Goal: Task Accomplishment & Management: Use online tool/utility

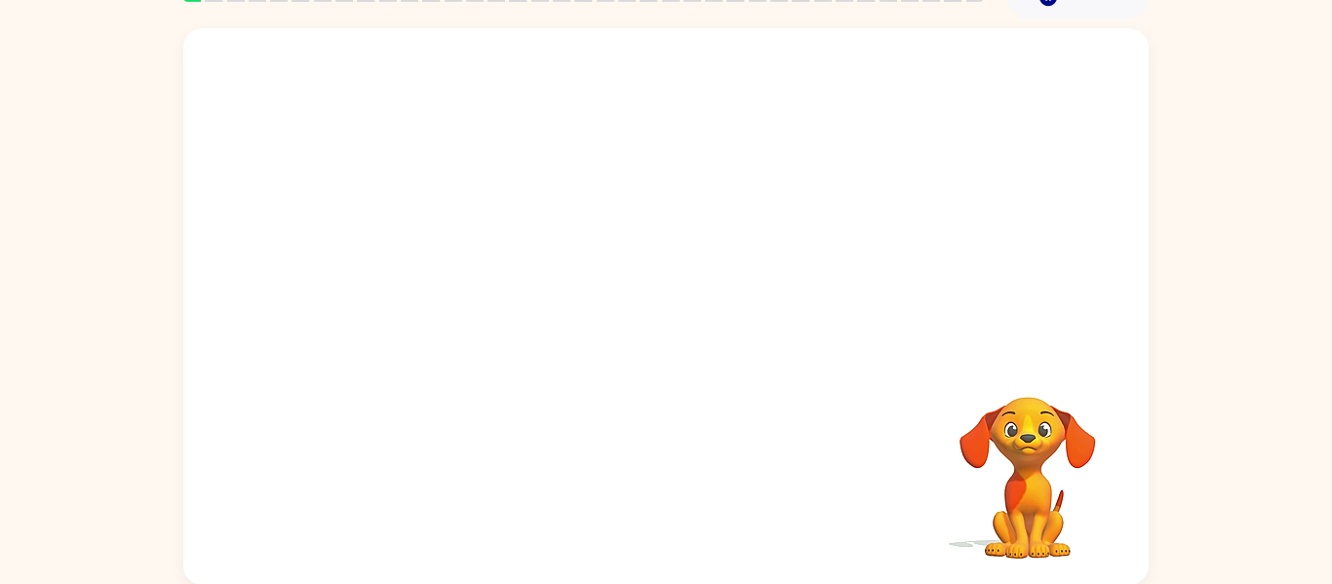
scroll to position [101, 0]
click at [675, 318] on div at bounding box center [666, 315] width 125 height 71
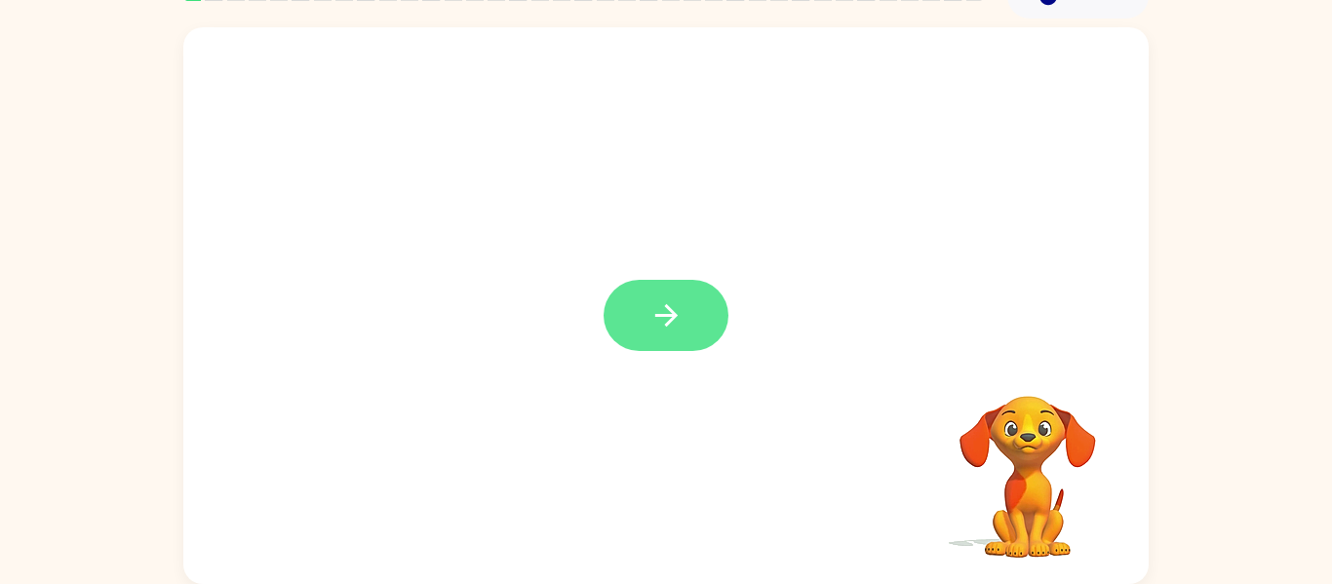
click at [682, 310] on icon "button" at bounding box center [667, 315] width 34 height 34
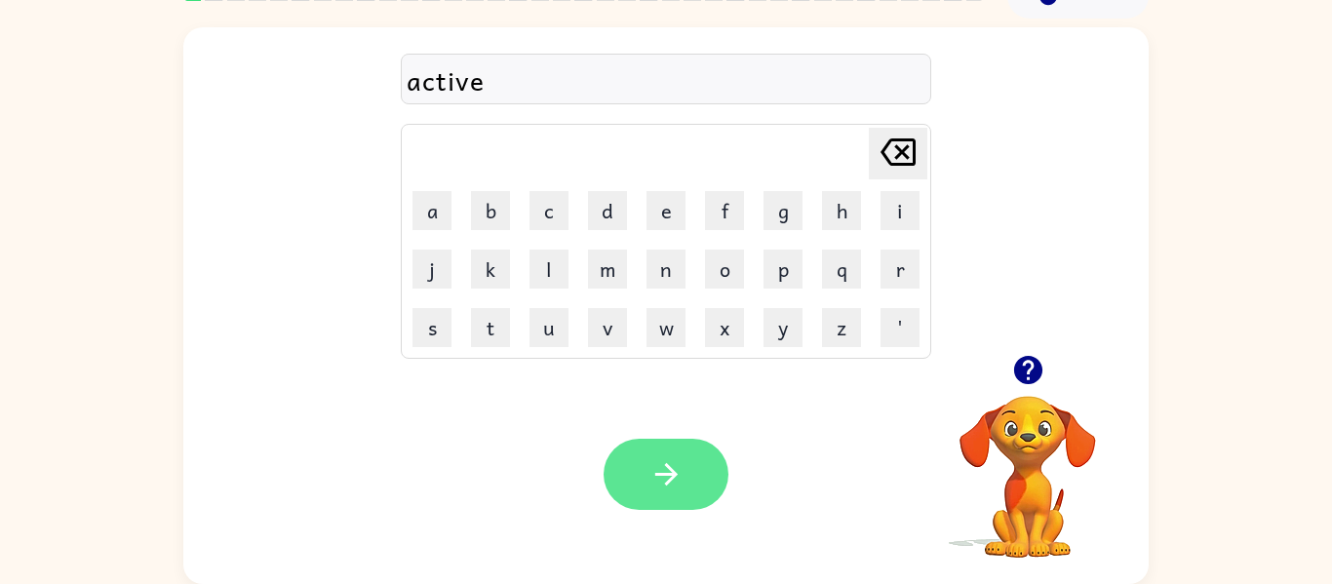
click at [685, 481] on button "button" at bounding box center [666, 474] width 125 height 71
click at [705, 479] on button "button" at bounding box center [666, 474] width 125 height 71
click at [656, 469] on icon "button" at bounding box center [667, 474] width 34 height 34
click at [674, 462] on icon "button" at bounding box center [667, 474] width 34 height 34
click at [1041, 373] on icon "button" at bounding box center [1027, 370] width 28 height 28
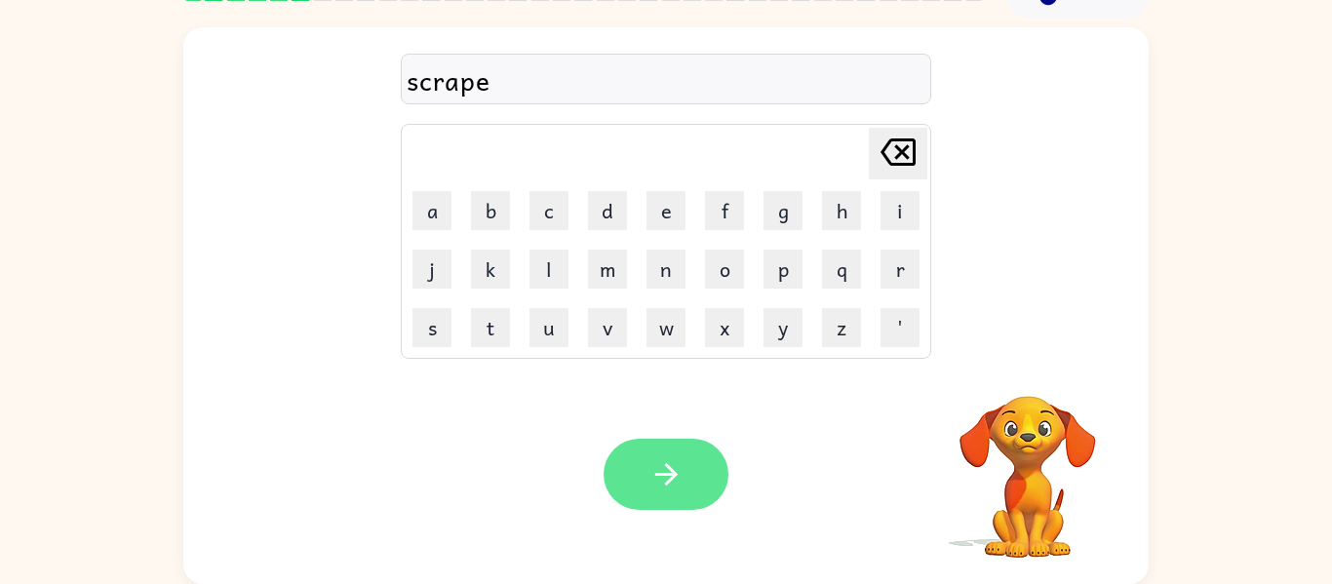
click at [709, 498] on button "button" at bounding box center [666, 474] width 125 height 71
click at [665, 468] on icon "button" at bounding box center [667, 474] width 34 height 34
click at [673, 475] on icon "button" at bounding box center [666, 474] width 22 height 22
click at [676, 485] on icon "button" at bounding box center [667, 474] width 34 height 34
click at [704, 486] on button "button" at bounding box center [666, 474] width 125 height 71
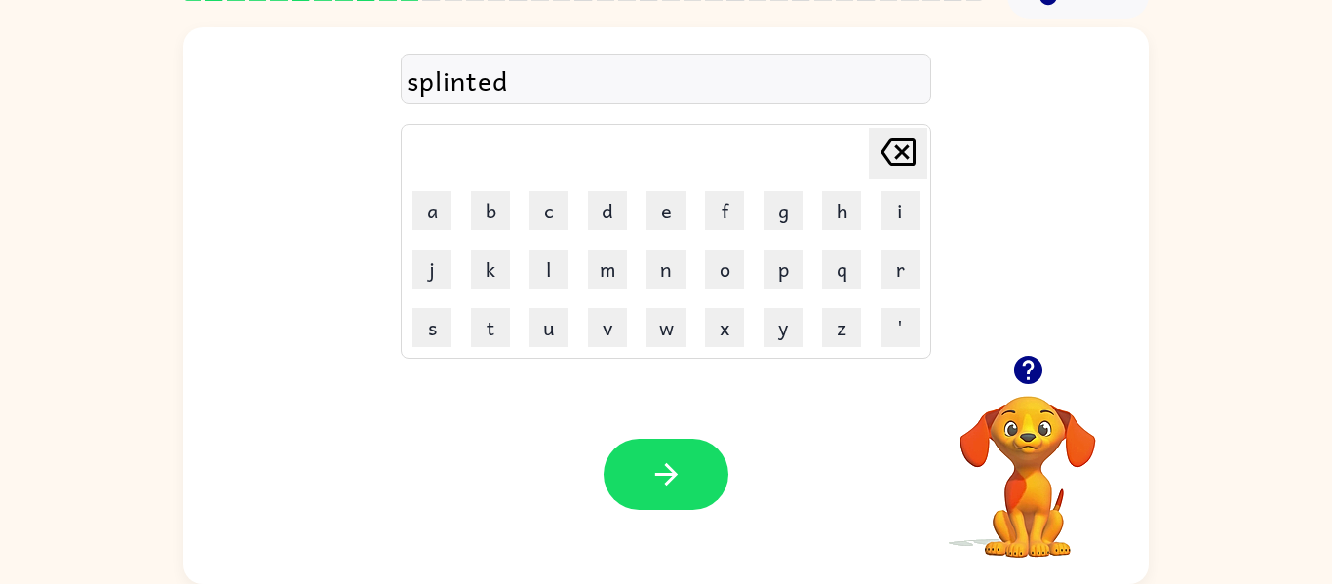
click at [738, 495] on div "Your browser must support playing .mp4 files to use Literably. Please try using…" at bounding box center [666, 474] width 966 height 219
click at [663, 453] on button "button" at bounding box center [666, 474] width 125 height 71
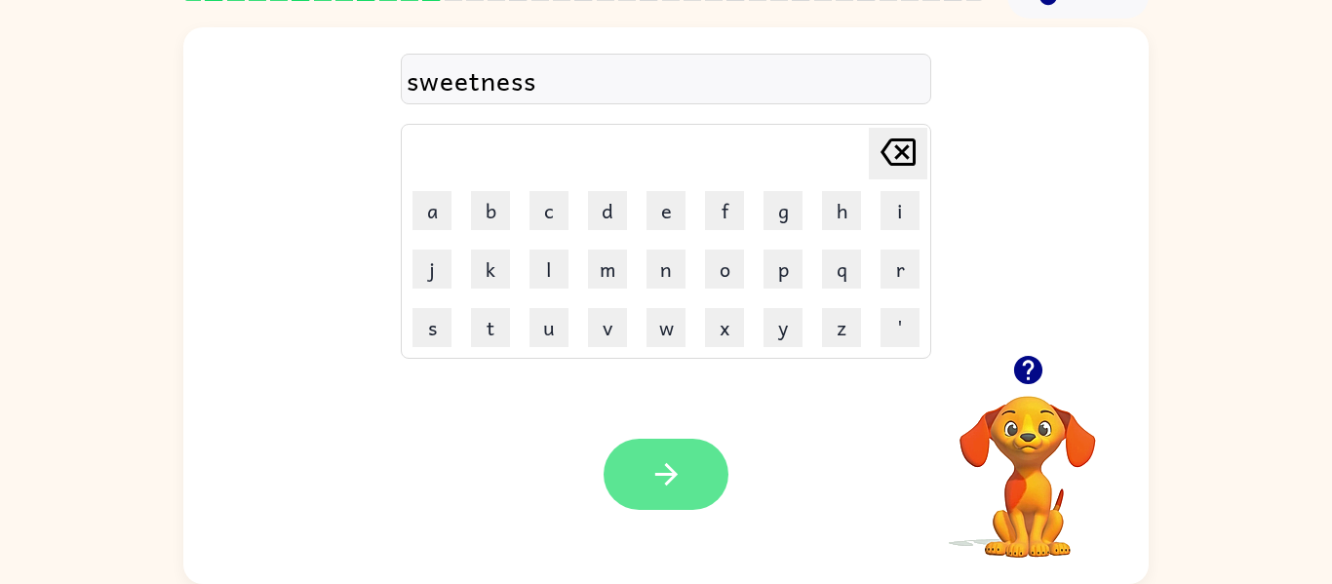
click at [650, 471] on icon "button" at bounding box center [667, 474] width 34 height 34
click at [691, 480] on button "button" at bounding box center [666, 474] width 125 height 71
click at [653, 475] on icon "button" at bounding box center [667, 474] width 34 height 34
click at [711, 486] on button "button" at bounding box center [666, 474] width 125 height 71
click at [663, 490] on icon "button" at bounding box center [667, 474] width 34 height 34
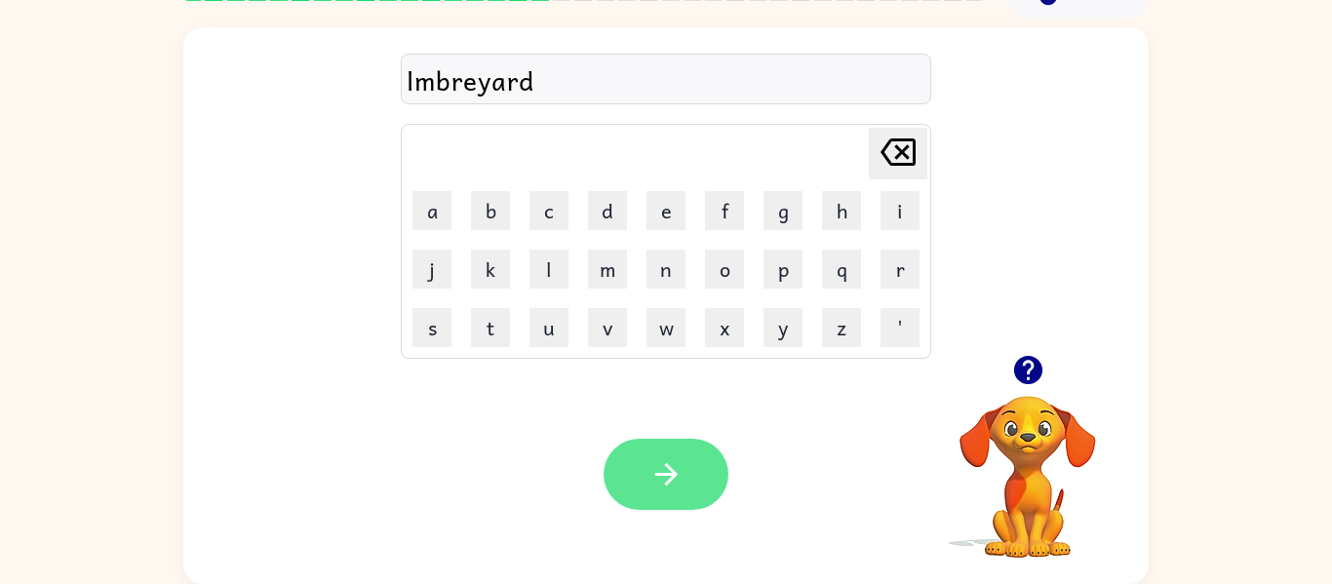
click at [694, 477] on button "button" at bounding box center [666, 474] width 125 height 71
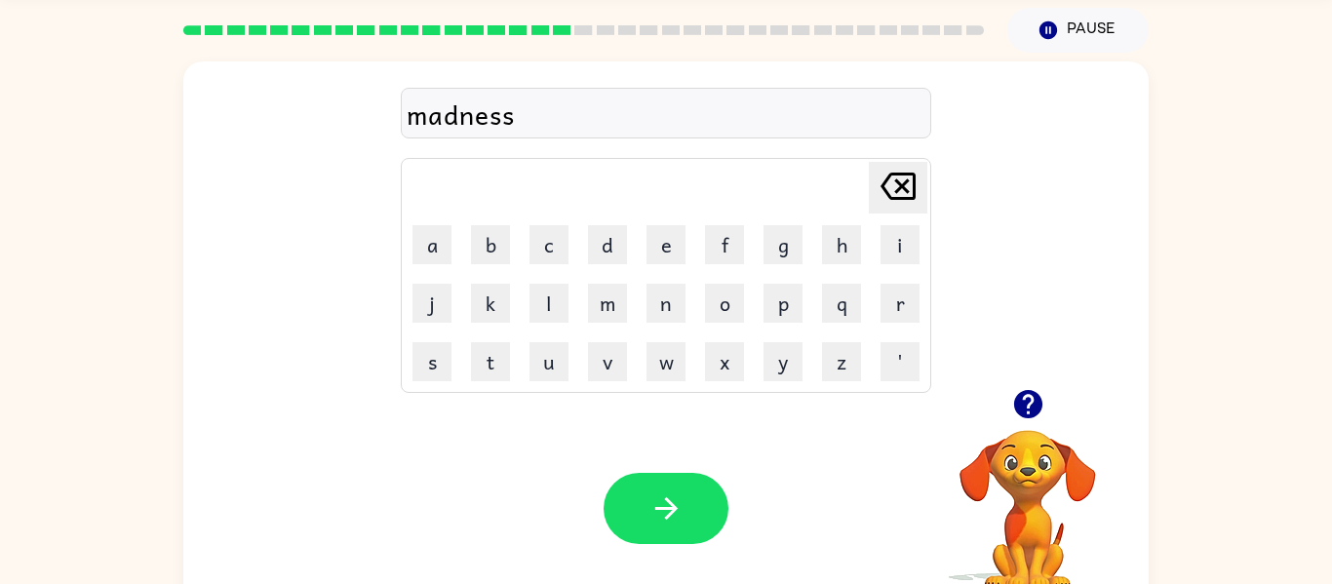
scroll to position [100, 0]
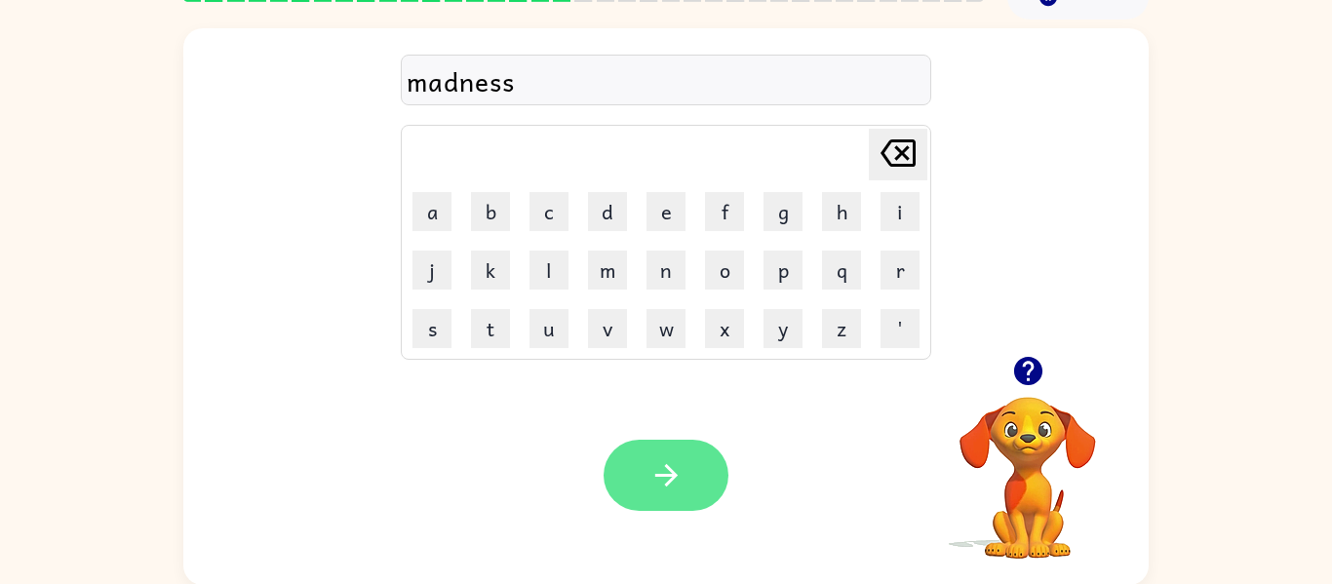
click at [699, 493] on button "button" at bounding box center [666, 475] width 125 height 71
click at [659, 479] on icon "button" at bounding box center [667, 475] width 34 height 34
click at [672, 473] on icon "button" at bounding box center [666, 475] width 22 height 22
click at [703, 481] on button "button" at bounding box center [666, 475] width 125 height 71
click at [668, 470] on icon "button" at bounding box center [666, 475] width 22 height 22
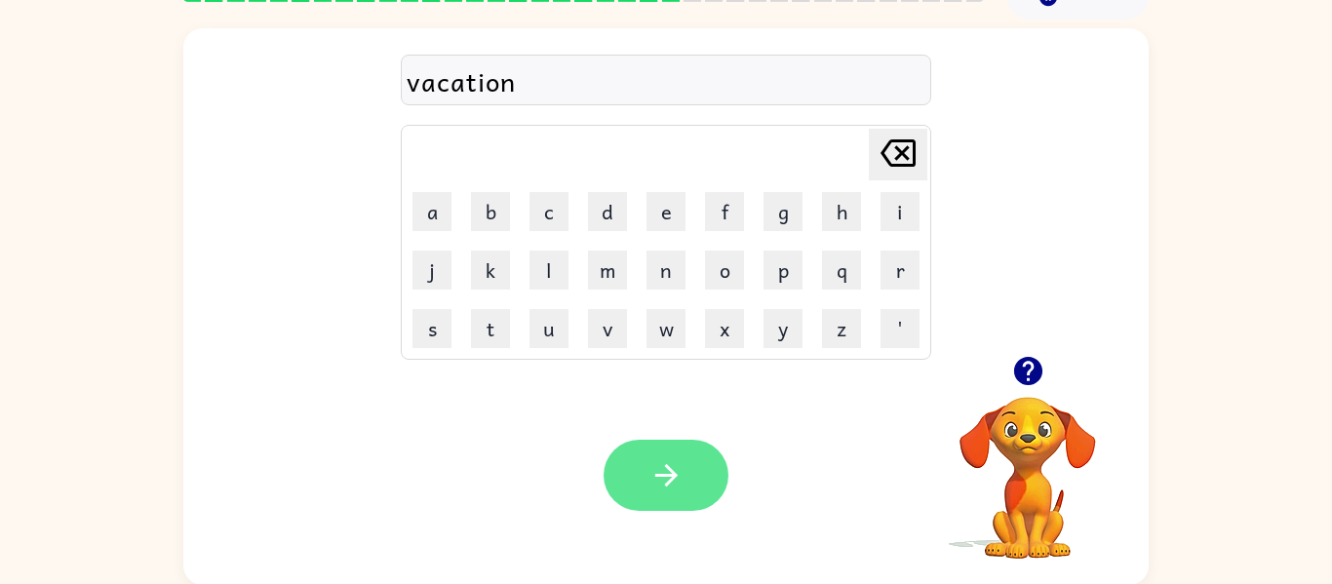
click at [667, 485] on icon "button" at bounding box center [666, 475] width 22 height 22
click at [690, 484] on button "button" at bounding box center [666, 475] width 125 height 71
click at [659, 498] on button "button" at bounding box center [666, 475] width 125 height 71
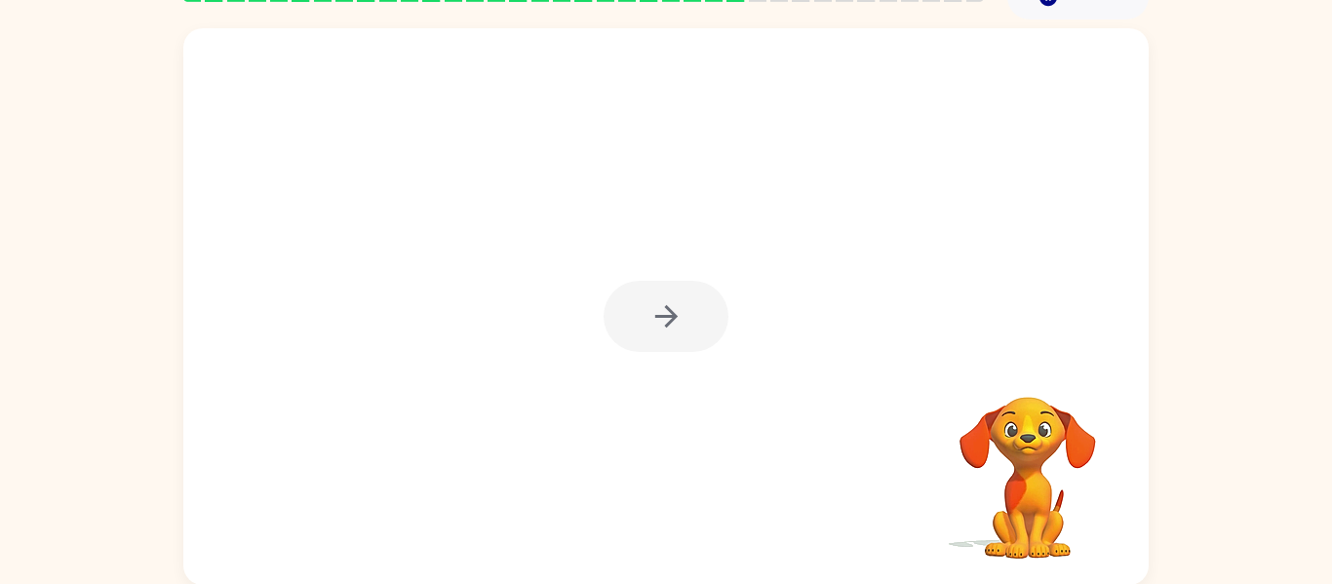
click at [691, 327] on div at bounding box center [666, 316] width 125 height 71
click at [675, 331] on div at bounding box center [666, 316] width 125 height 71
click at [669, 336] on div at bounding box center [666, 316] width 125 height 71
click at [668, 332] on div at bounding box center [666, 316] width 125 height 71
click at [686, 329] on div at bounding box center [666, 316] width 125 height 71
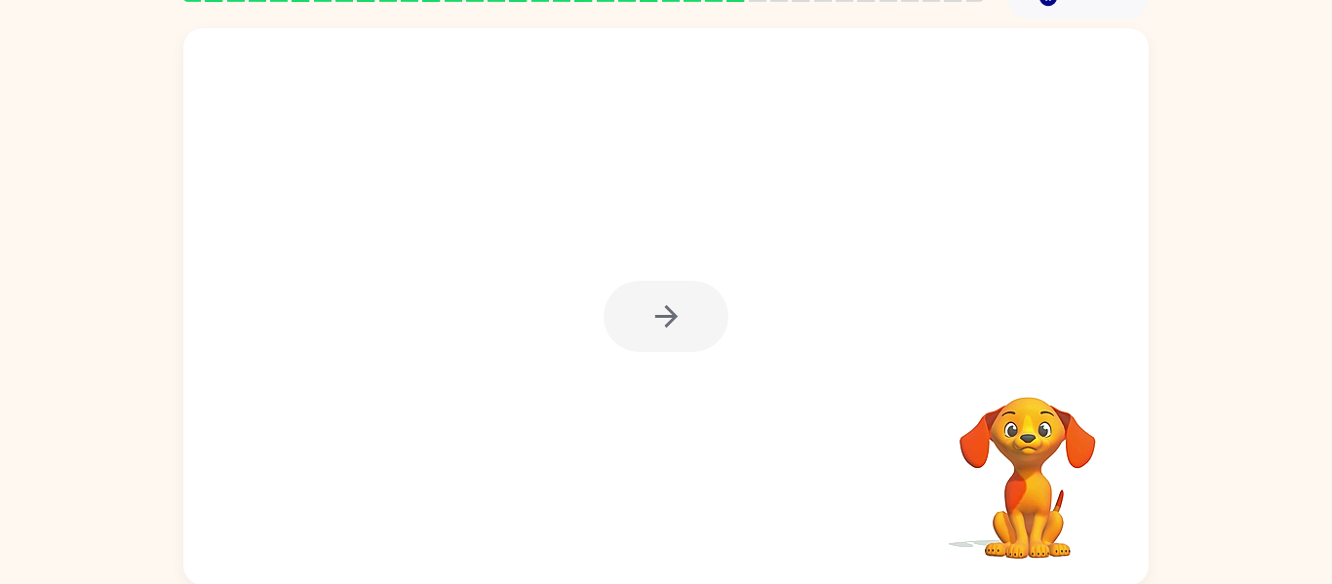
click at [682, 324] on div at bounding box center [666, 316] width 125 height 71
click at [688, 321] on div at bounding box center [666, 316] width 125 height 71
click at [676, 322] on div at bounding box center [666, 316] width 125 height 71
click at [675, 319] on icon "button" at bounding box center [666, 316] width 22 height 22
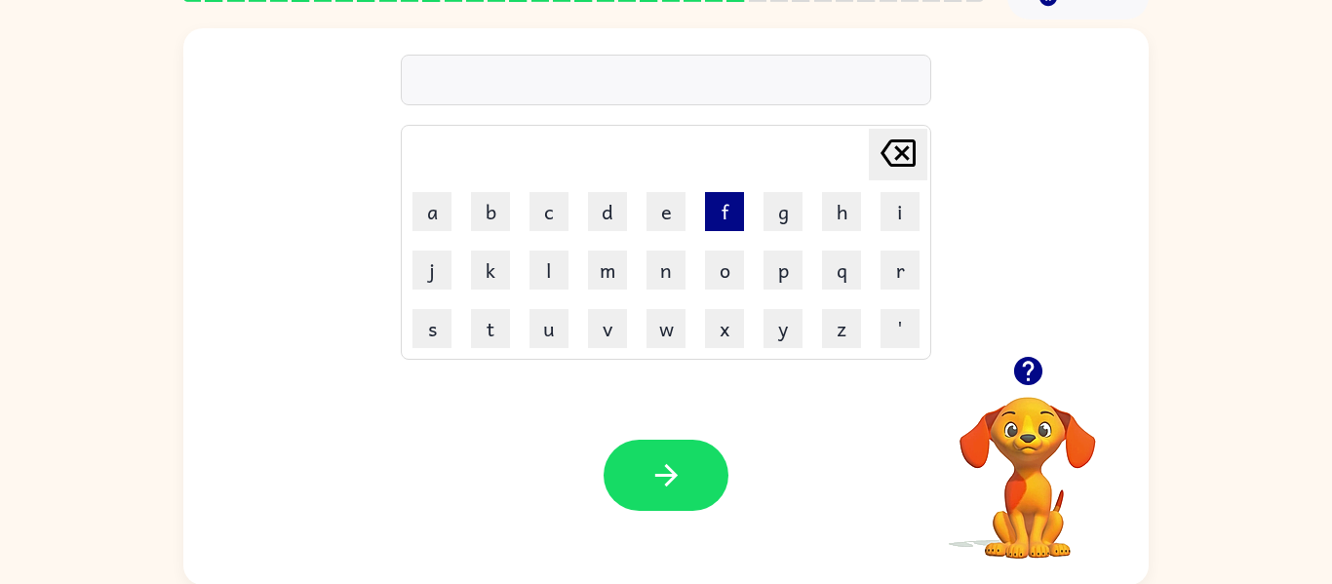
click at [725, 211] on button "f" at bounding box center [724, 211] width 39 height 39
click at [548, 269] on button "l" at bounding box center [549, 270] width 39 height 39
click at [429, 203] on button "a" at bounding box center [432, 211] width 39 height 39
click at [667, 280] on button "n" at bounding box center [666, 270] width 39 height 39
click at [609, 205] on button "d" at bounding box center [607, 211] width 39 height 39
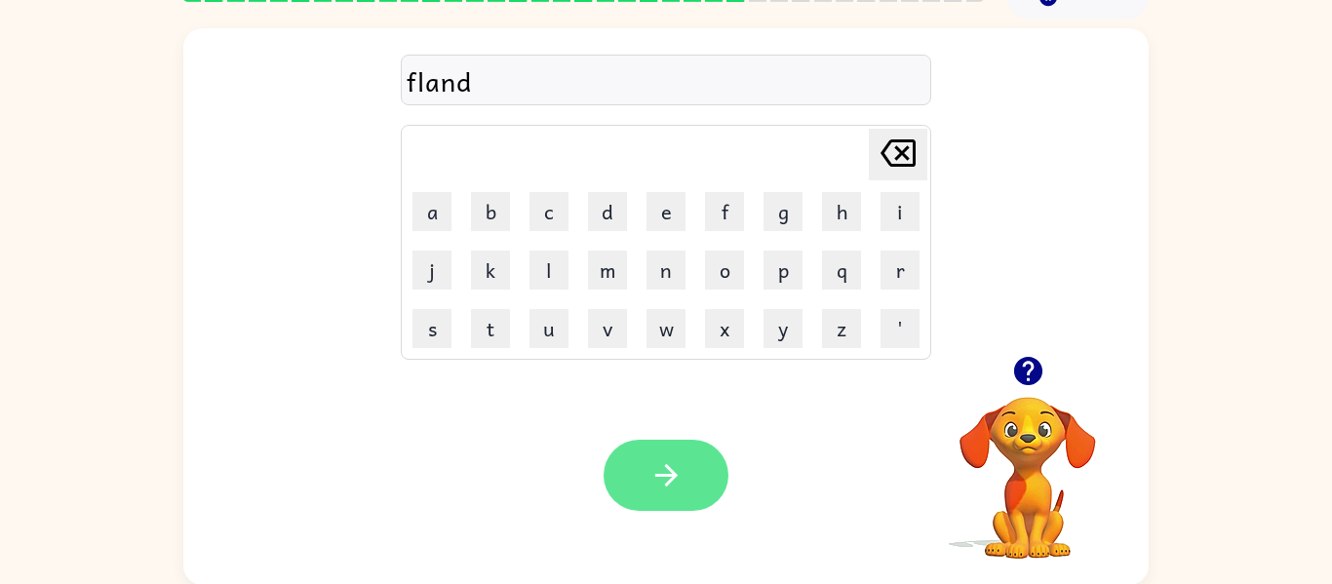
click at [670, 457] on button "button" at bounding box center [666, 475] width 125 height 71
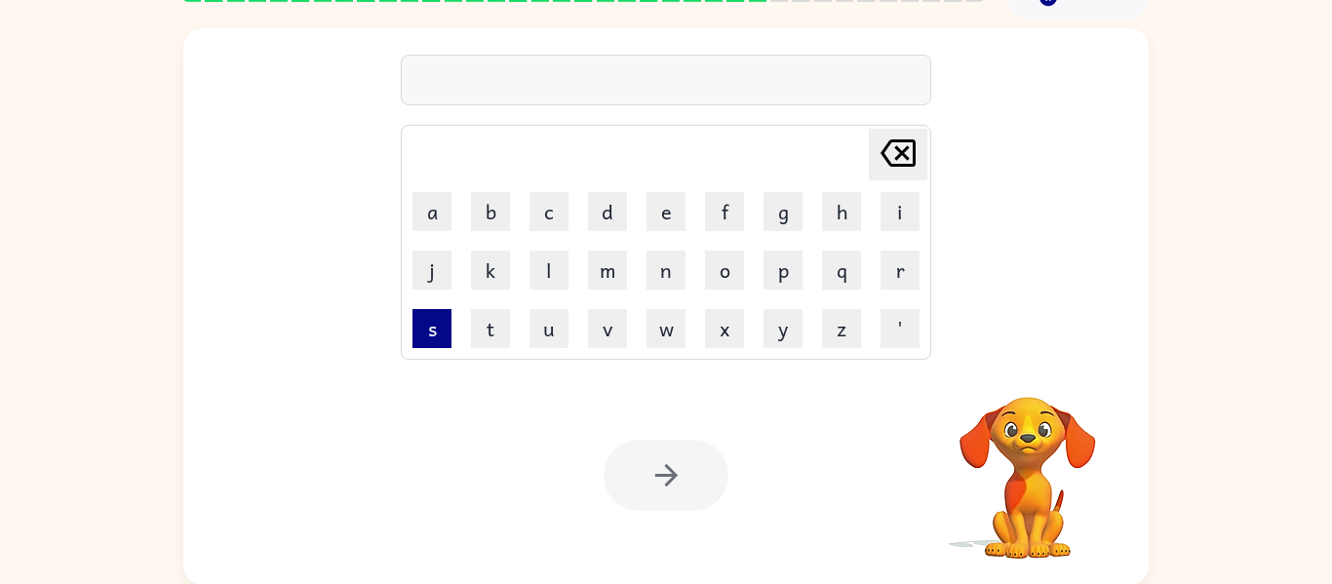
click at [430, 329] on button "s" at bounding box center [432, 328] width 39 height 39
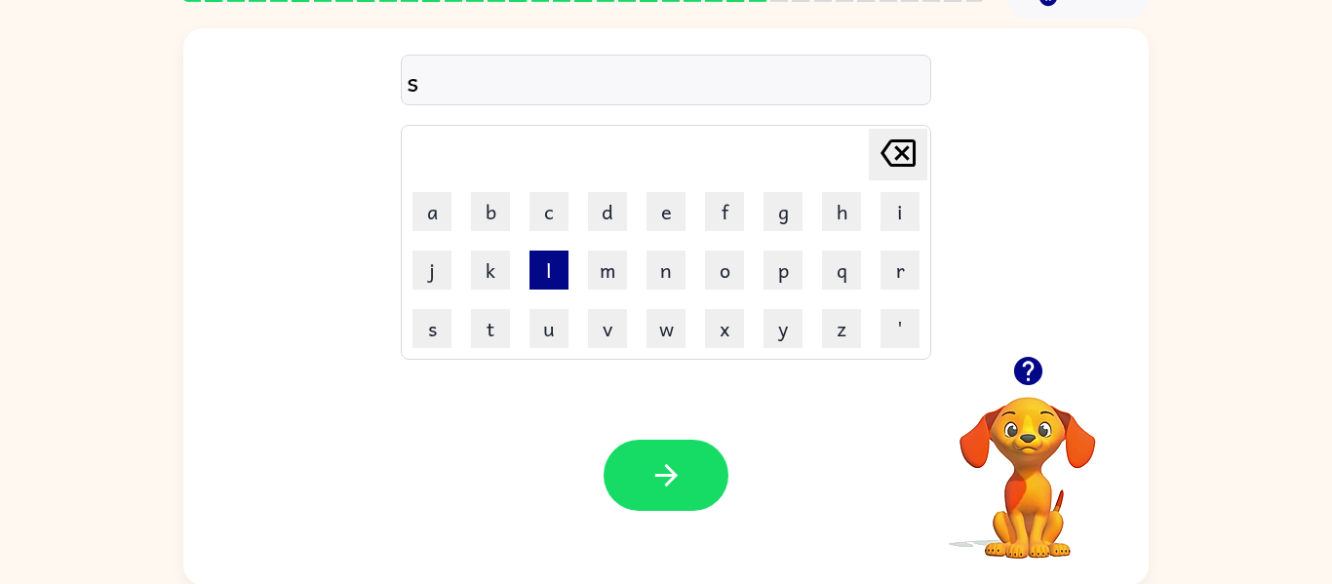
click at [549, 276] on button "l" at bounding box center [549, 270] width 39 height 39
click at [720, 274] on button "o" at bounding box center [724, 270] width 39 height 39
click at [911, 309] on button "'" at bounding box center [900, 328] width 39 height 39
click at [889, 131] on icon "[PERSON_NAME] last character input" at bounding box center [898, 153] width 47 height 47
click at [899, 270] on button "r" at bounding box center [900, 270] width 39 height 39
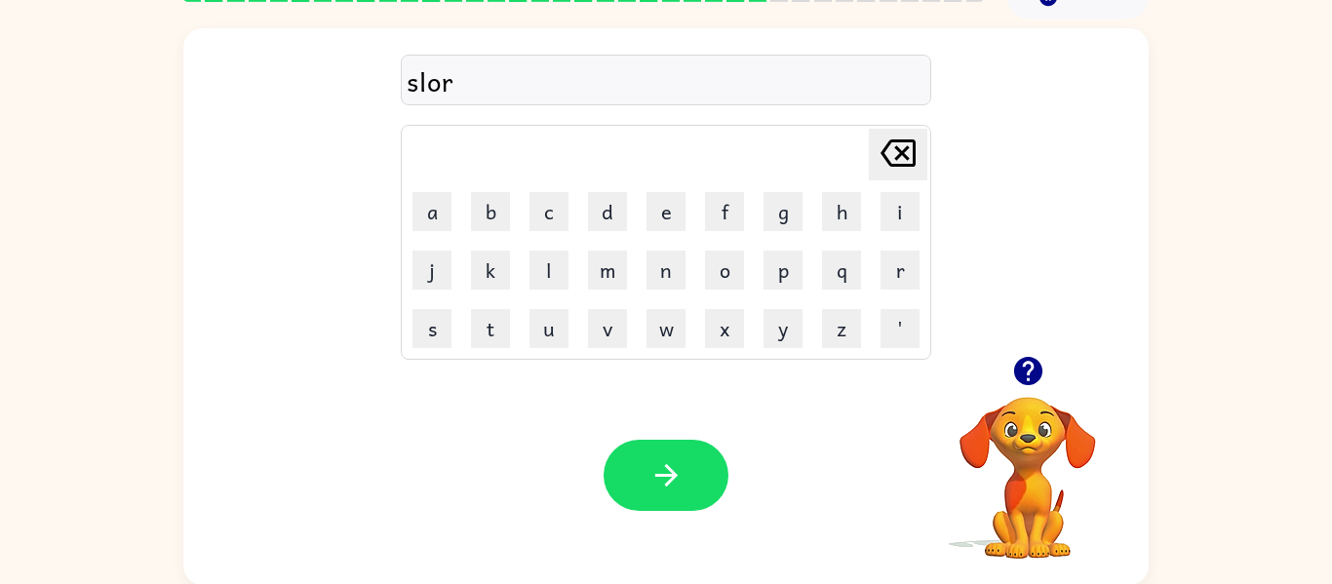
click at [903, 148] on icon "[PERSON_NAME] last character input" at bounding box center [898, 153] width 47 height 47
click at [914, 136] on icon "[PERSON_NAME] last character input" at bounding box center [898, 153] width 47 height 47
click at [890, 156] on icon "[PERSON_NAME] last character input" at bounding box center [898, 153] width 47 height 47
click at [787, 277] on button "p" at bounding box center [783, 270] width 39 height 39
click at [549, 275] on button "l" at bounding box center [549, 270] width 39 height 39
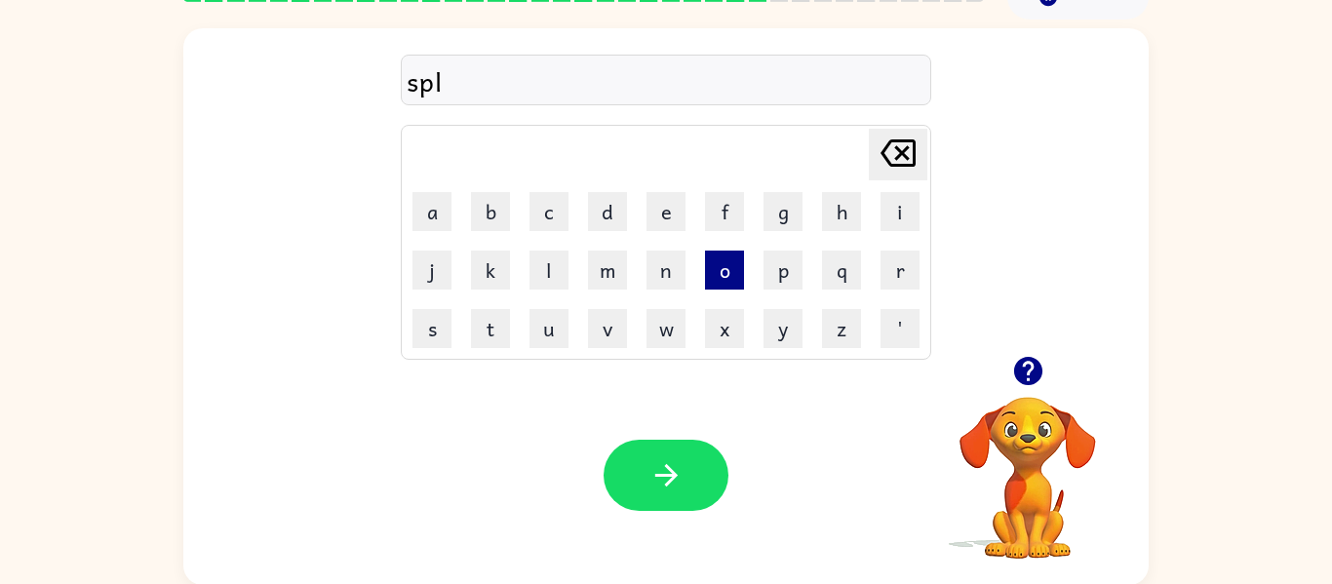
click at [722, 274] on button "o" at bounding box center [724, 270] width 39 height 39
click at [898, 271] on button "r" at bounding box center [900, 270] width 39 height 39
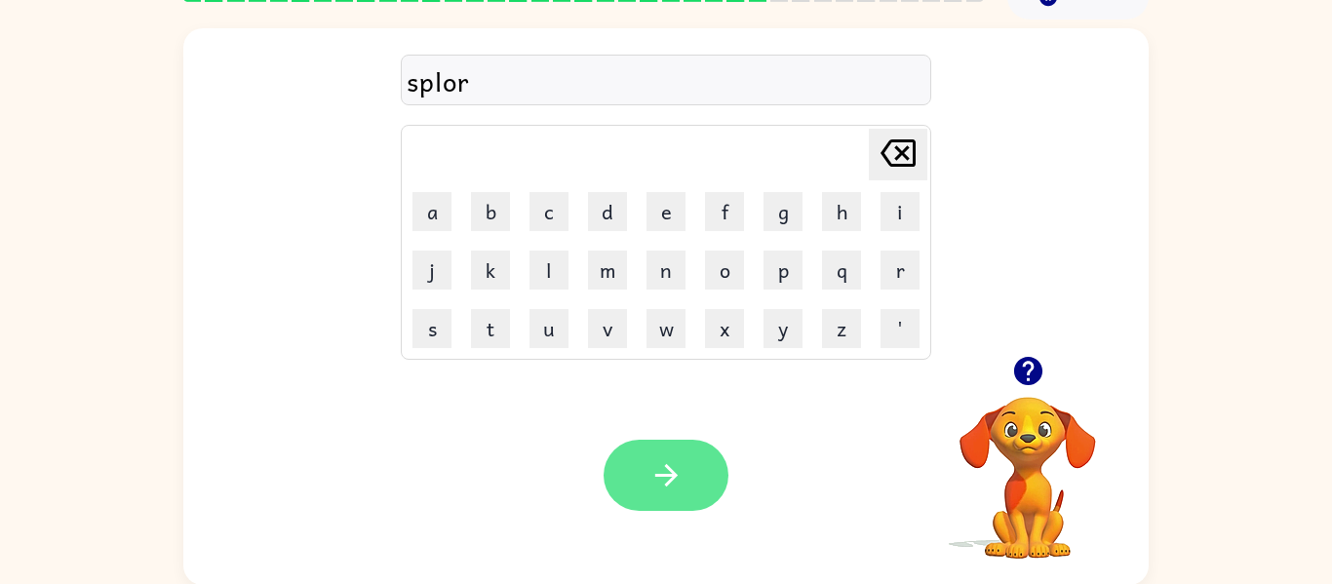
click at [673, 464] on icon "button" at bounding box center [667, 475] width 34 height 34
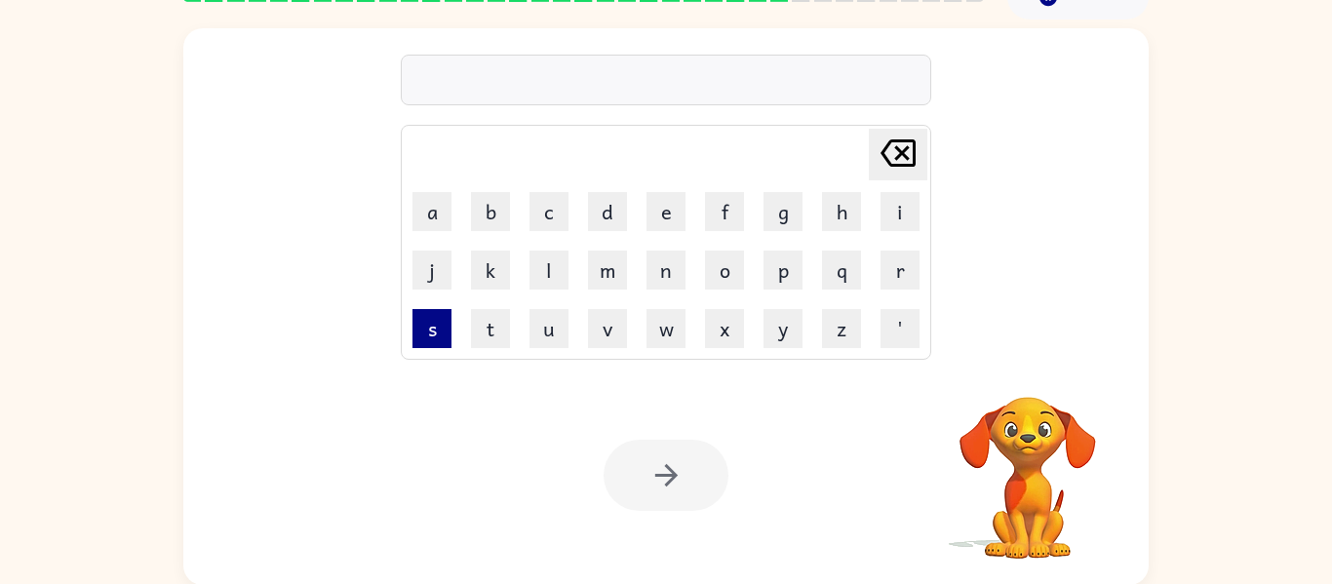
click at [413, 338] on button "s" at bounding box center [432, 328] width 39 height 39
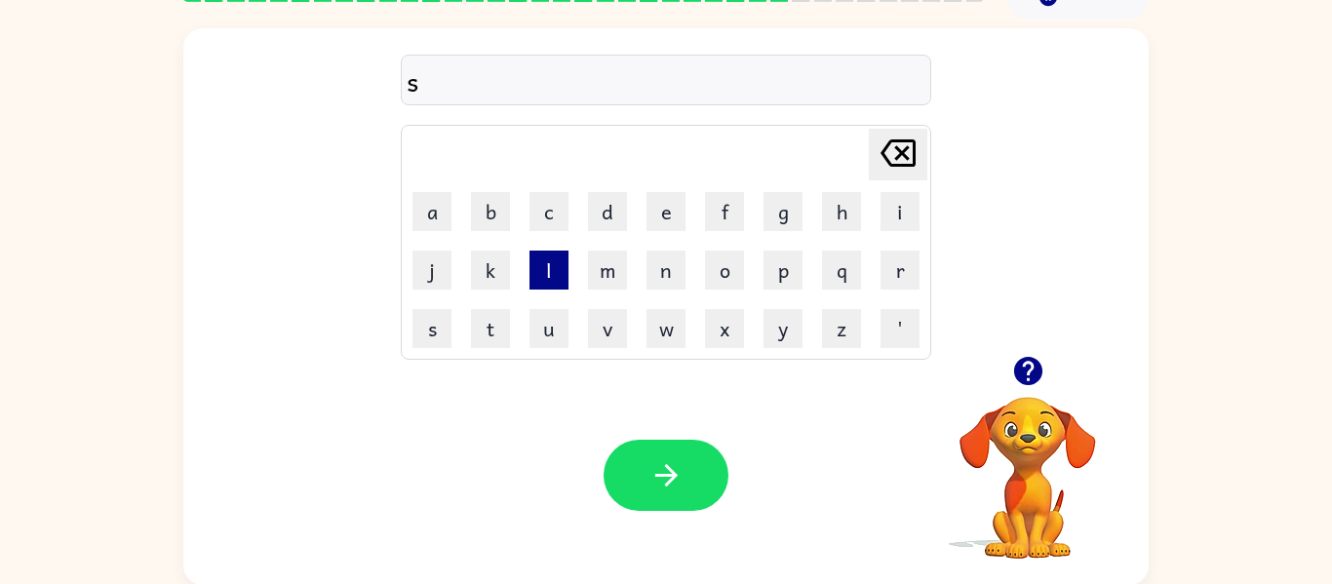
click at [548, 275] on button "l" at bounding box center [549, 270] width 39 height 39
click at [897, 209] on button "i" at bounding box center [900, 211] width 39 height 39
click at [668, 281] on button "n" at bounding box center [666, 270] width 39 height 39
click at [1023, 375] on icon "button" at bounding box center [1027, 371] width 28 height 28
click at [887, 140] on icon "[PERSON_NAME] last character input" at bounding box center [898, 153] width 47 height 47
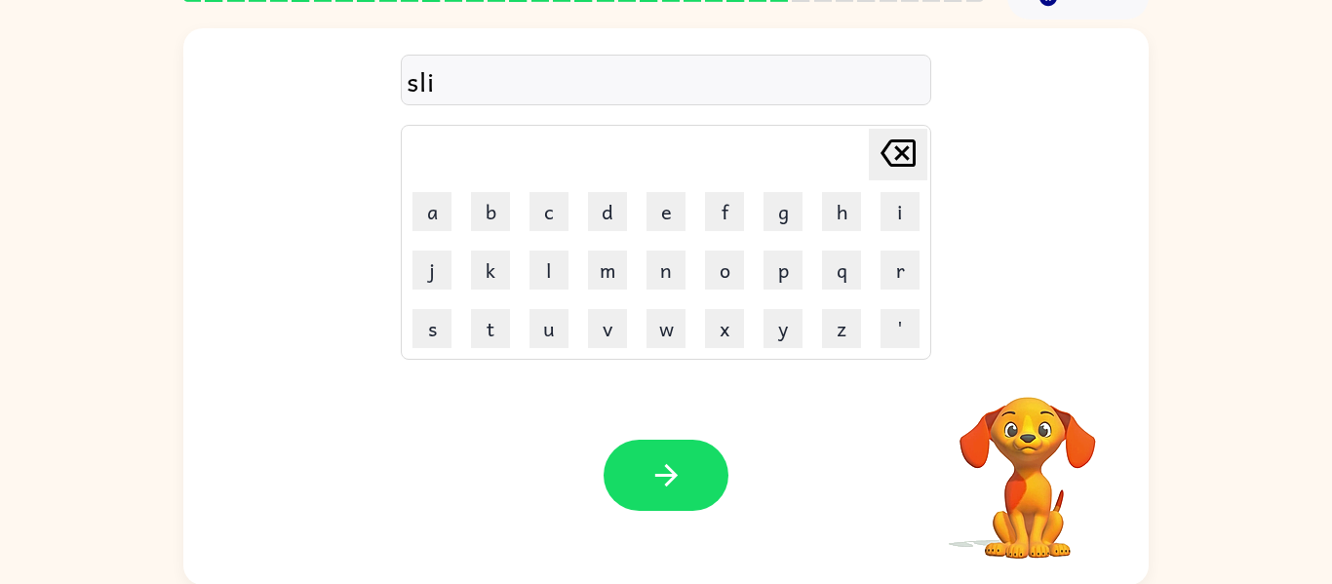
click at [896, 155] on icon "[PERSON_NAME] last character input" at bounding box center [898, 153] width 47 height 47
click at [905, 162] on icon "[PERSON_NAME] last character input" at bounding box center [898, 153] width 47 height 47
click at [780, 272] on button "p" at bounding box center [783, 270] width 39 height 39
click at [549, 270] on button "l" at bounding box center [549, 270] width 39 height 39
click at [902, 220] on button "i" at bounding box center [900, 211] width 39 height 39
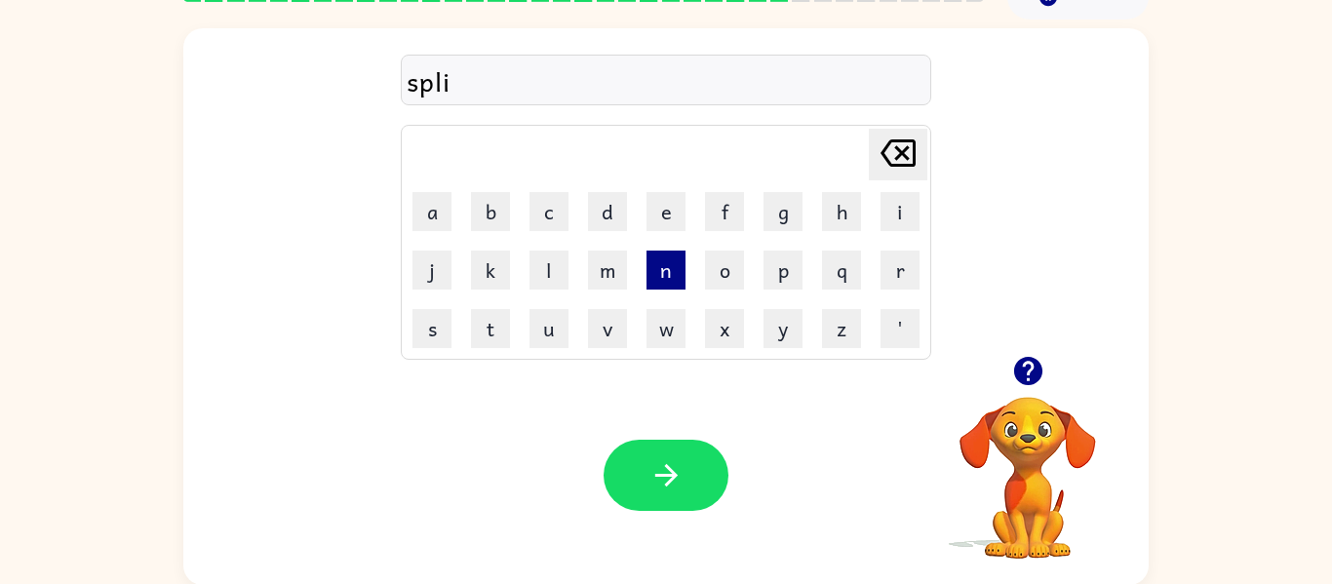
click at [662, 276] on button "n" at bounding box center [666, 270] width 39 height 39
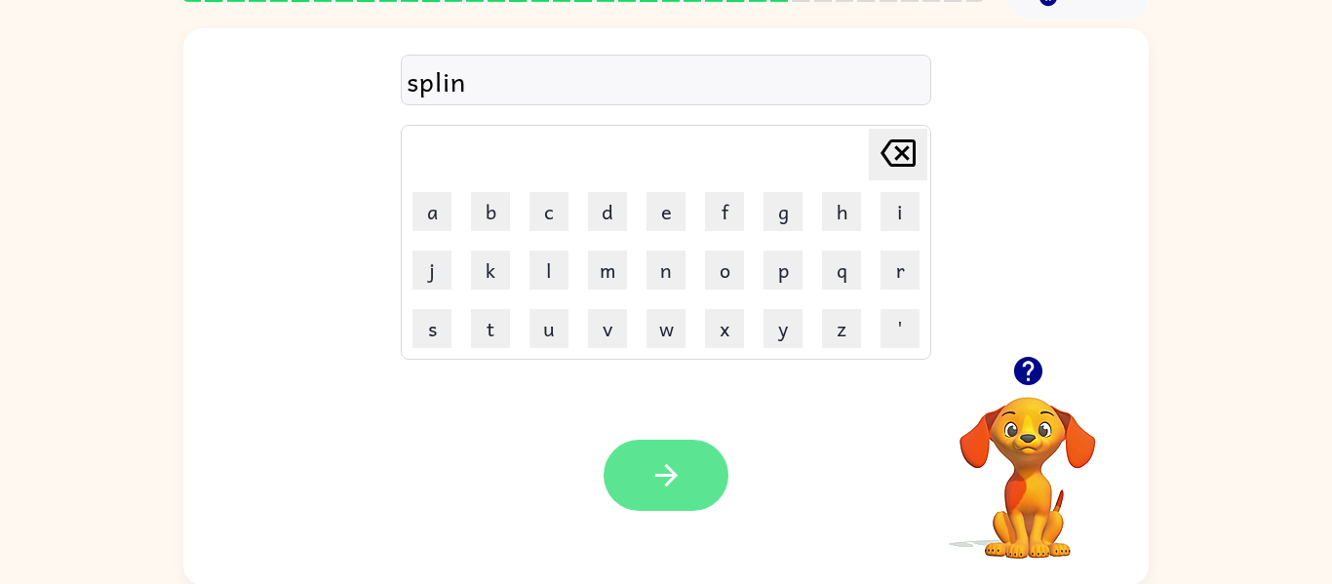
click at [676, 487] on icon "button" at bounding box center [667, 475] width 34 height 34
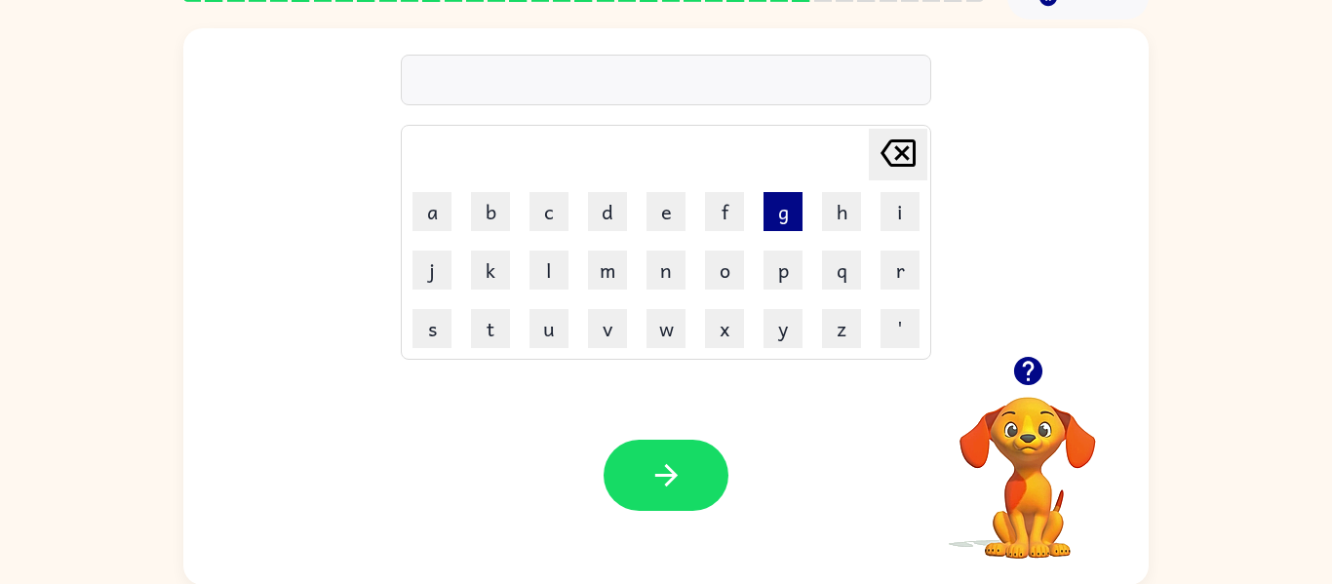
click at [781, 219] on button "g" at bounding box center [783, 211] width 39 height 39
click at [549, 271] on button "l" at bounding box center [549, 270] width 39 height 39
click at [552, 325] on button "u" at bounding box center [549, 328] width 39 height 39
click at [725, 197] on button "f" at bounding box center [724, 211] width 39 height 39
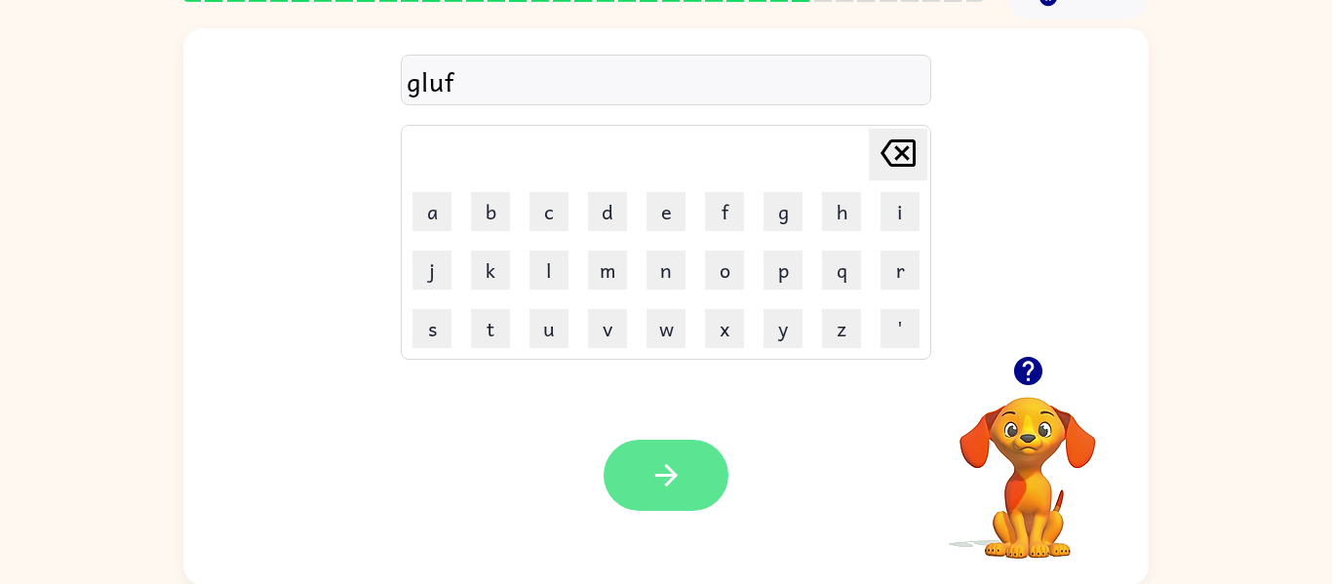
click at [700, 474] on button "button" at bounding box center [666, 475] width 125 height 71
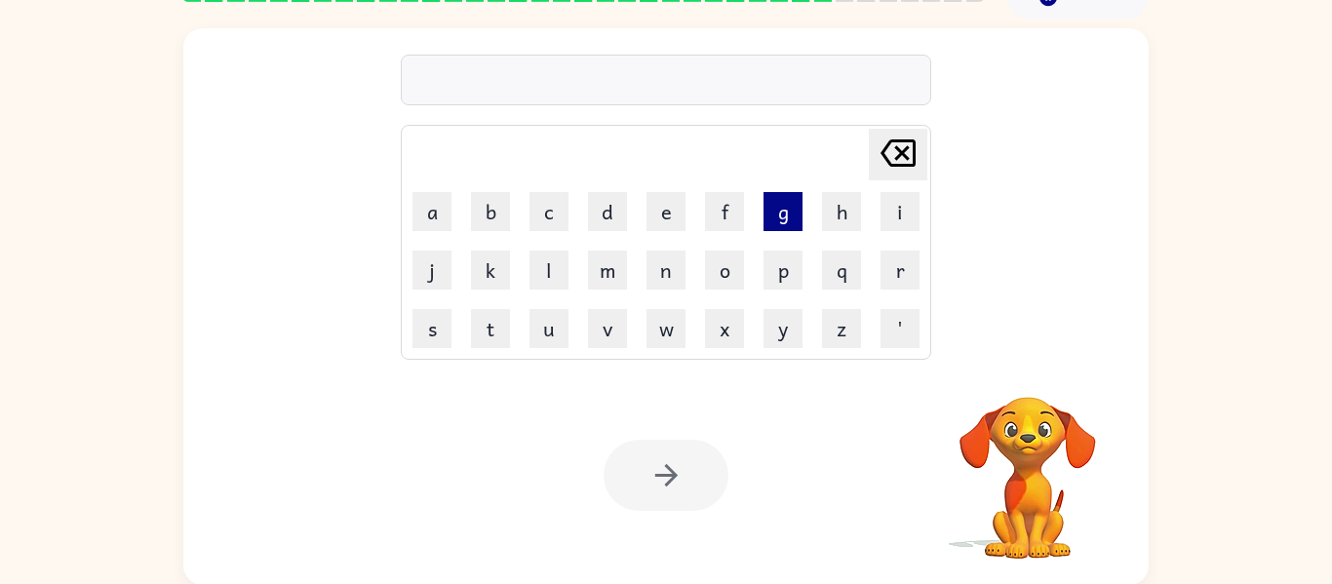
click at [788, 206] on button "g" at bounding box center [783, 211] width 39 height 39
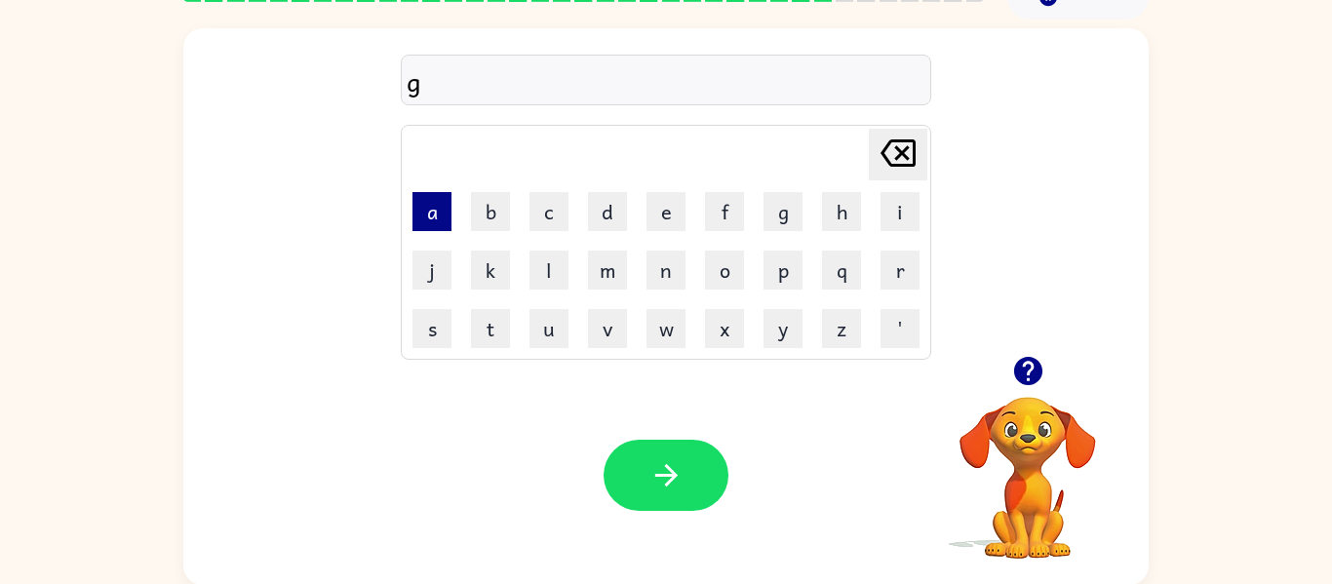
click at [427, 213] on button "a" at bounding box center [432, 211] width 39 height 39
click at [726, 212] on button "f" at bounding box center [724, 211] width 39 height 39
click at [786, 339] on button "y" at bounding box center [783, 328] width 39 height 39
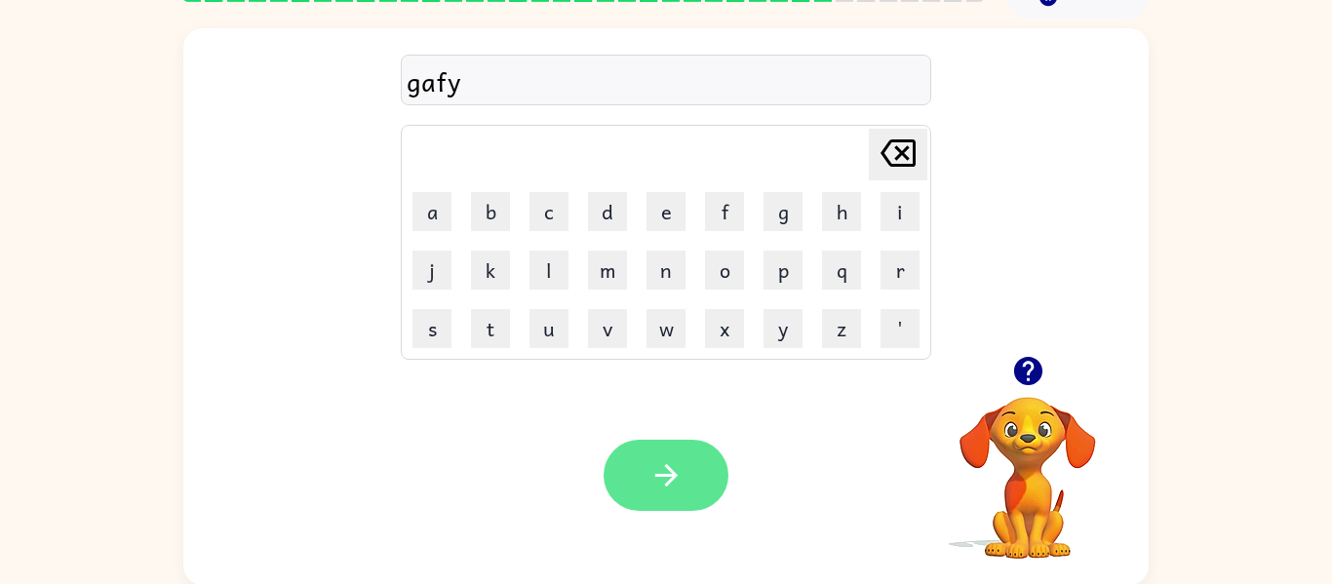
click at [697, 474] on button "button" at bounding box center [666, 475] width 125 height 71
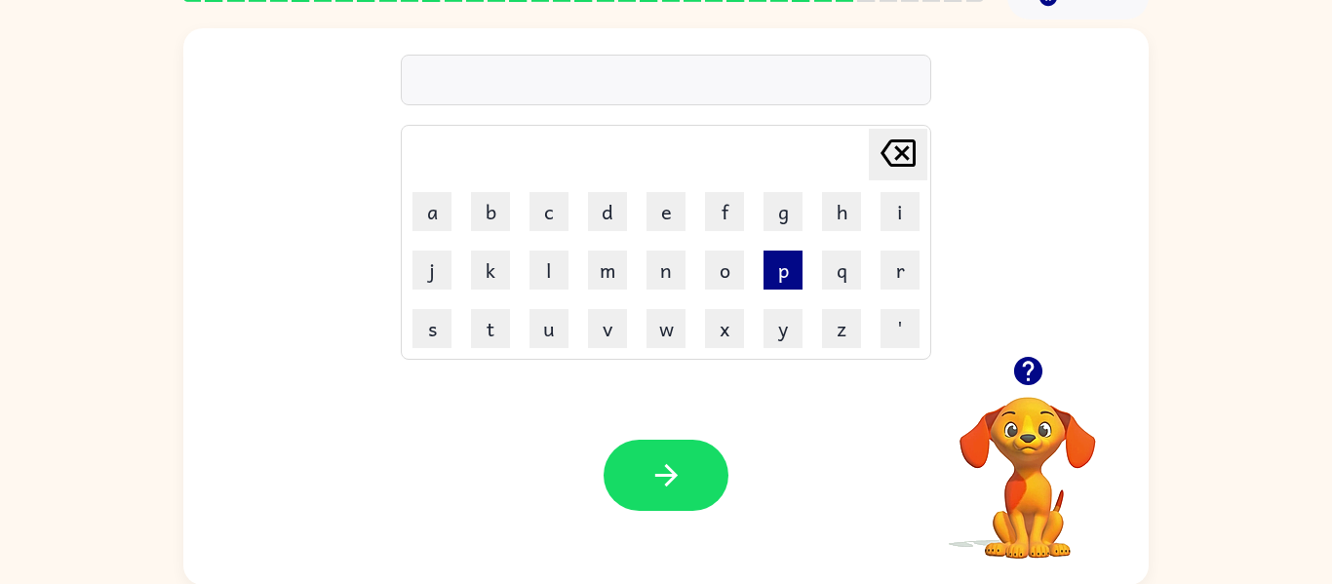
click at [785, 266] on button "p" at bounding box center [783, 270] width 39 height 39
click at [549, 260] on button "l" at bounding box center [549, 270] width 39 height 39
click at [432, 206] on button "a" at bounding box center [432, 211] width 39 height 39
click at [428, 334] on button "s" at bounding box center [432, 328] width 39 height 39
click at [781, 278] on button "p" at bounding box center [783, 270] width 39 height 39
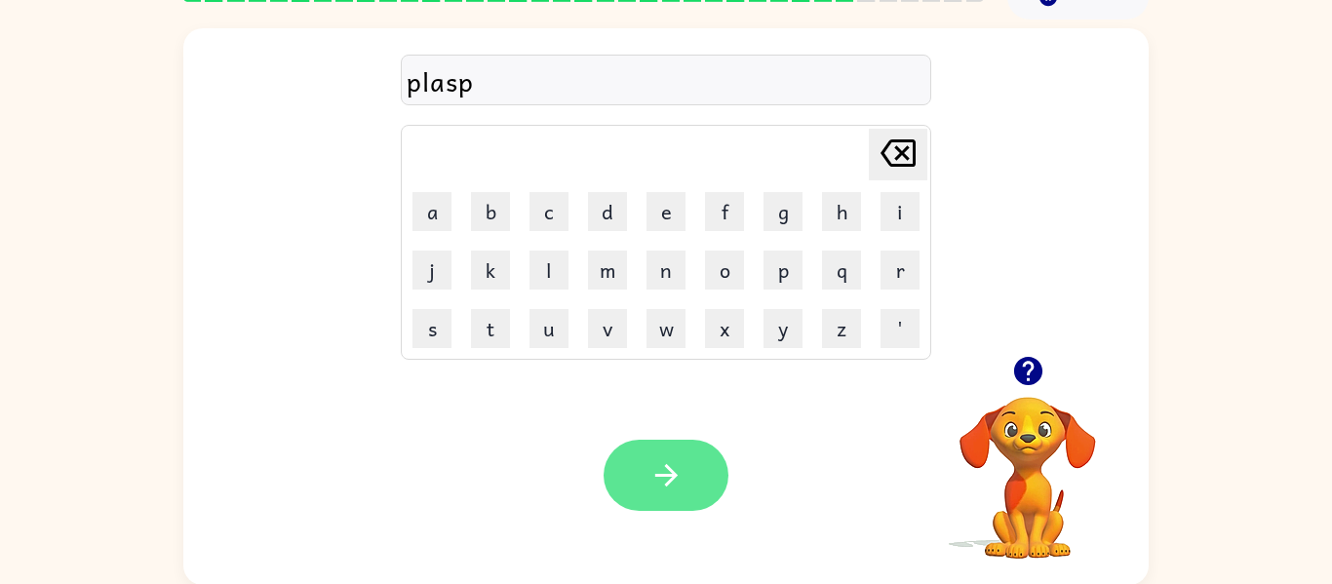
click at [667, 466] on icon "button" at bounding box center [666, 475] width 22 height 22
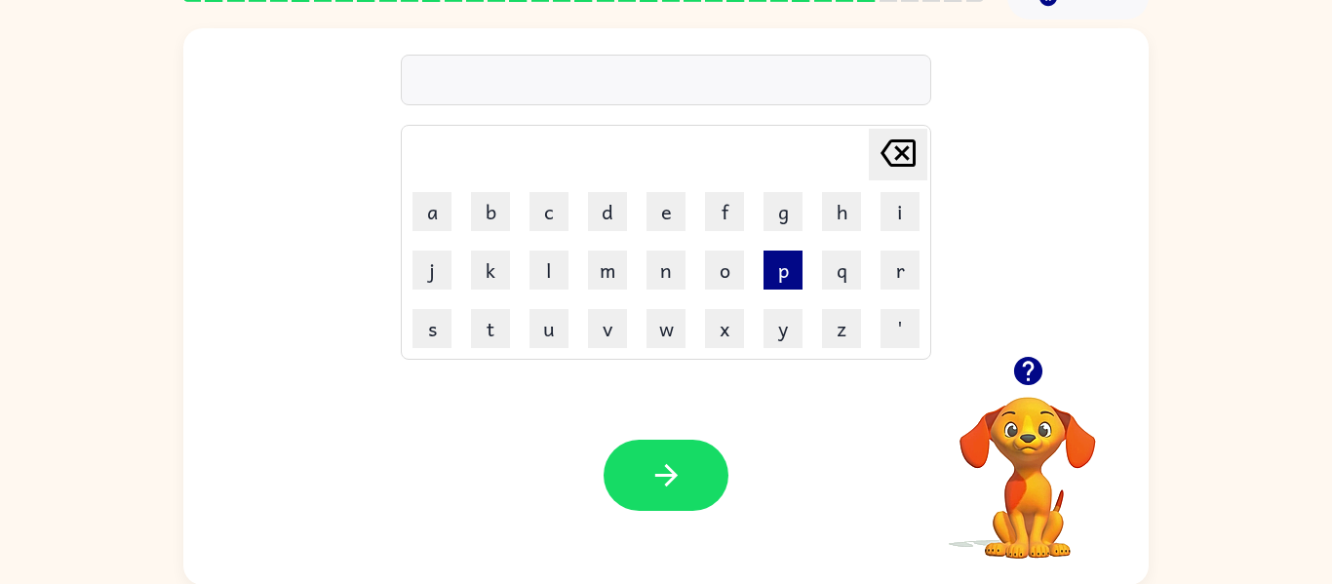
click at [784, 276] on button "p" at bounding box center [783, 270] width 39 height 39
click at [429, 205] on button "a" at bounding box center [432, 211] width 39 height 39
click at [429, 333] on button "s" at bounding box center [432, 328] width 39 height 39
click at [839, 222] on button "h" at bounding box center [841, 211] width 39 height 39
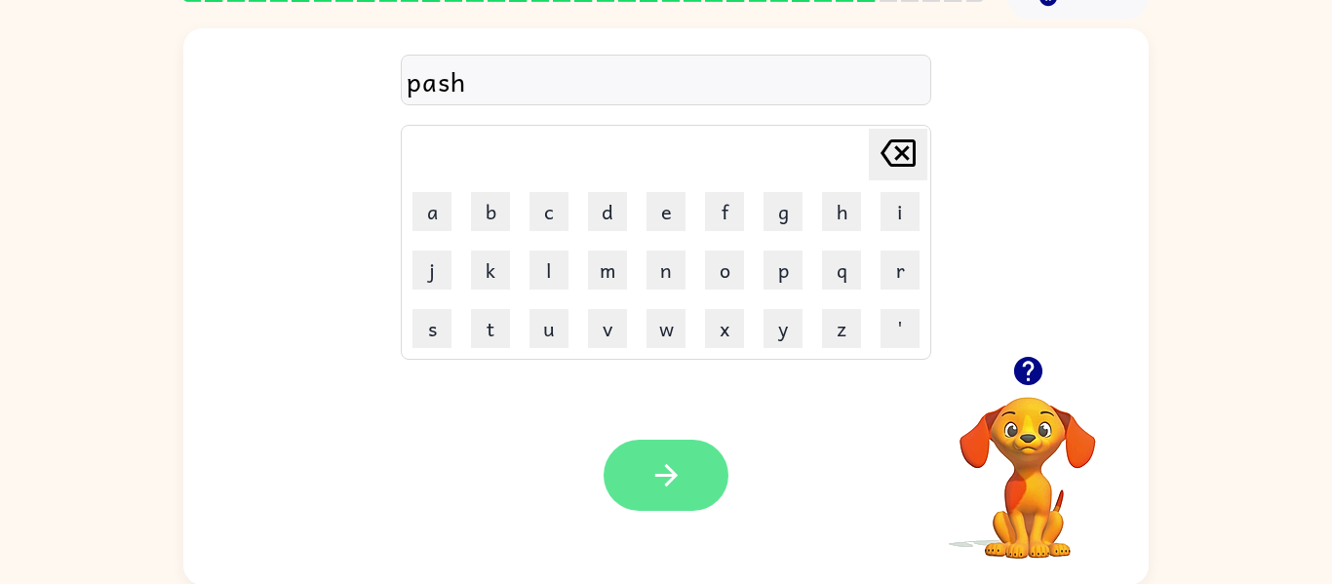
click at [684, 471] on button "button" at bounding box center [666, 475] width 125 height 71
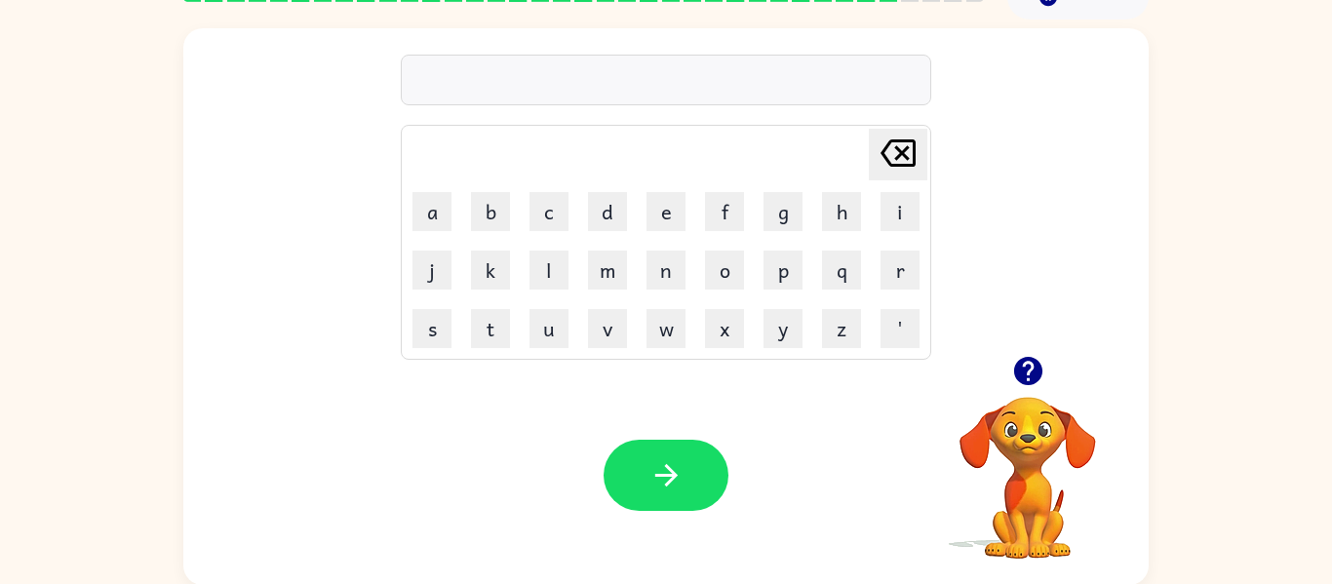
click at [1027, 370] on icon "button" at bounding box center [1027, 371] width 28 height 28
click at [493, 331] on button "t" at bounding box center [490, 328] width 39 height 39
click at [429, 209] on button "a" at bounding box center [432, 211] width 39 height 39
click at [725, 218] on button "f" at bounding box center [724, 211] width 39 height 39
click at [725, 206] on button "f" at bounding box center [724, 211] width 39 height 39
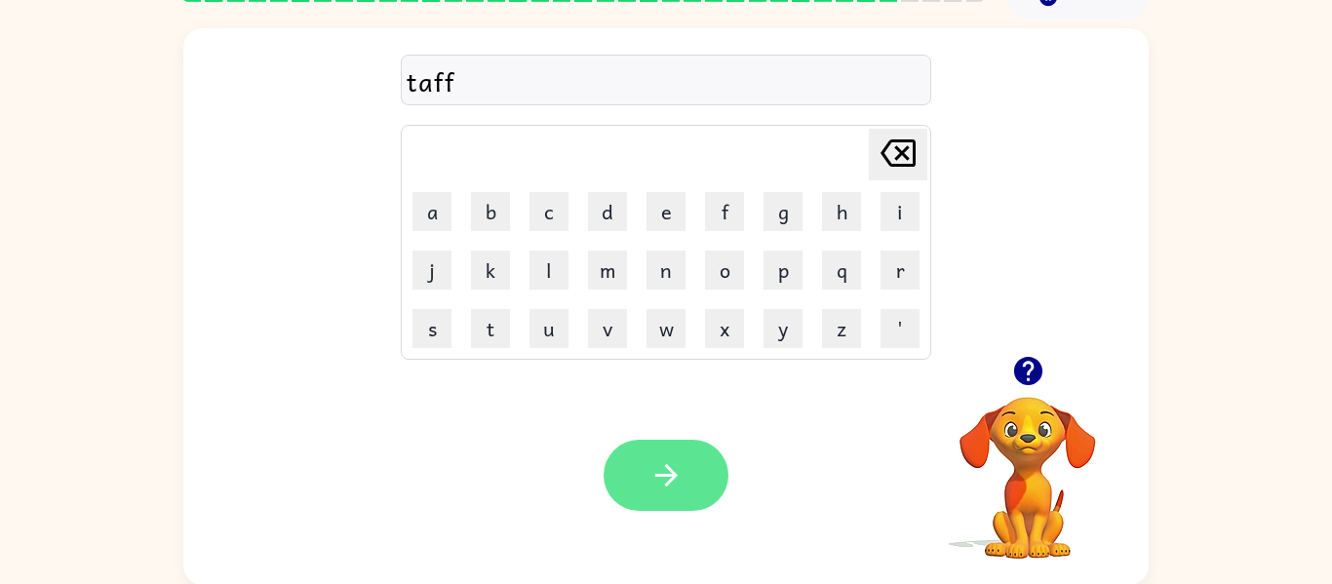
click at [682, 455] on button "button" at bounding box center [666, 475] width 125 height 71
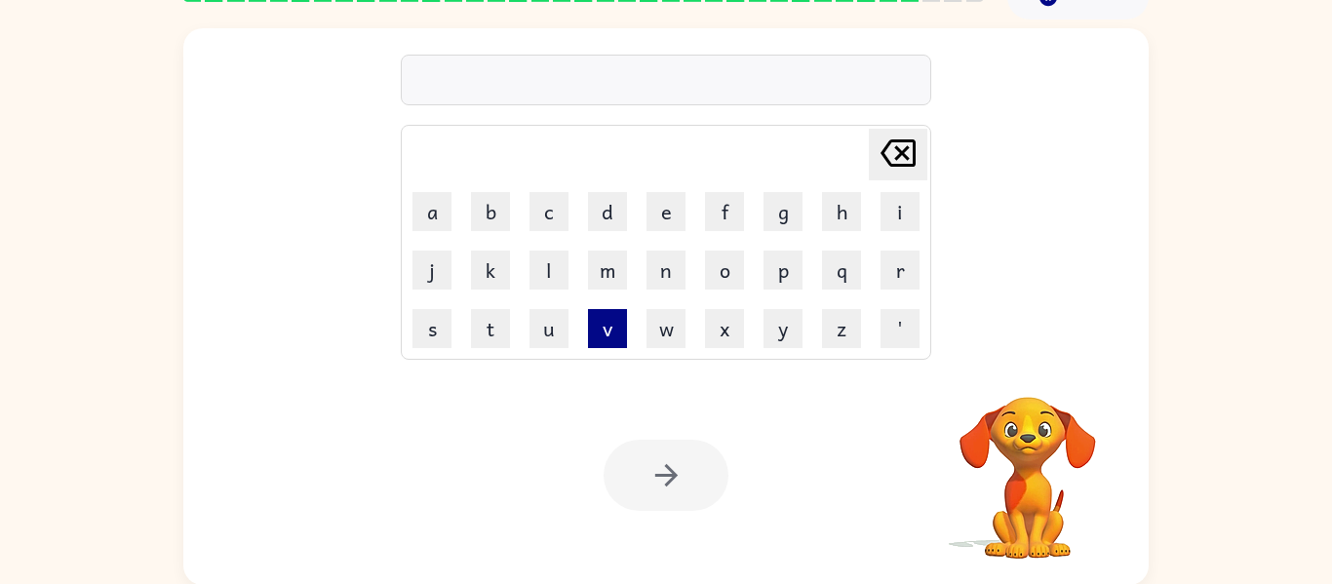
click at [610, 325] on button "v" at bounding box center [607, 328] width 39 height 39
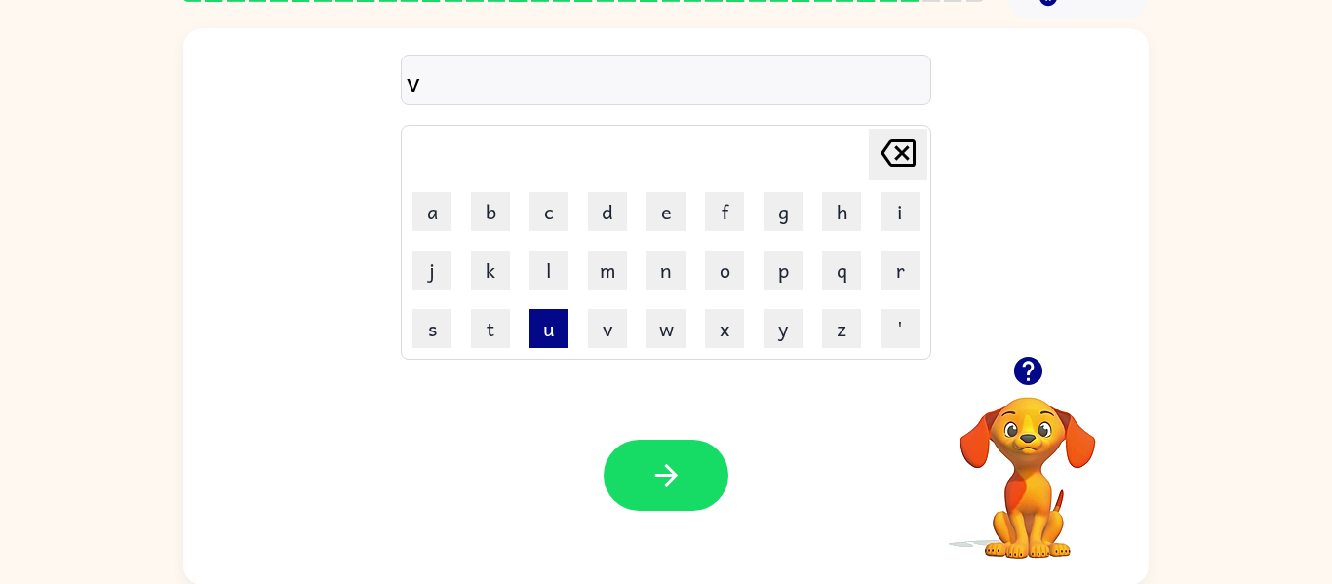
click at [550, 337] on button "u" at bounding box center [549, 328] width 39 height 39
click at [604, 276] on button "m" at bounding box center [607, 270] width 39 height 39
click at [782, 273] on button "p" at bounding box center [783, 270] width 39 height 39
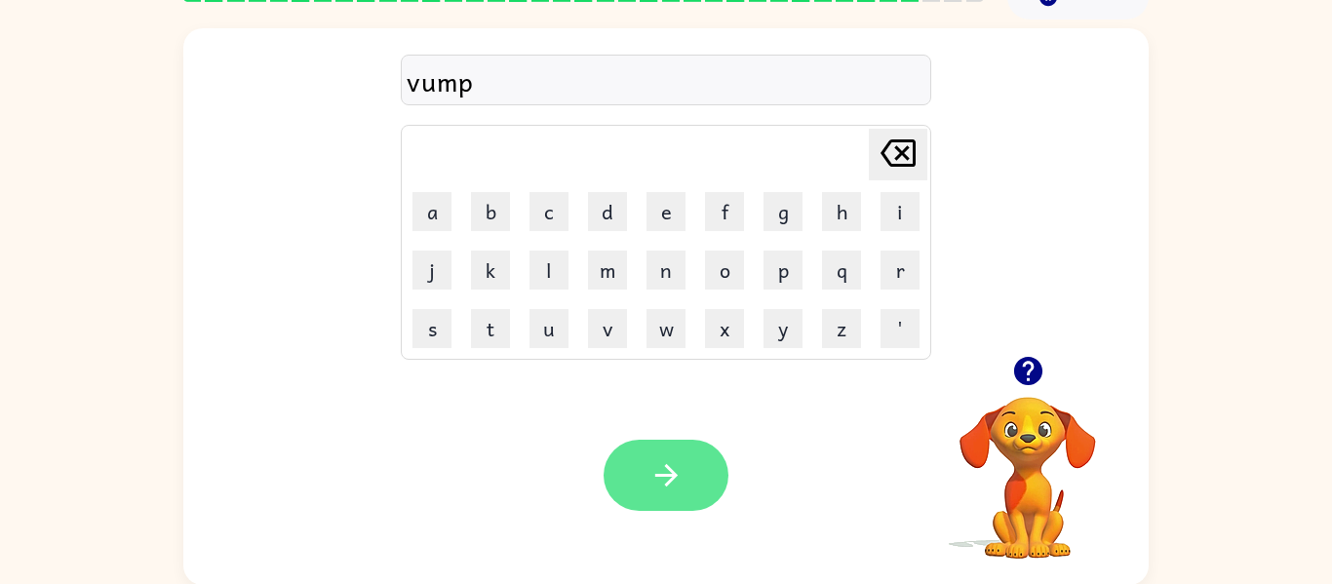
click at [686, 468] on button "button" at bounding box center [666, 475] width 125 height 71
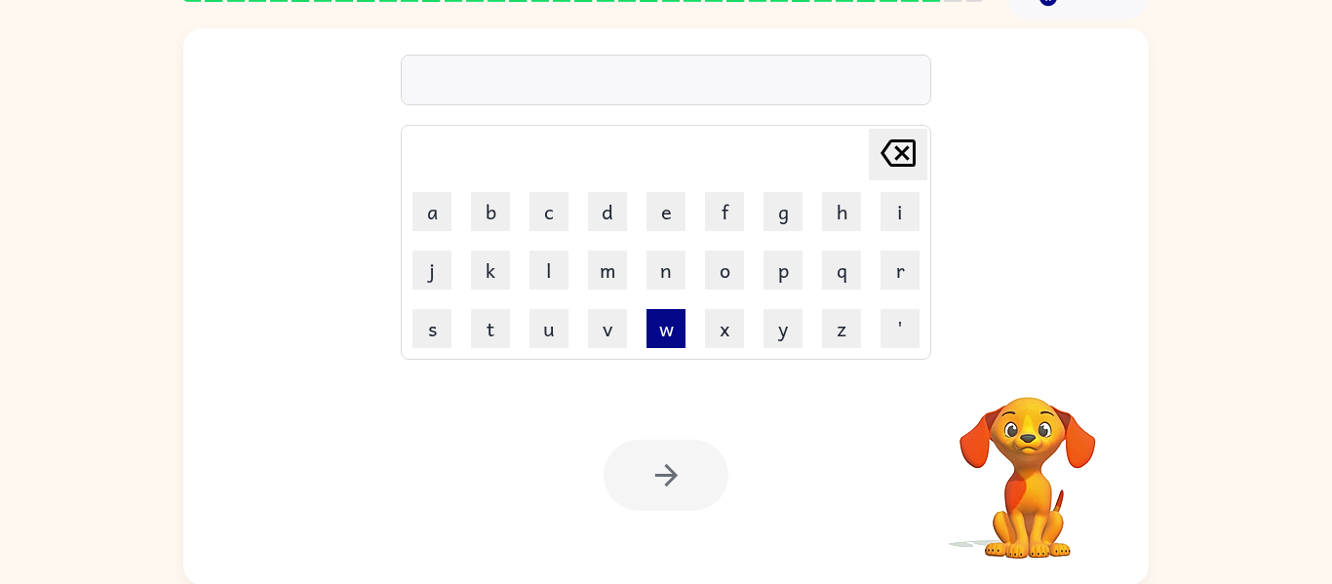
click at [669, 338] on button "w" at bounding box center [666, 328] width 39 height 39
click at [665, 212] on button "e" at bounding box center [666, 211] width 39 height 39
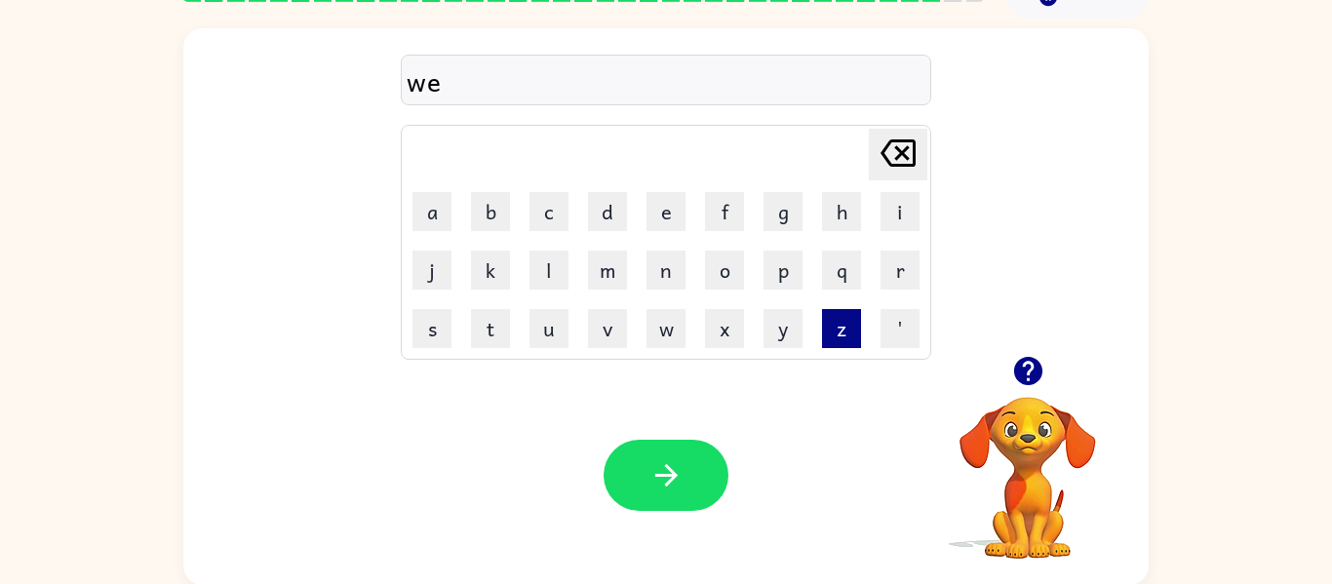
click at [838, 342] on button "z" at bounding box center [841, 328] width 39 height 39
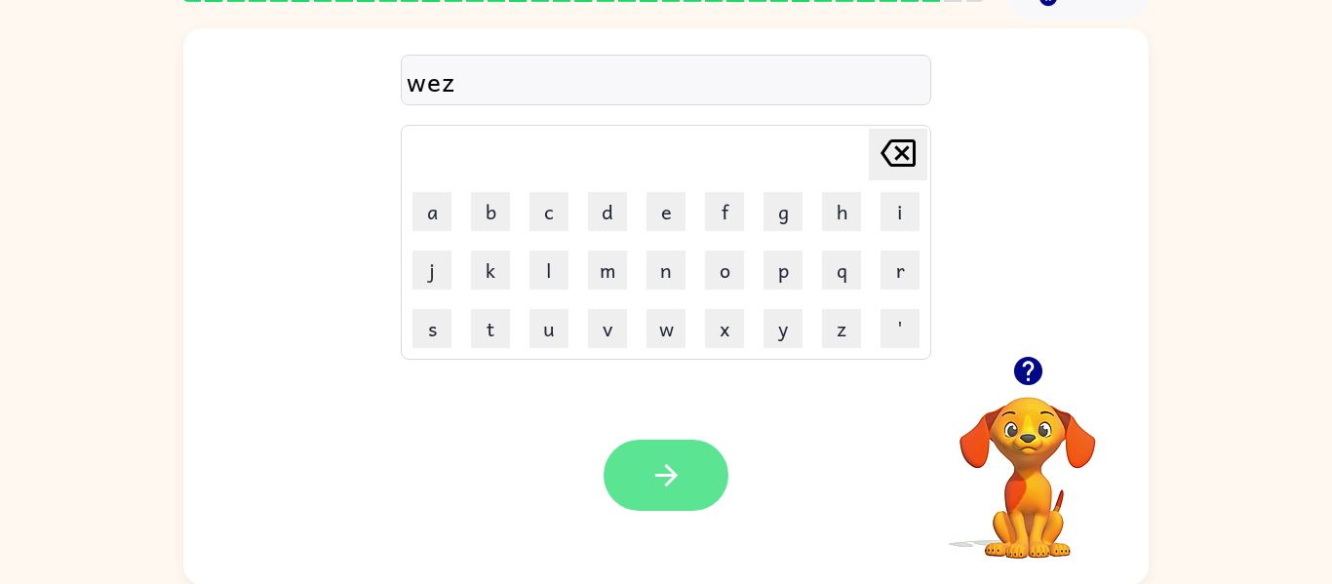
click at [668, 462] on icon "button" at bounding box center [667, 475] width 34 height 34
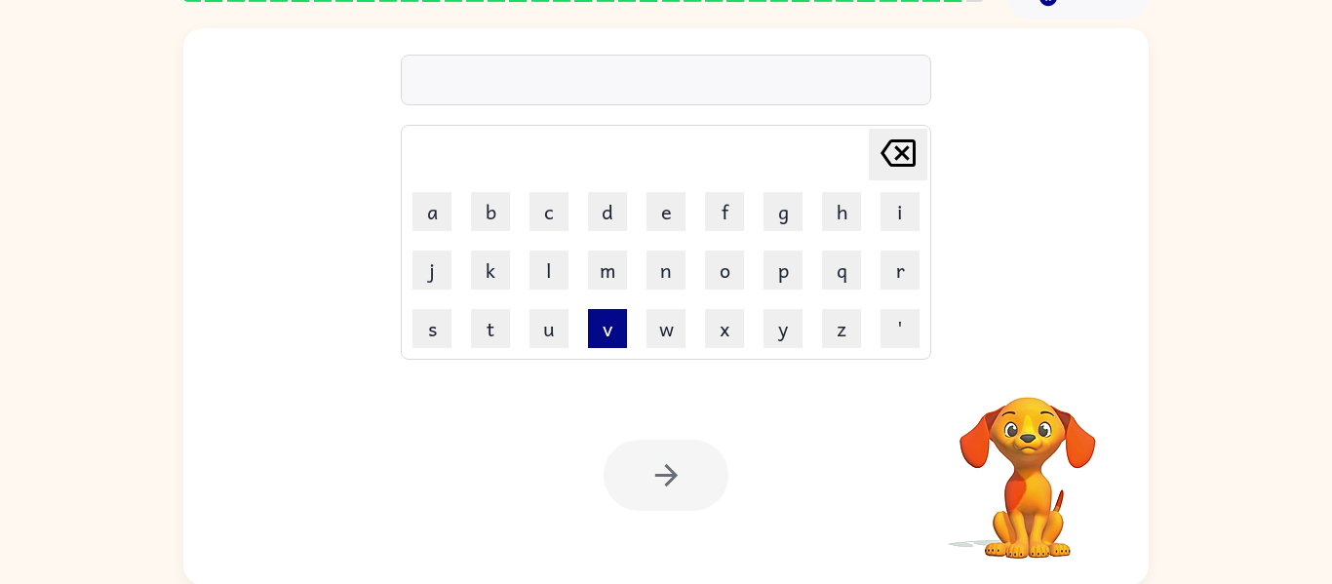
click at [588, 310] on button "v" at bounding box center [607, 328] width 39 height 39
click at [903, 163] on icon "[PERSON_NAME] last character input" at bounding box center [898, 153] width 47 height 47
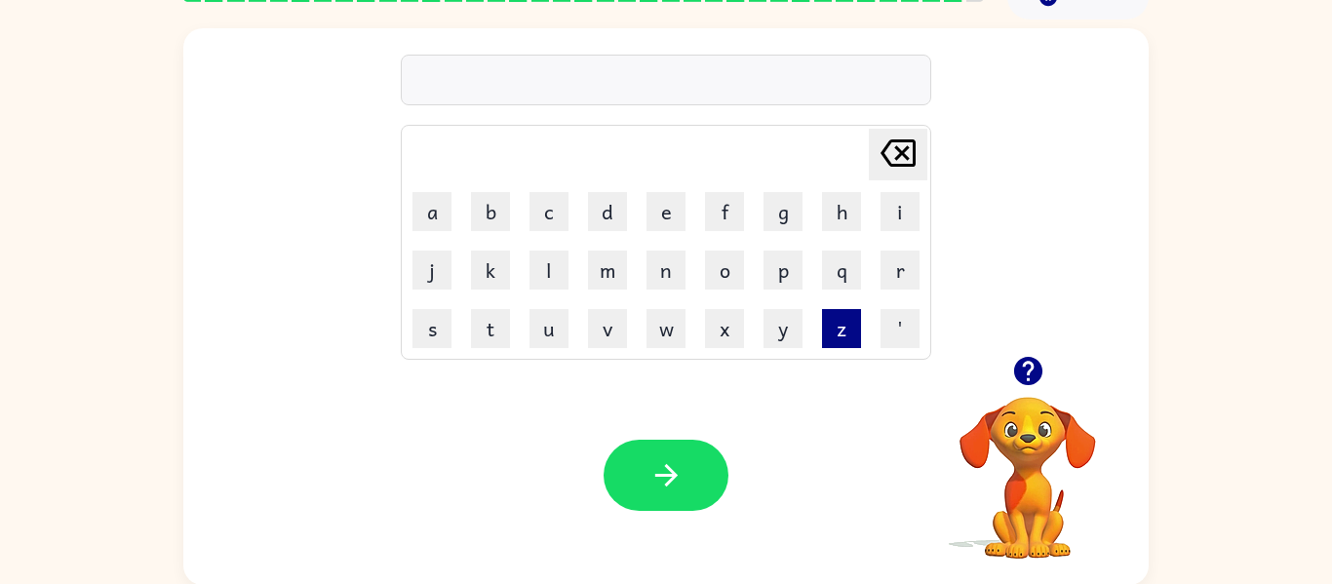
click at [843, 340] on button "z" at bounding box center [841, 328] width 39 height 39
click at [668, 217] on button "e" at bounding box center [666, 211] width 39 height 39
click at [546, 264] on button "l" at bounding box center [549, 270] width 39 height 39
click at [786, 281] on button "p" at bounding box center [783, 270] width 39 height 39
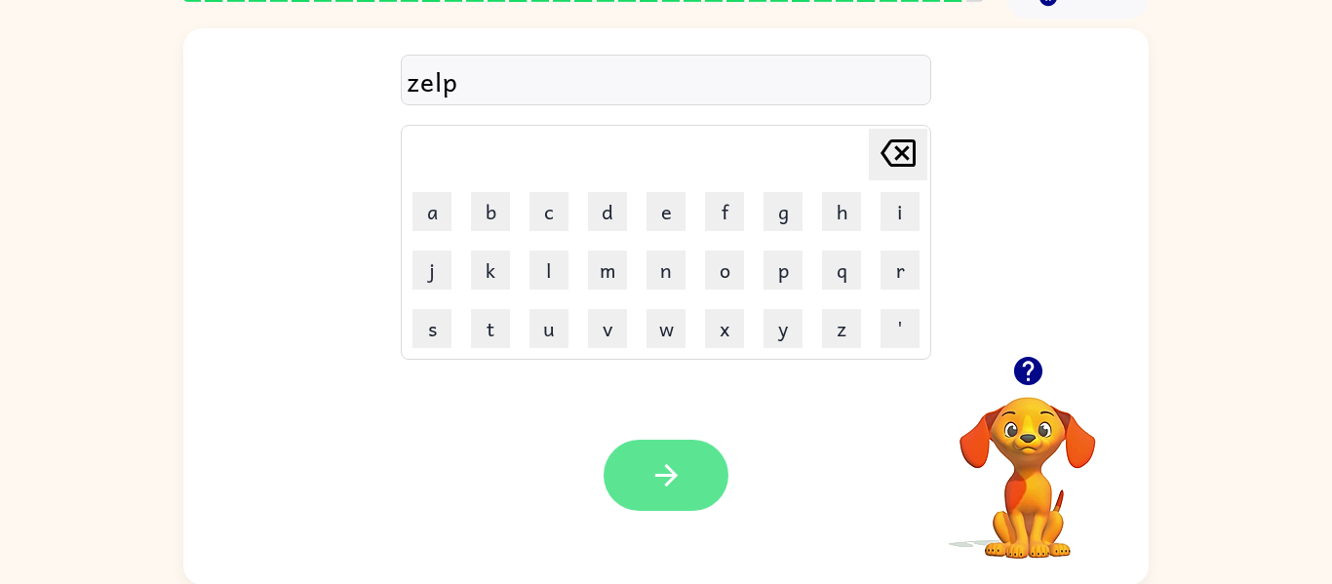
click at [688, 496] on button "button" at bounding box center [666, 475] width 125 height 71
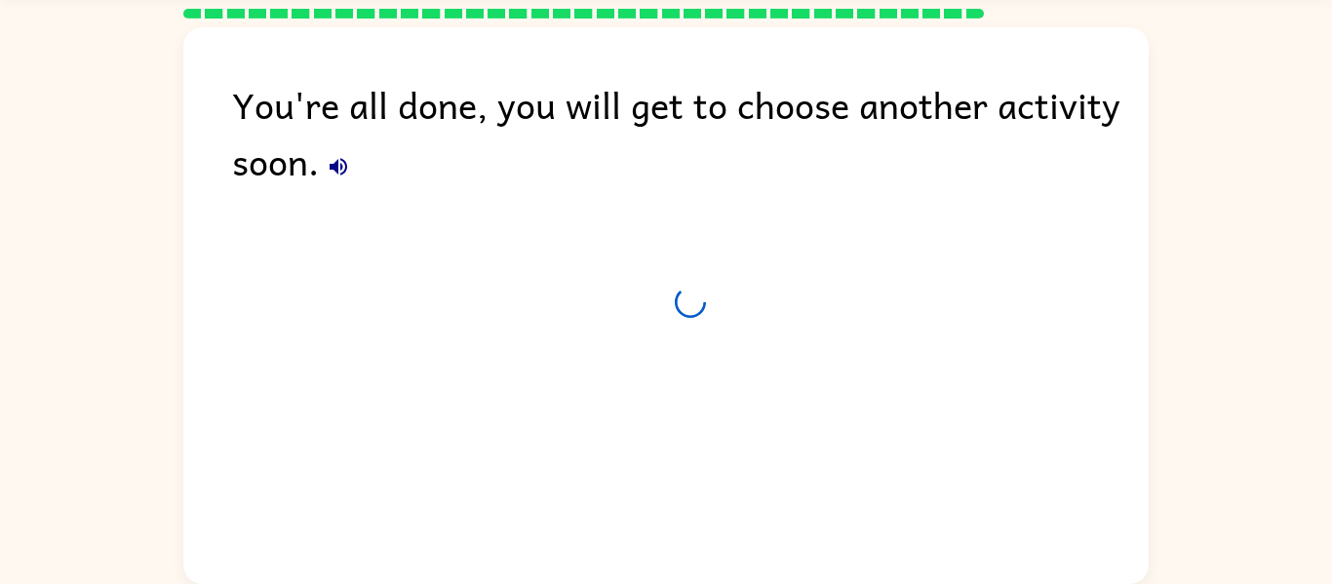
scroll to position [66, 0]
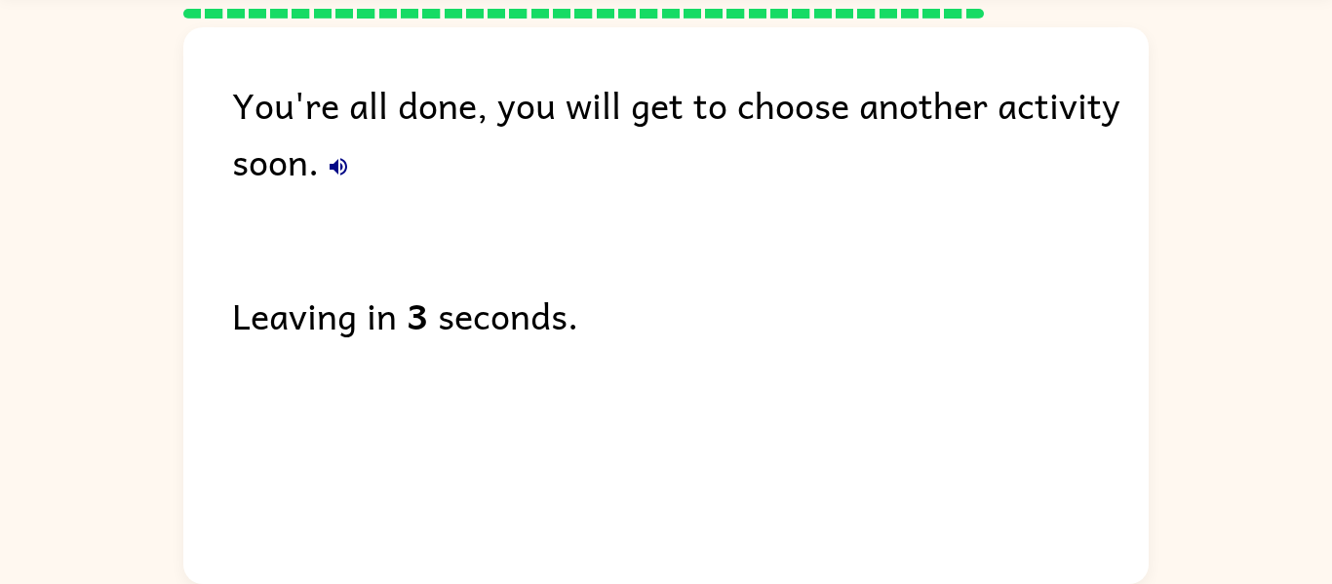
click at [340, 167] on icon "button" at bounding box center [338, 166] width 23 height 23
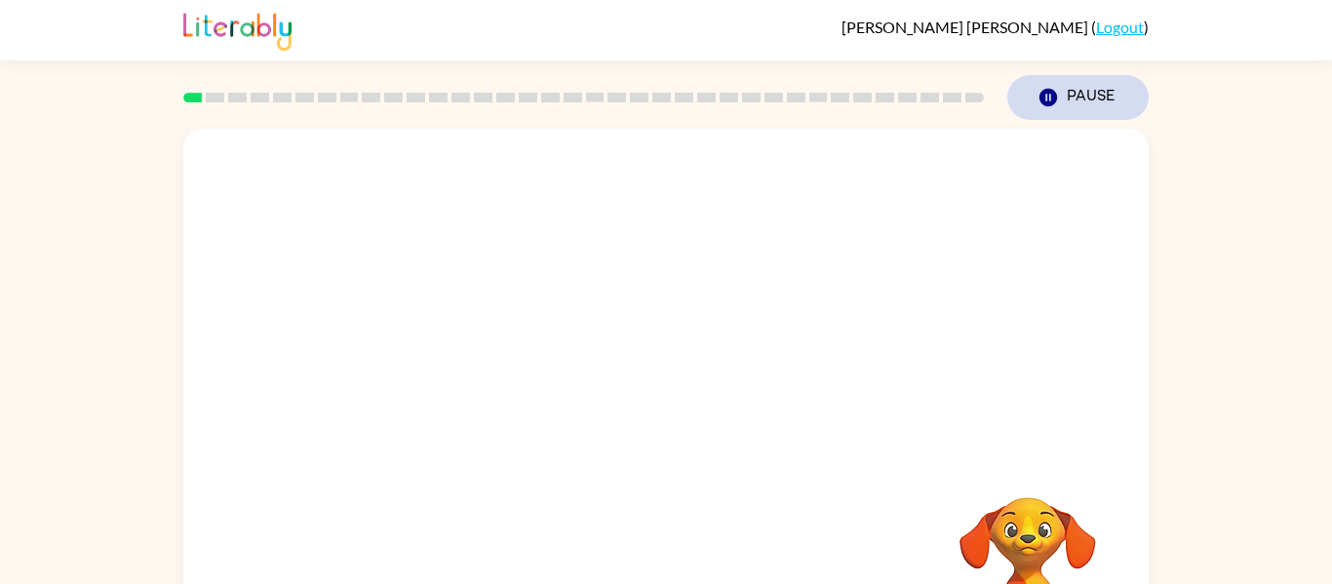
click at [1085, 93] on button "Pause Pause" at bounding box center [1078, 97] width 141 height 45
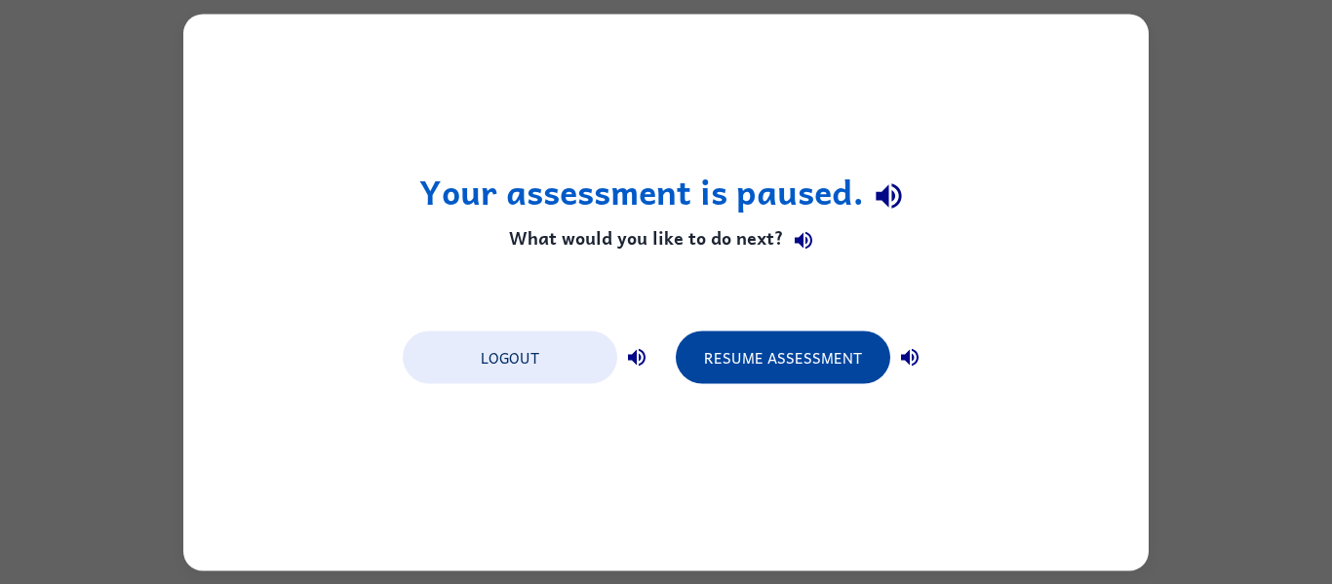
click at [831, 362] on button "Resume Assessment" at bounding box center [783, 357] width 215 height 53
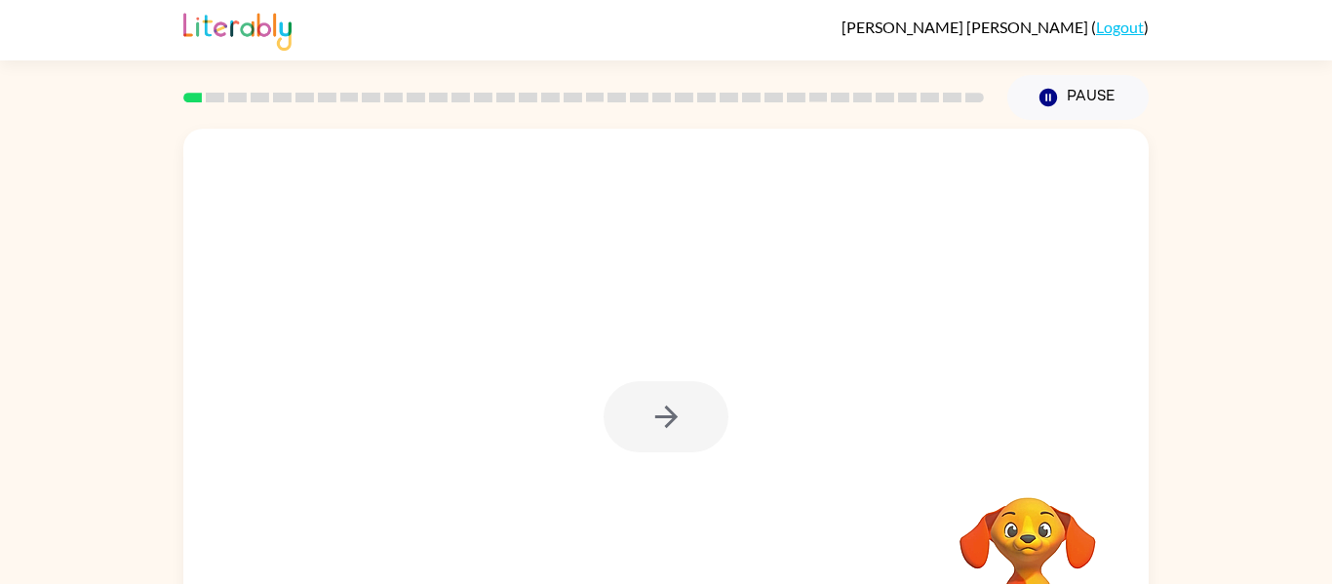
click at [673, 453] on div at bounding box center [666, 416] width 125 height 71
click at [700, 519] on div at bounding box center [666, 407] width 966 height 557
click at [673, 428] on icon "button" at bounding box center [667, 417] width 34 height 34
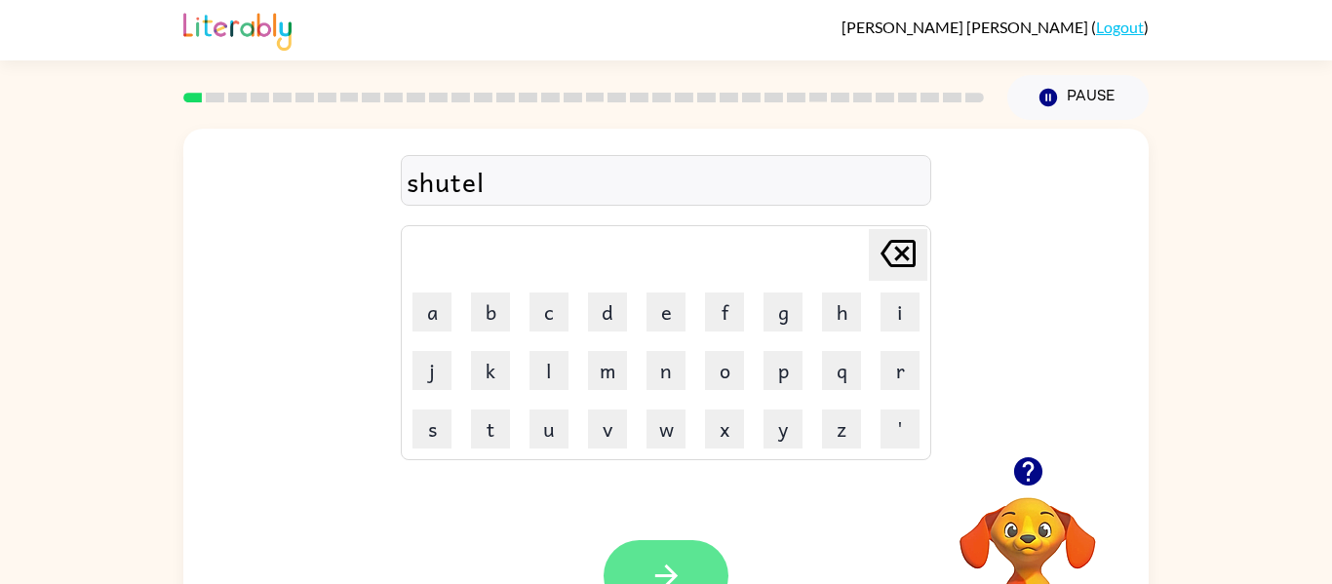
click at [699, 561] on button "button" at bounding box center [666, 575] width 125 height 71
click at [701, 565] on button "button" at bounding box center [666, 575] width 125 height 71
click at [707, 560] on button "button" at bounding box center [666, 575] width 125 height 71
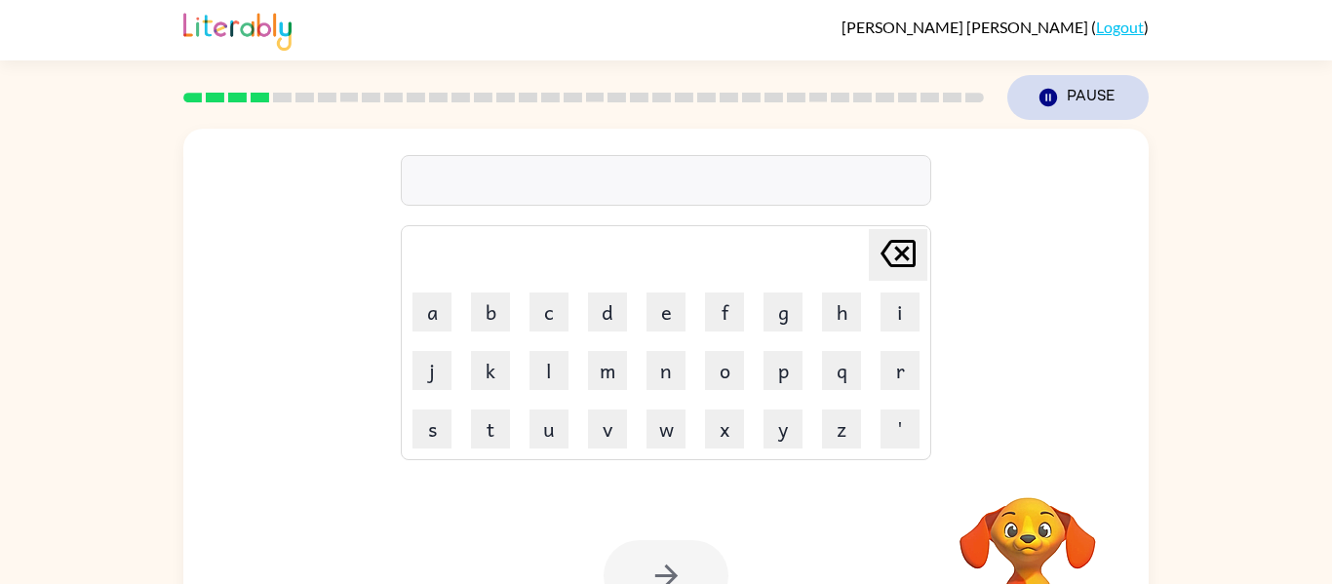
click at [1092, 95] on button "Pause Pause" at bounding box center [1078, 97] width 141 height 45
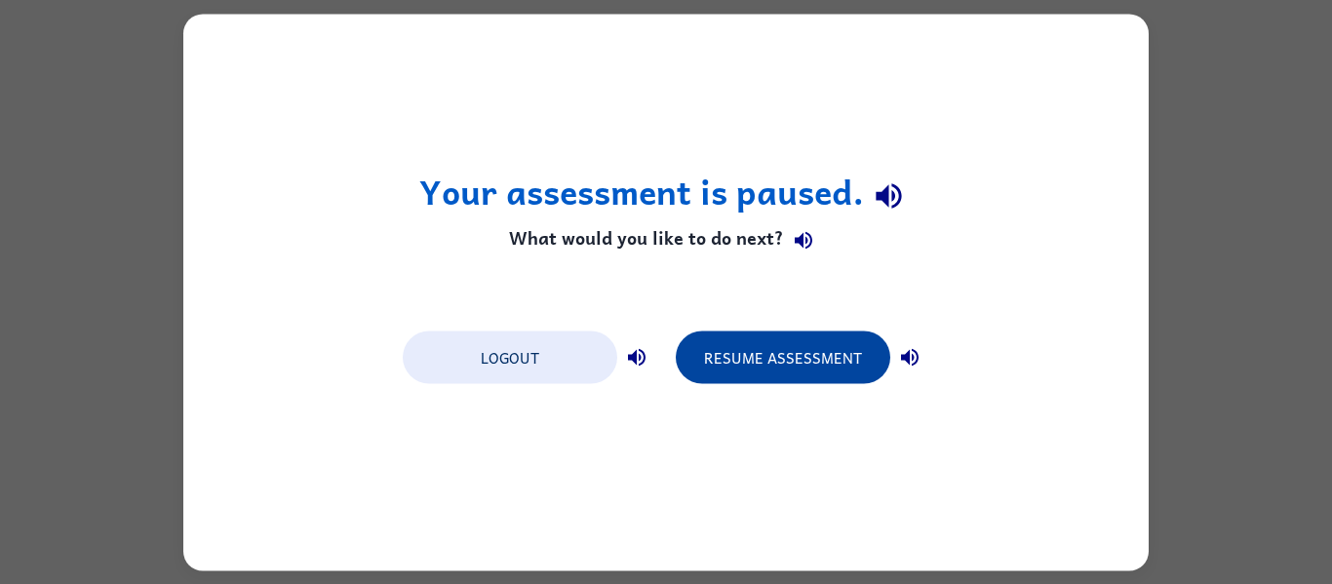
click at [821, 354] on button "Resume Assessment" at bounding box center [783, 357] width 215 height 53
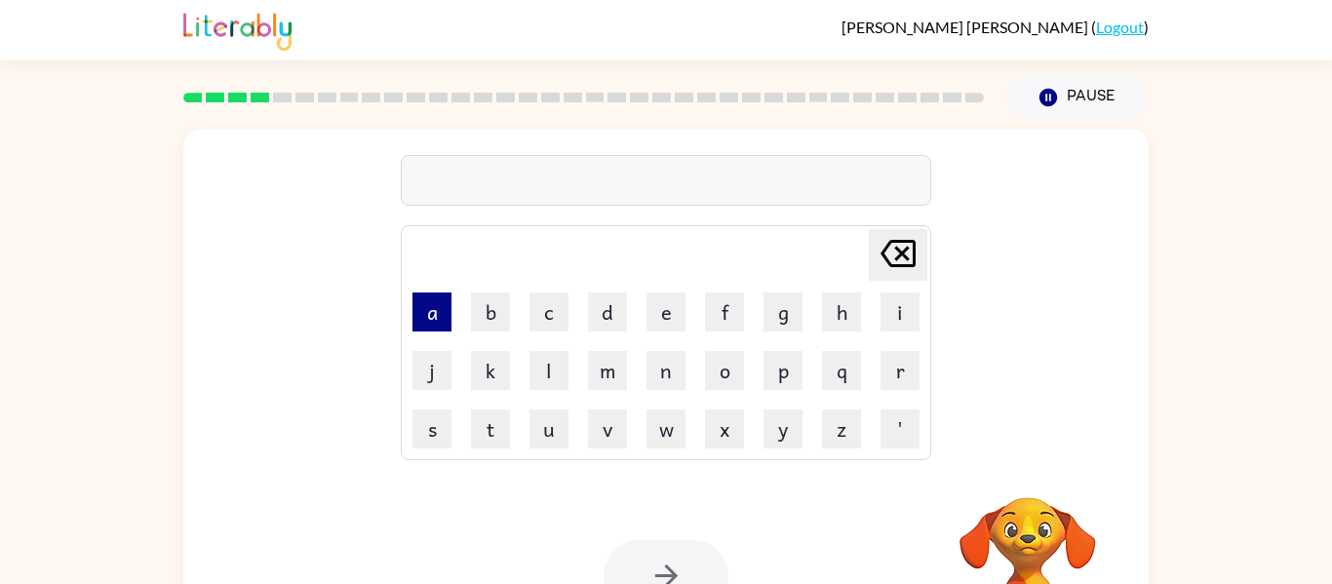
click at [434, 301] on button "a" at bounding box center [432, 312] width 39 height 39
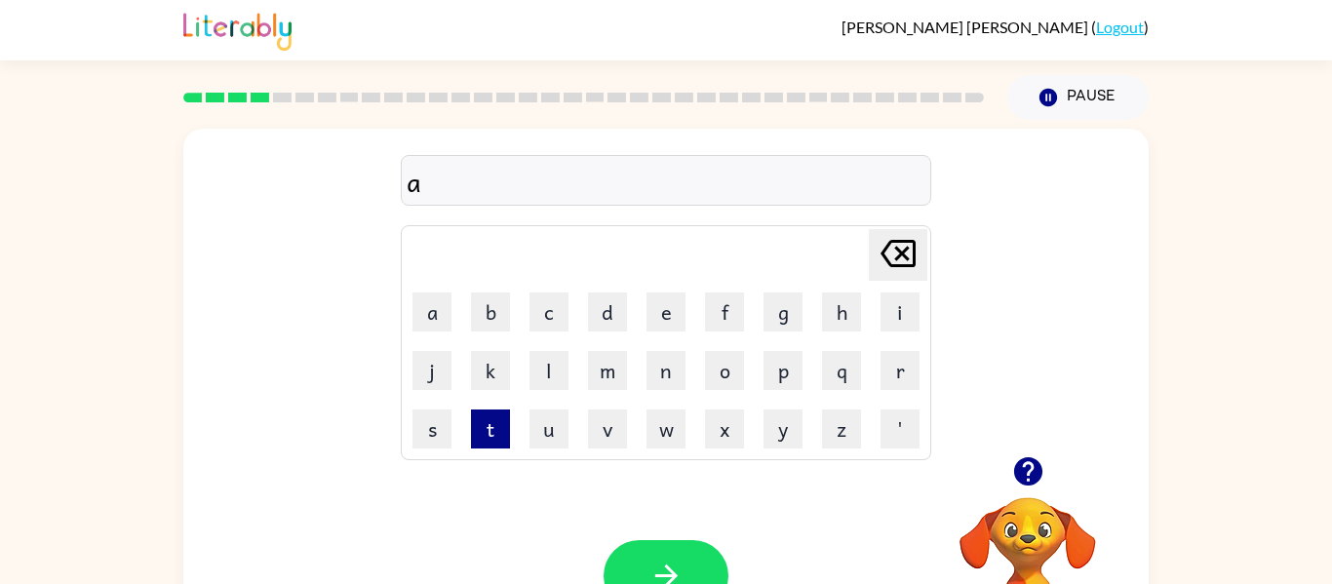
click at [493, 437] on button "t" at bounding box center [490, 429] width 39 height 39
click at [838, 316] on button "h" at bounding box center [841, 312] width 39 height 39
click at [549, 375] on button "l" at bounding box center [549, 370] width 39 height 39
click at [668, 313] on button "e" at bounding box center [666, 312] width 39 height 39
click at [491, 439] on button "t" at bounding box center [490, 429] width 39 height 39
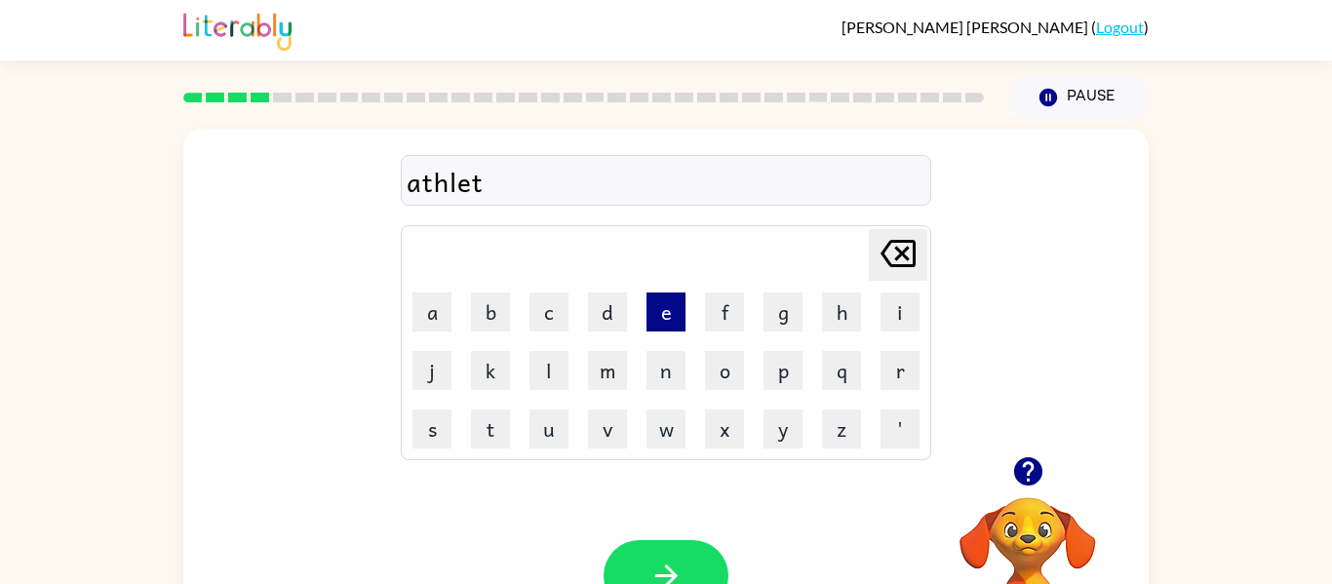
click at [665, 307] on button "e" at bounding box center [666, 312] width 39 height 39
click at [546, 304] on button "c" at bounding box center [549, 312] width 39 height 39
click at [670, 558] on button "button" at bounding box center [666, 575] width 125 height 71
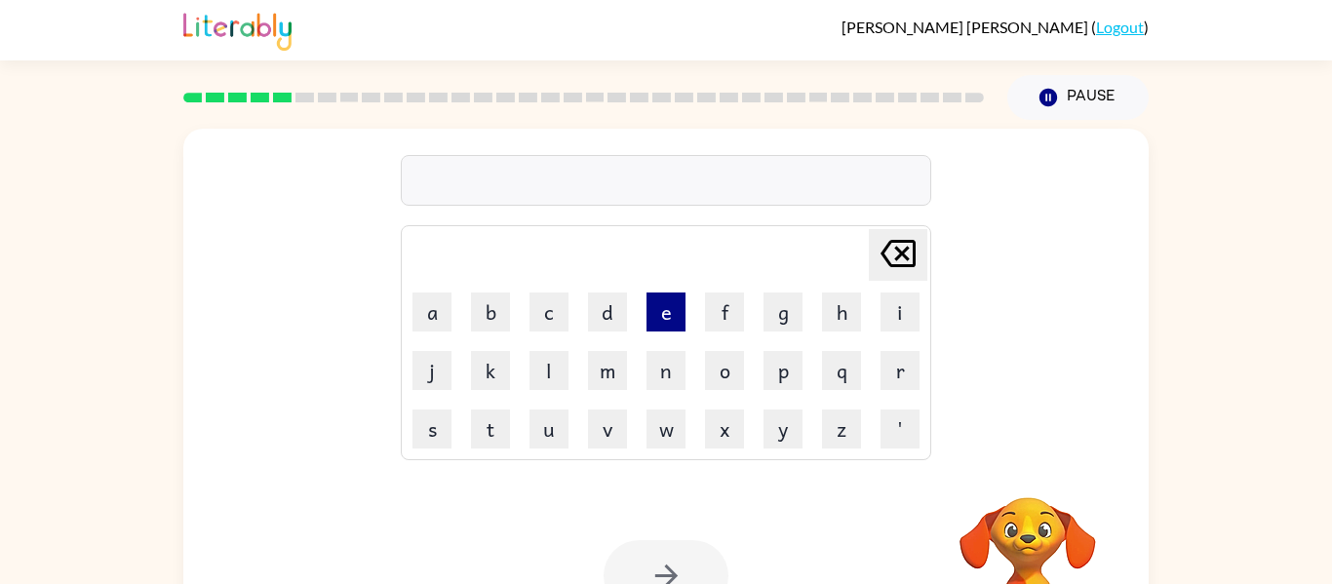
click at [666, 318] on button "e" at bounding box center [666, 312] width 39 height 39
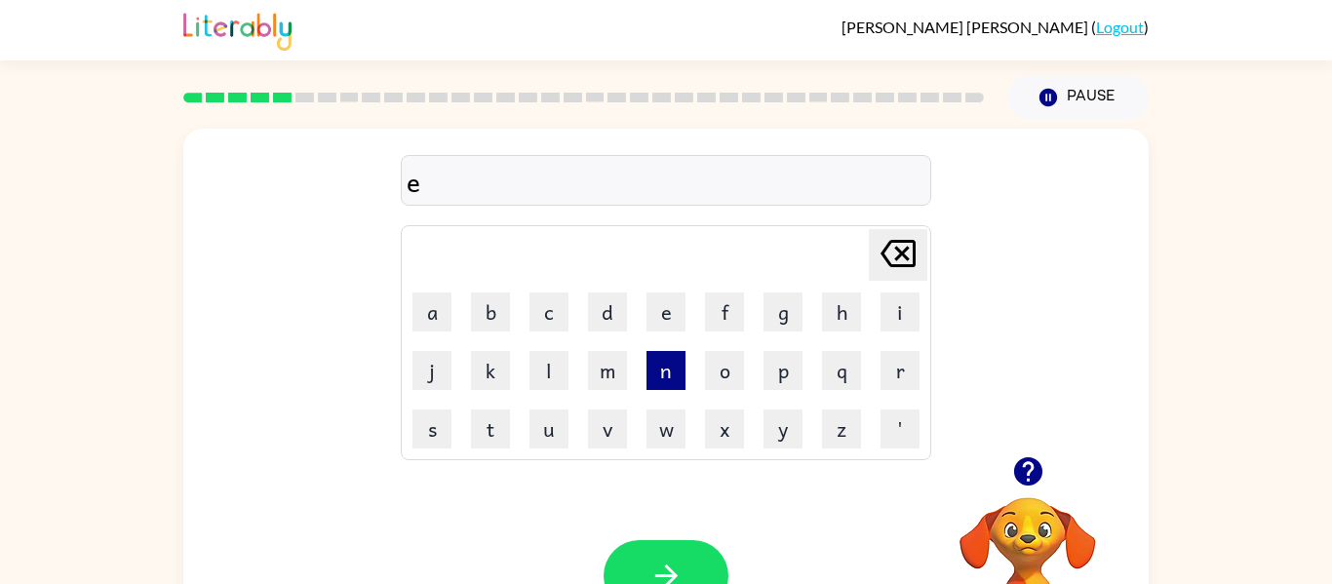
click at [670, 371] on button "n" at bounding box center [666, 370] width 39 height 39
click at [722, 378] on button "o" at bounding box center [724, 370] width 39 height 39
click at [900, 371] on button "r" at bounding box center [900, 370] width 39 height 39
click at [609, 379] on button "m" at bounding box center [607, 370] width 39 height 39
click at [416, 303] on button "a" at bounding box center [432, 312] width 39 height 39
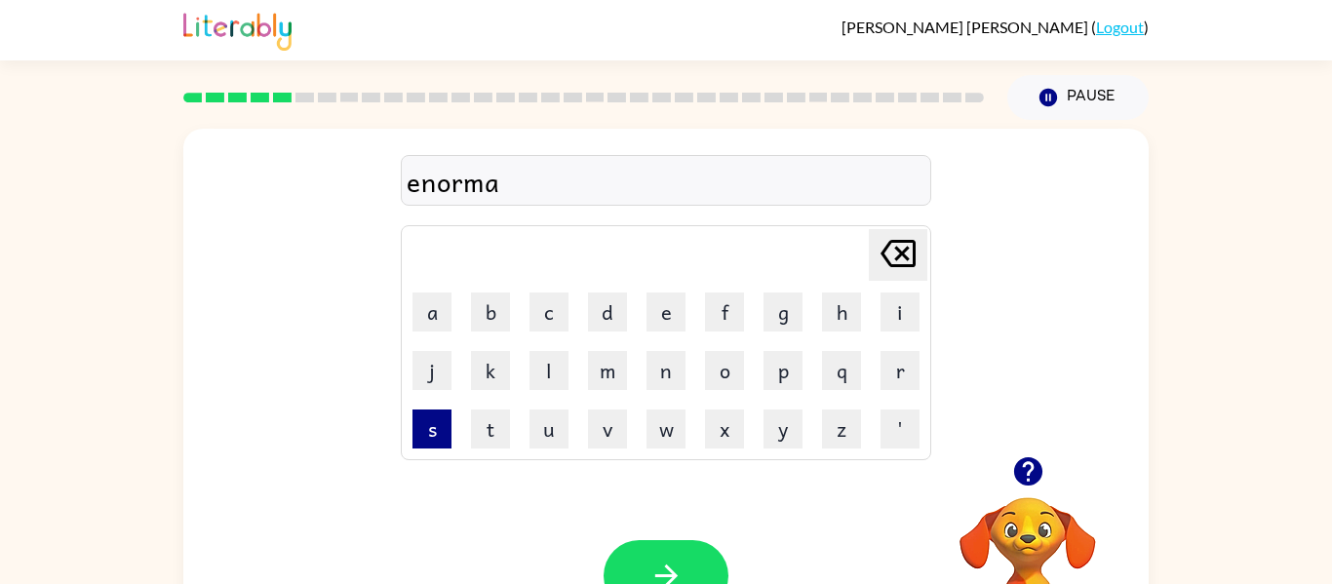
click at [432, 439] on button "s" at bounding box center [432, 429] width 39 height 39
click at [720, 560] on button "button" at bounding box center [666, 575] width 125 height 71
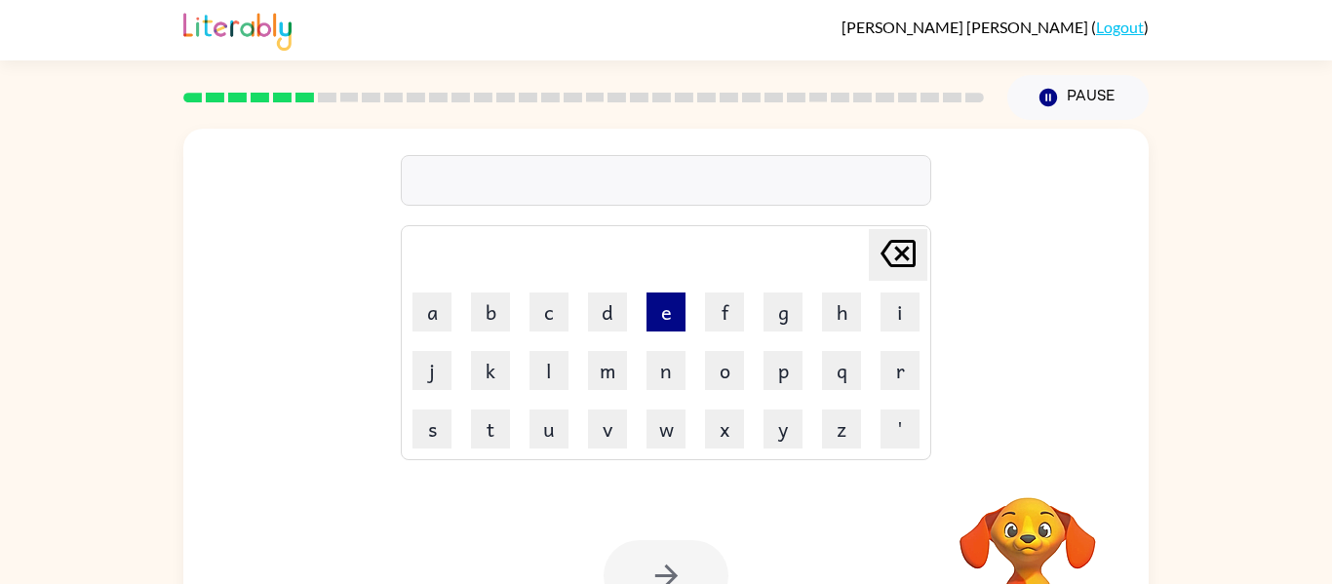
click at [666, 299] on button "e" at bounding box center [666, 312] width 39 height 39
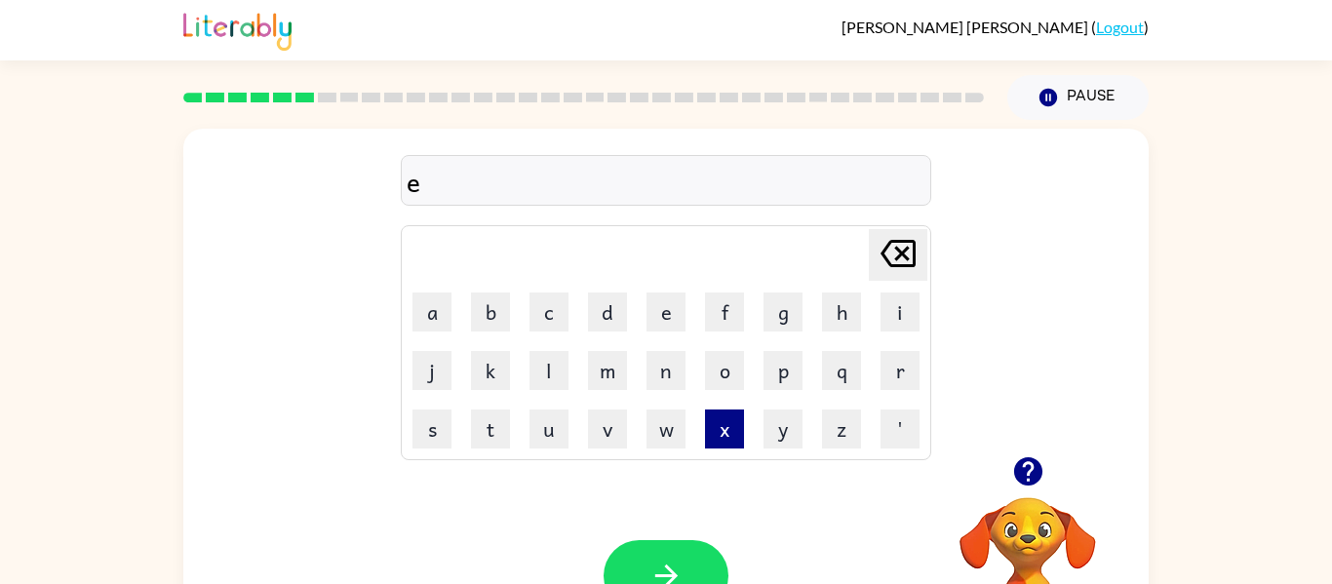
click at [729, 439] on button "x" at bounding box center [724, 429] width 39 height 39
click at [787, 372] on button "p" at bounding box center [783, 370] width 39 height 39
click at [536, 378] on button "l" at bounding box center [549, 370] width 39 height 39
click at [730, 381] on button "o" at bounding box center [724, 370] width 39 height 39
click at [896, 363] on button "r" at bounding box center [900, 370] width 39 height 39
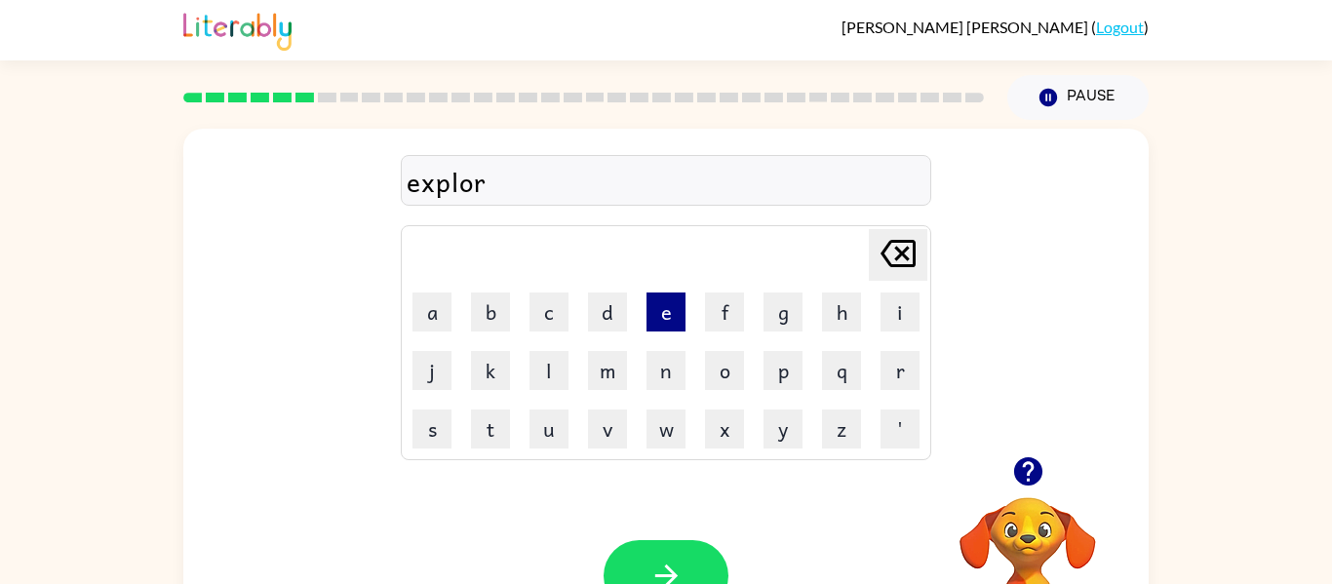
click at [664, 319] on button "e" at bounding box center [666, 312] width 39 height 39
click at [900, 378] on button "r" at bounding box center [900, 370] width 39 height 39
click at [682, 567] on icon "button" at bounding box center [667, 576] width 34 height 34
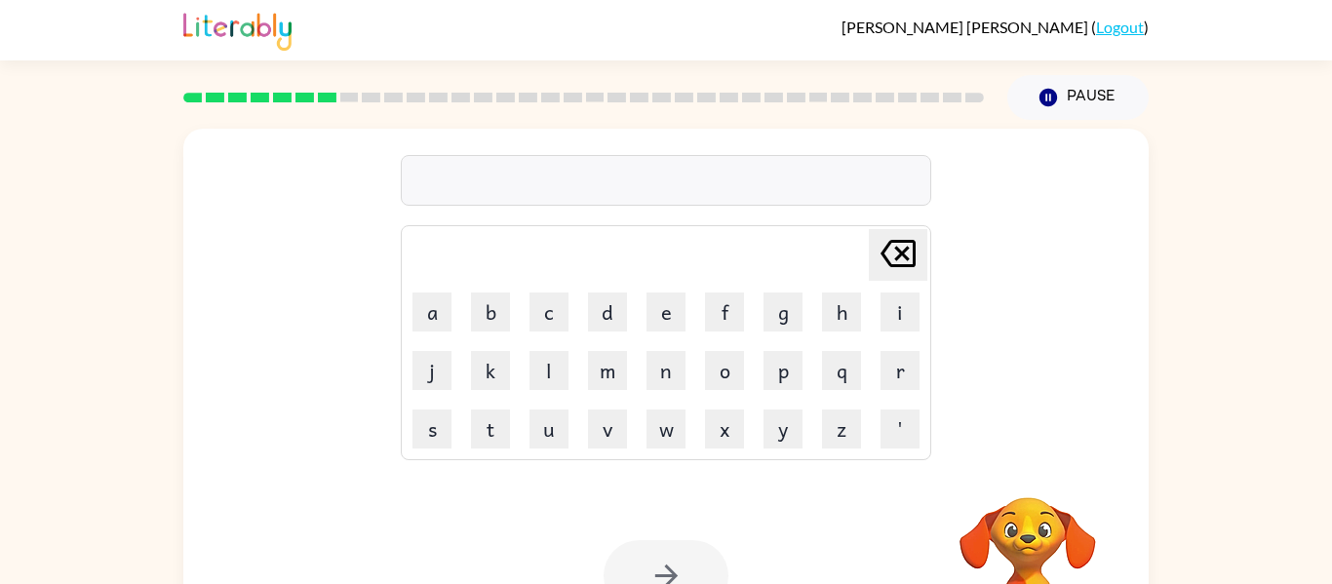
click at [909, 245] on icon "[PERSON_NAME] last character input" at bounding box center [898, 253] width 47 height 47
click at [924, 255] on button "[PERSON_NAME] last character input" at bounding box center [898, 255] width 59 height 52
click at [918, 267] on icon "[PERSON_NAME] last character input" at bounding box center [898, 253] width 47 height 47
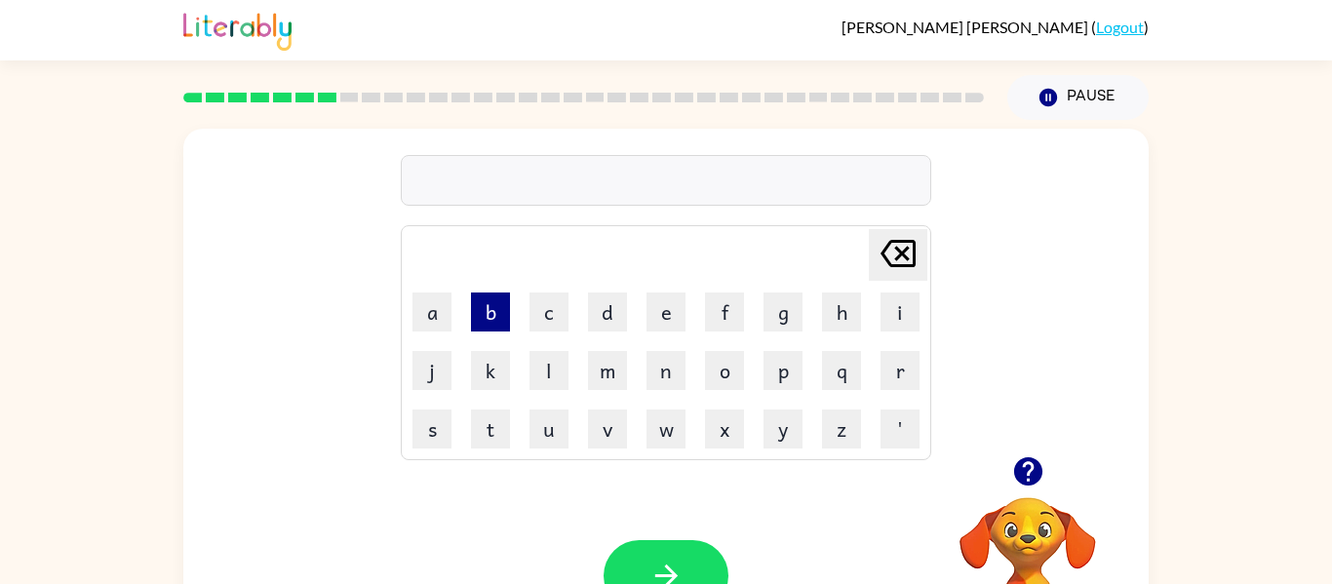
click at [487, 296] on button "b" at bounding box center [490, 312] width 39 height 39
click at [547, 365] on button "l" at bounding box center [549, 370] width 39 height 39
click at [667, 318] on button "e" at bounding box center [666, 312] width 39 height 39
click at [895, 375] on button "r" at bounding box center [900, 370] width 39 height 39
click at [491, 441] on button "t" at bounding box center [490, 429] width 39 height 39
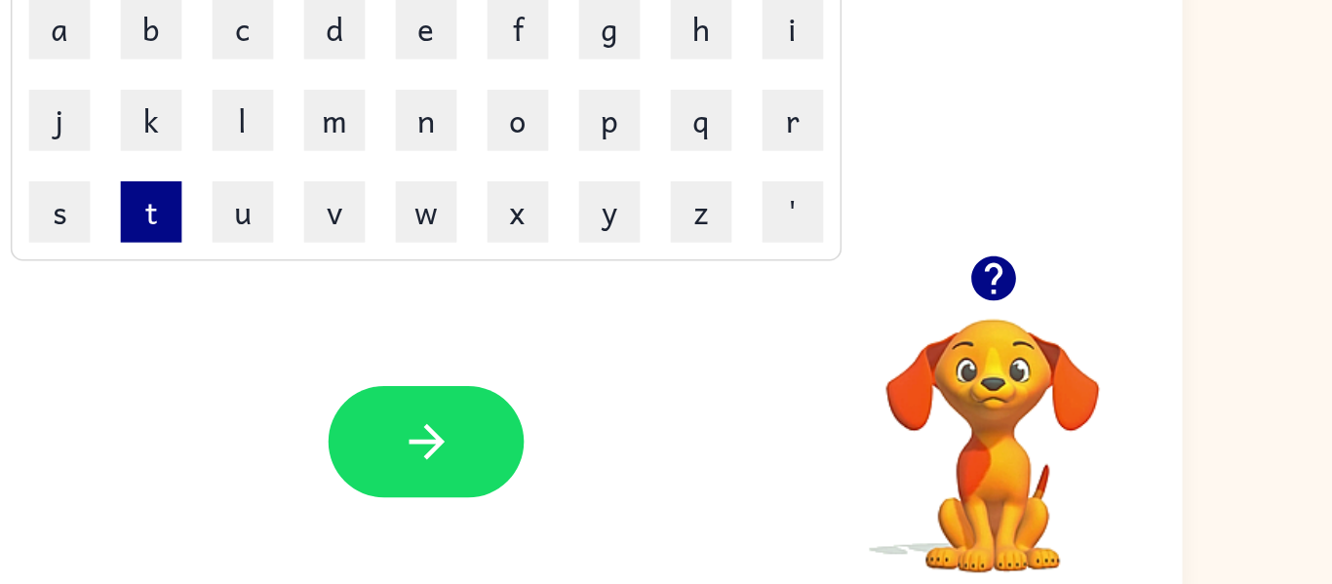
scroll to position [99, 0]
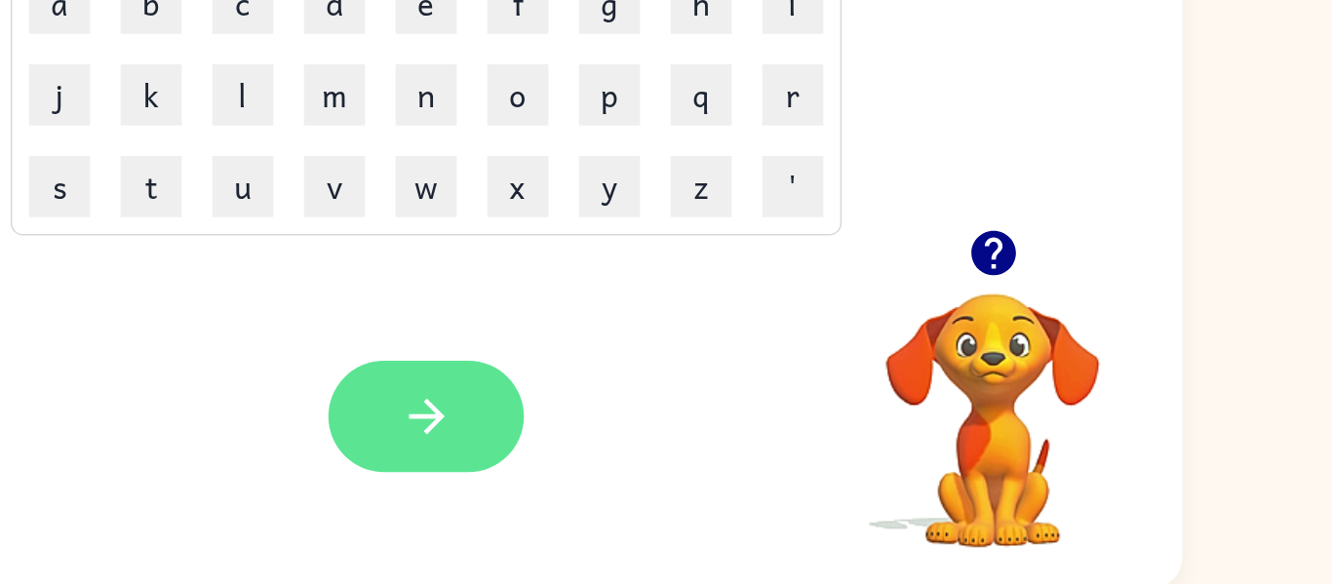
click at [693, 473] on button "button" at bounding box center [666, 476] width 125 height 71
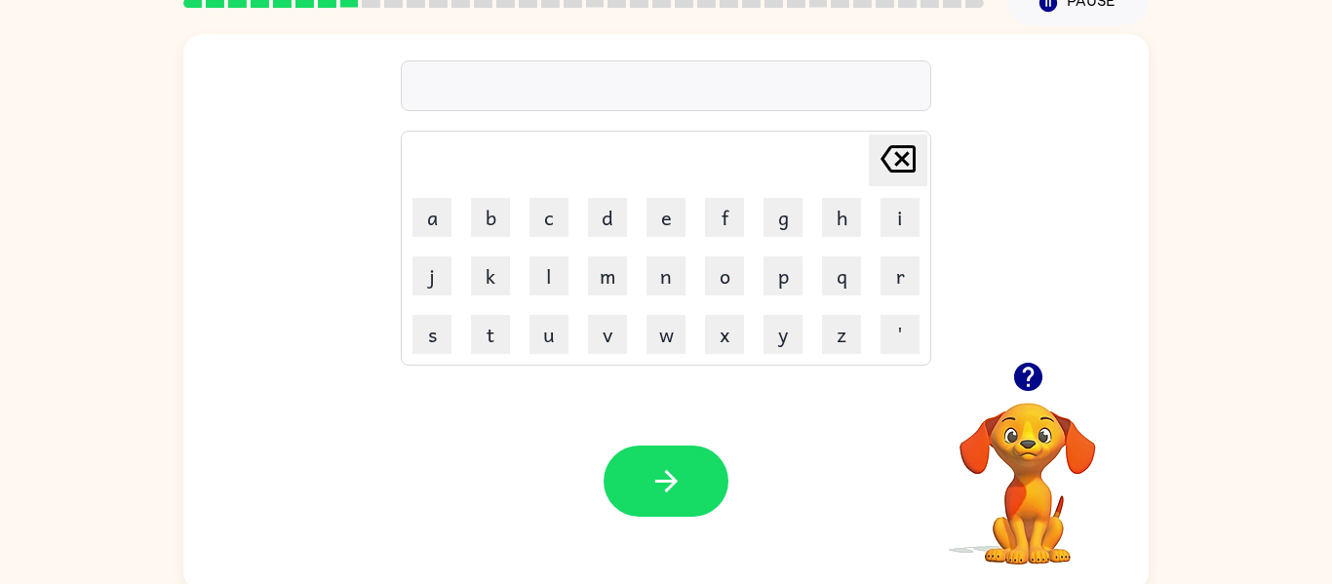
scroll to position [94, 0]
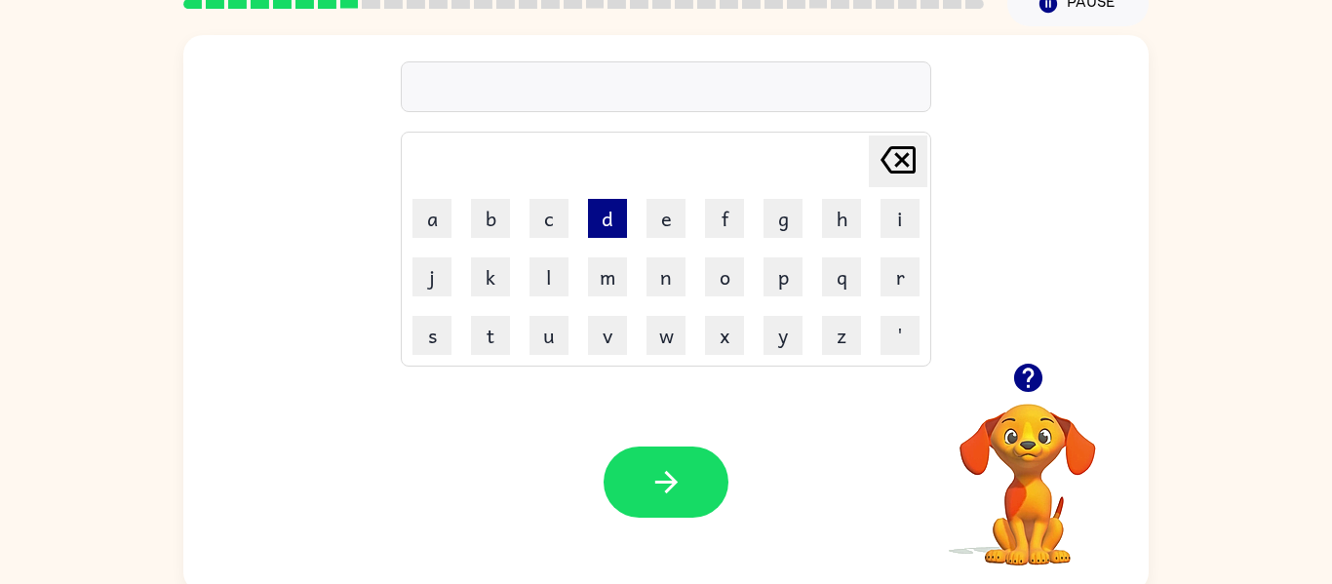
click at [607, 216] on button "d" at bounding box center [607, 218] width 39 height 39
click at [902, 276] on button "r" at bounding box center [900, 277] width 39 height 39
click at [724, 276] on button "o" at bounding box center [724, 277] width 39 height 39
click at [784, 280] on button "p" at bounding box center [783, 277] width 39 height 39
click at [902, 221] on button "i" at bounding box center [900, 218] width 39 height 39
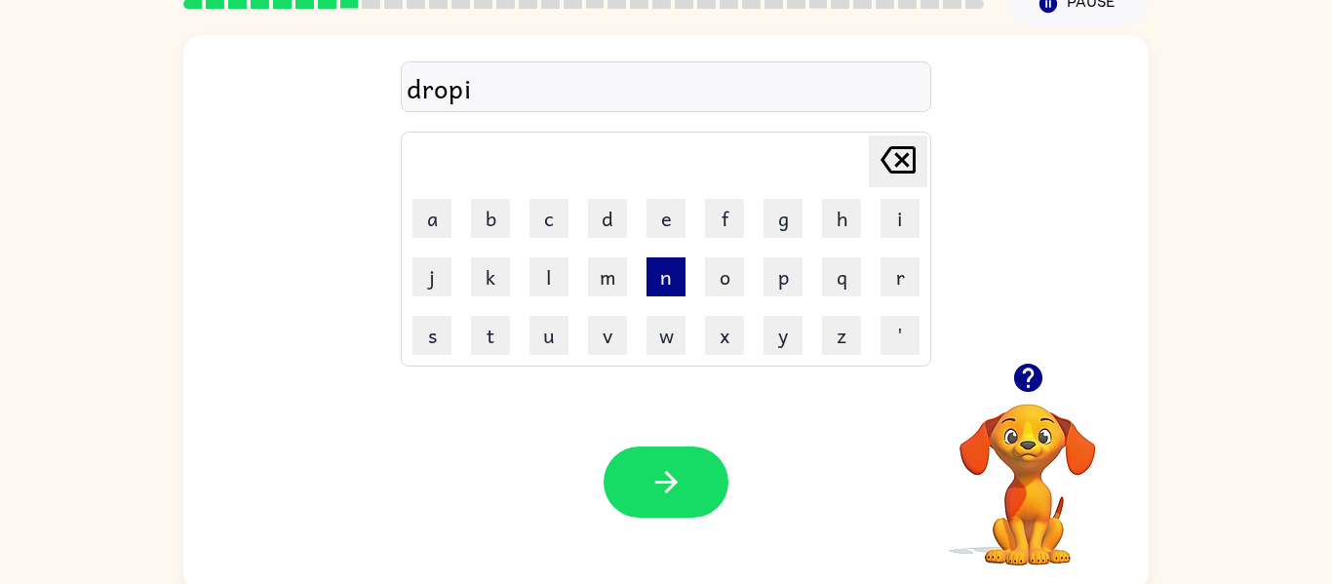
click at [669, 276] on button "n" at bounding box center [666, 277] width 39 height 39
click at [783, 224] on button "g" at bounding box center [783, 218] width 39 height 39
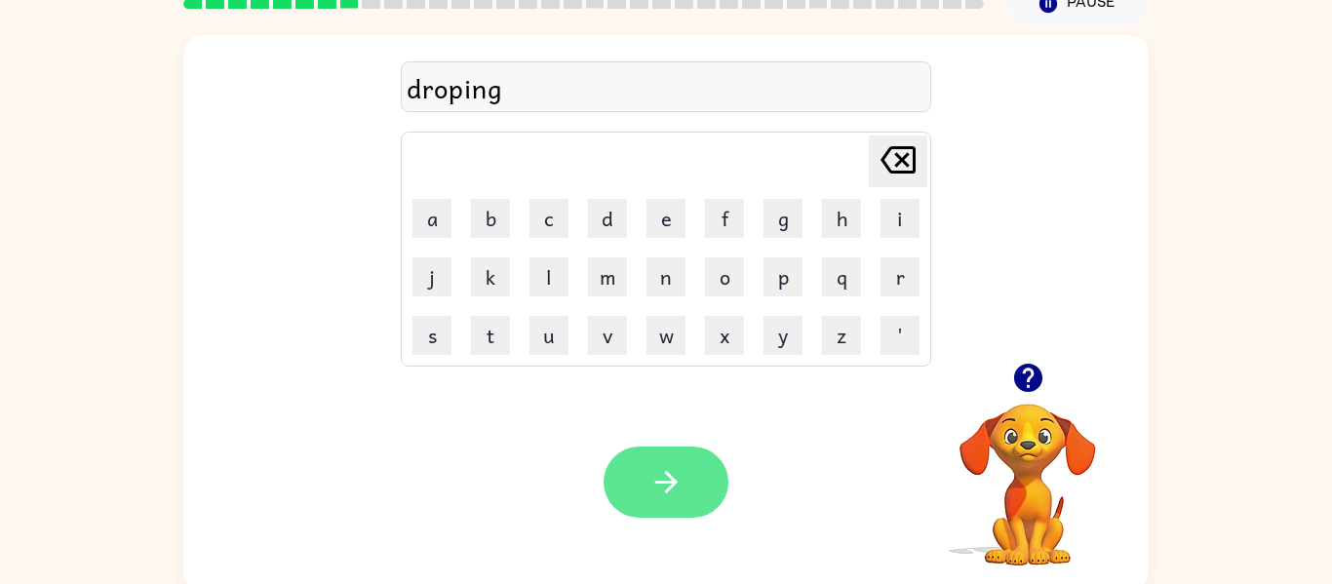
click at [692, 494] on button "button" at bounding box center [666, 482] width 125 height 71
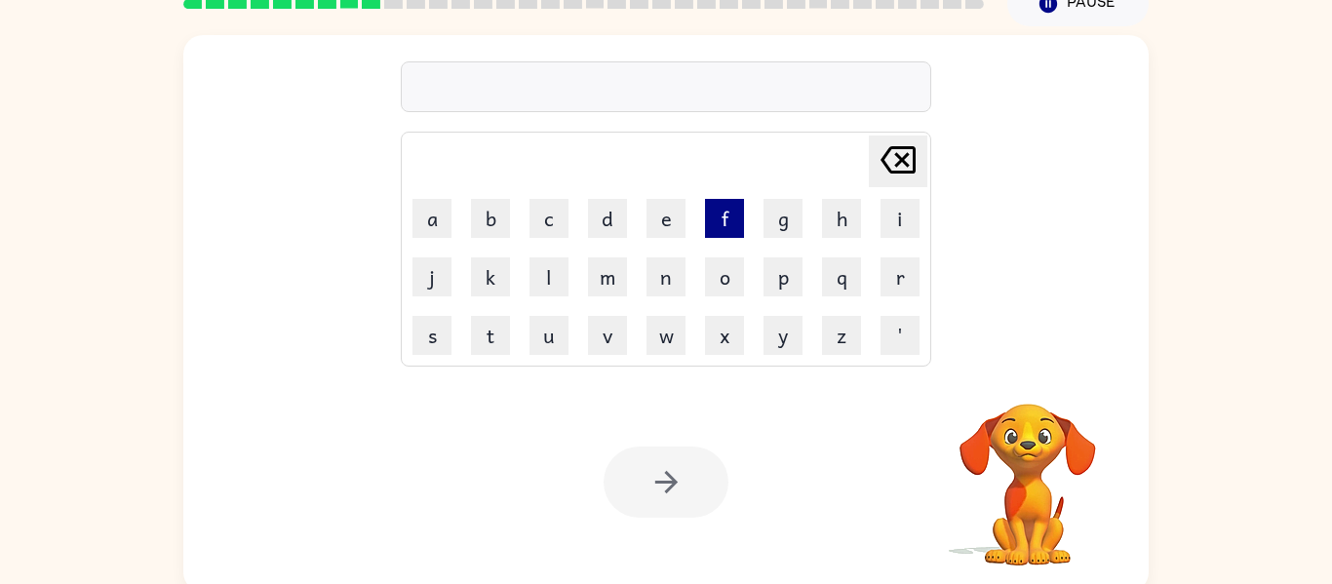
click at [726, 215] on button "f" at bounding box center [724, 218] width 39 height 39
click at [903, 286] on button "r" at bounding box center [900, 277] width 39 height 39
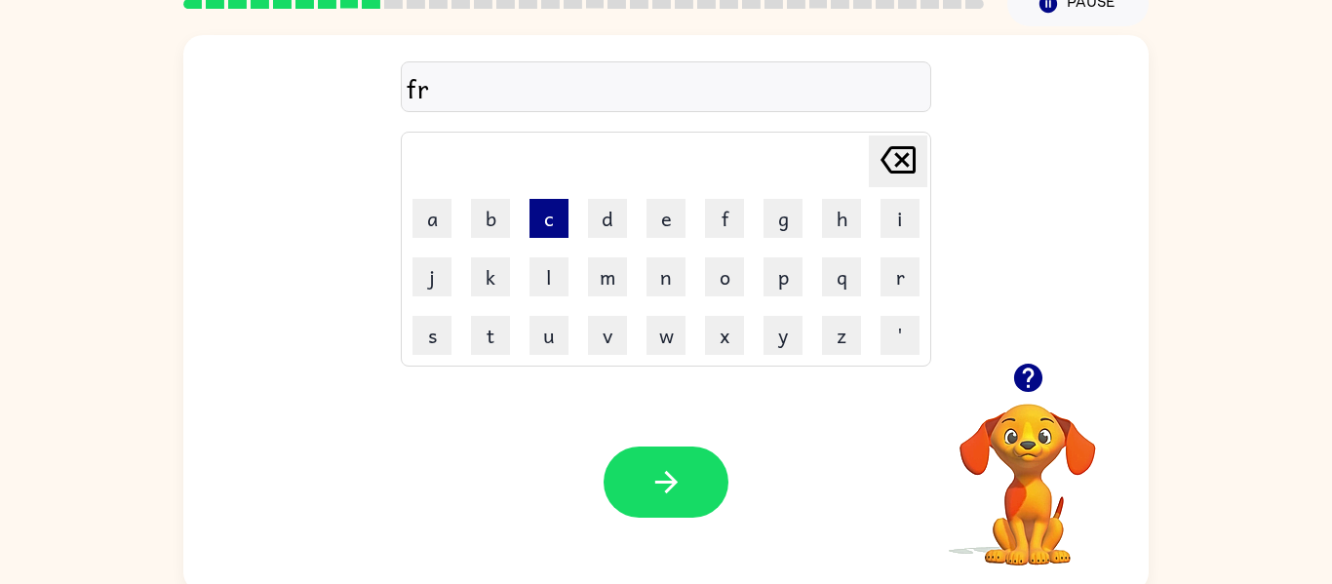
click at [547, 219] on button "c" at bounding box center [549, 218] width 39 height 39
click at [489, 328] on button "t" at bounding box center [490, 335] width 39 height 39
click at [730, 273] on button "o" at bounding box center [724, 277] width 39 height 39
click at [671, 289] on button "n" at bounding box center [666, 277] width 39 height 39
click at [890, 141] on icon "[PERSON_NAME] last character input" at bounding box center [898, 160] width 47 height 47
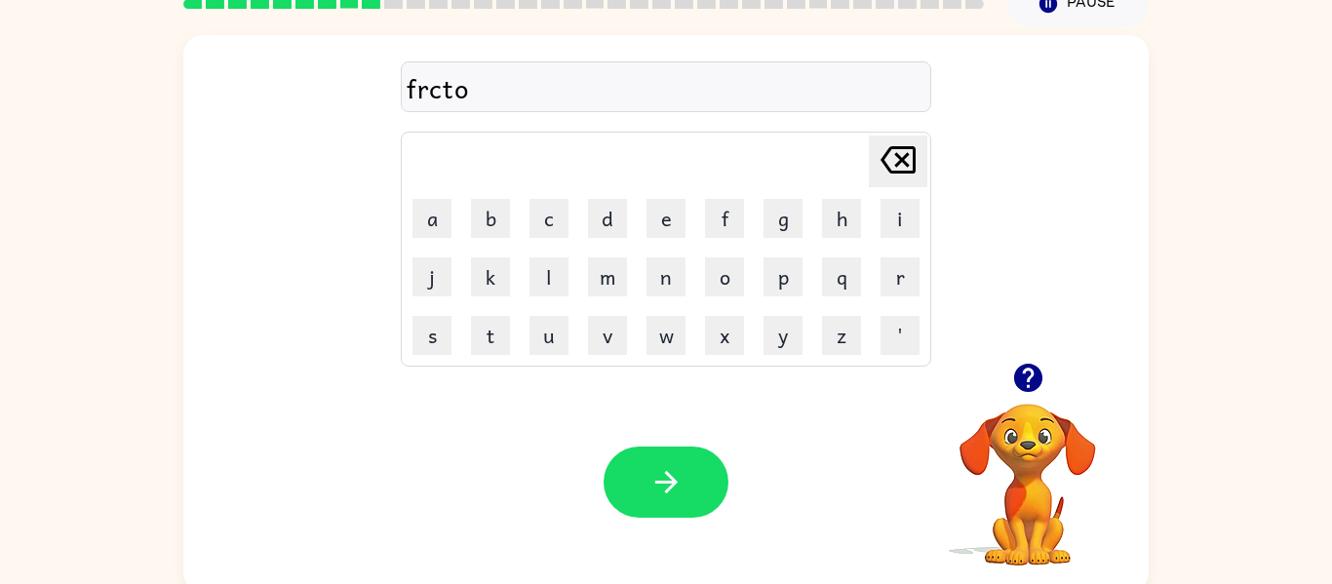
click at [872, 147] on button "[PERSON_NAME] last character input" at bounding box center [898, 162] width 59 height 52
click at [902, 227] on button "i" at bounding box center [900, 218] width 39 height 39
click at [725, 272] on button "o" at bounding box center [724, 277] width 39 height 39
click at [667, 271] on button "n" at bounding box center [666, 277] width 39 height 39
click at [678, 468] on icon "button" at bounding box center [667, 482] width 34 height 34
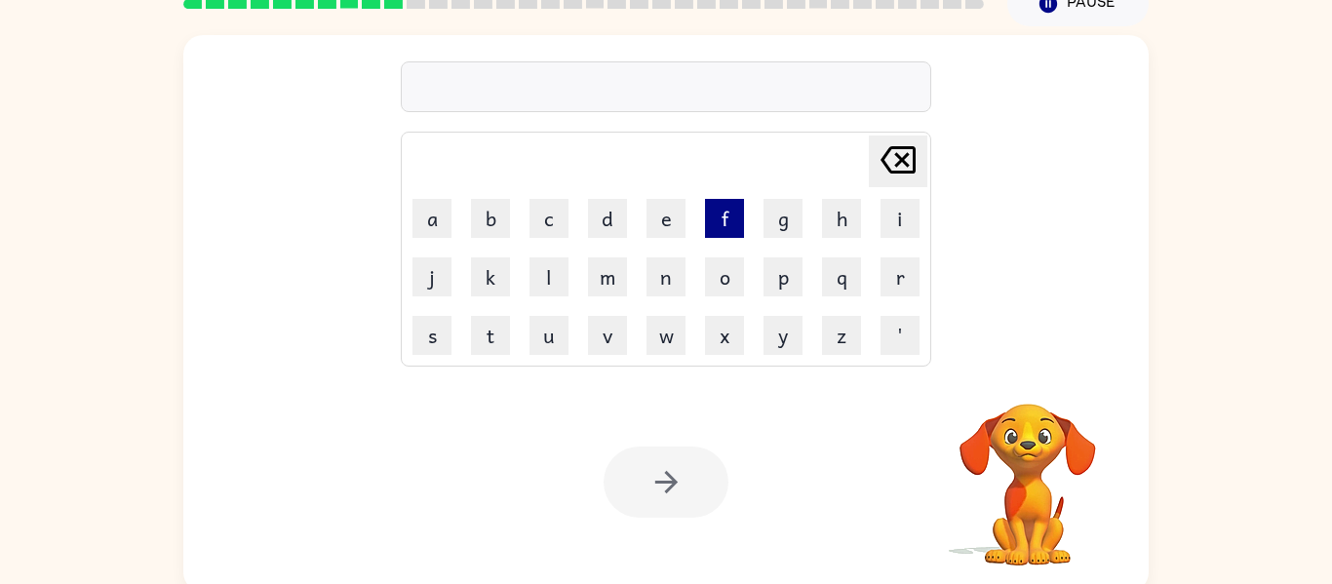
click at [728, 207] on button "f" at bounding box center [724, 218] width 39 height 39
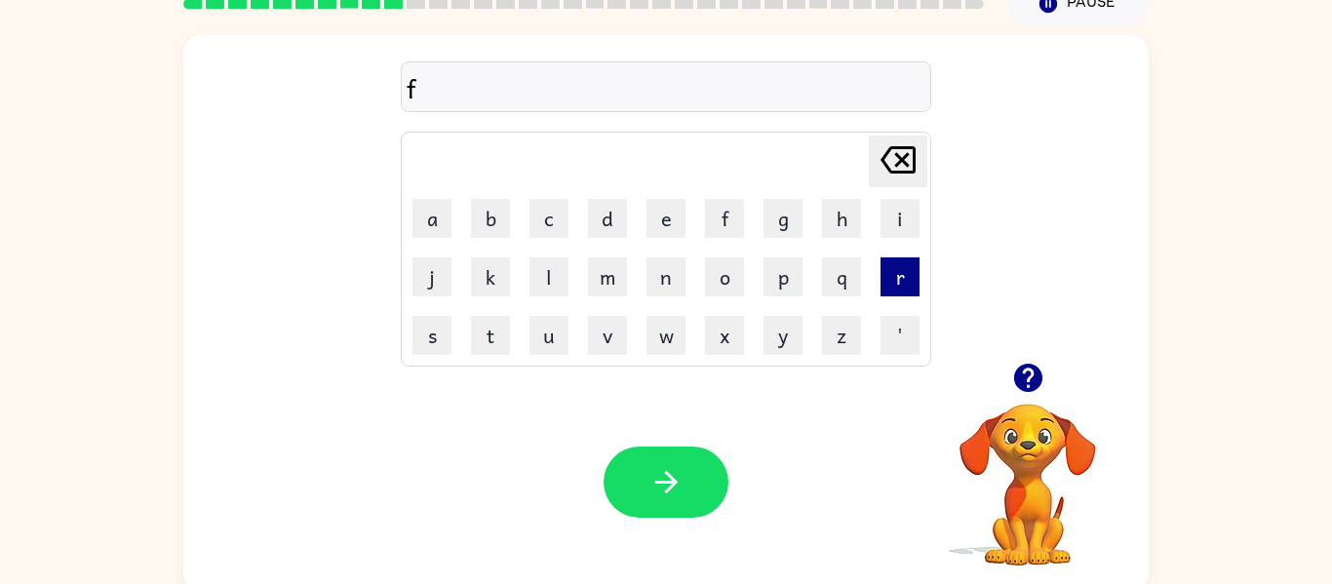
click at [903, 280] on button "r" at bounding box center [900, 277] width 39 height 39
click at [660, 233] on button "e" at bounding box center [666, 218] width 39 height 39
click at [429, 343] on button "s" at bounding box center [432, 335] width 39 height 39
click at [841, 219] on button "h" at bounding box center [841, 218] width 39 height 39
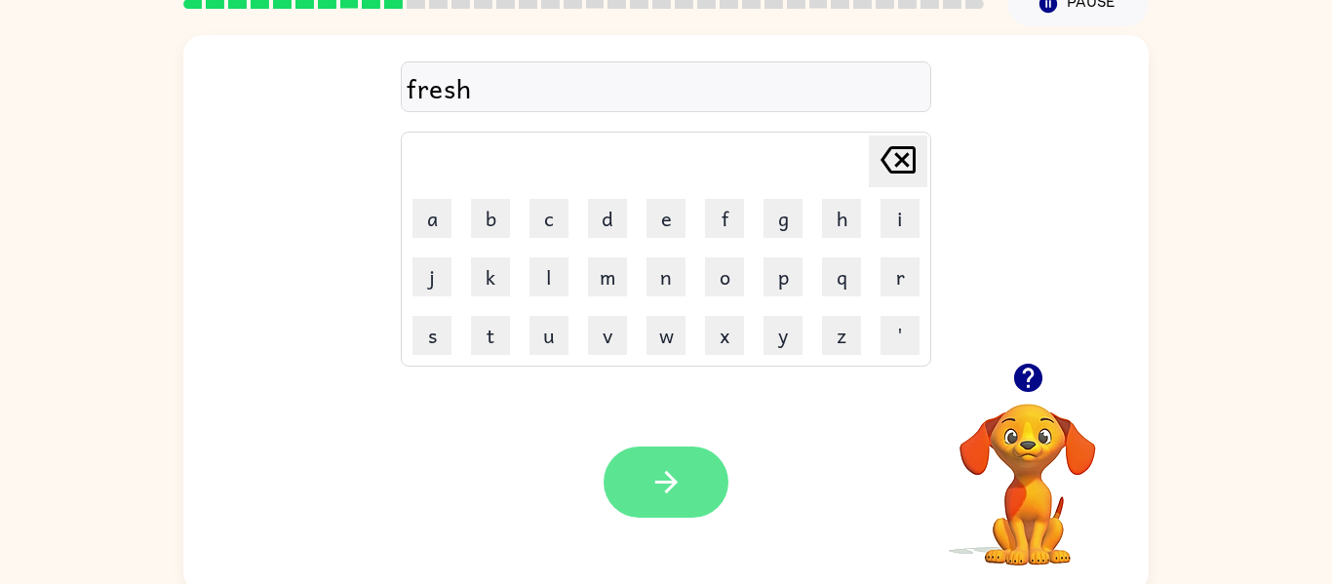
click at [686, 486] on button "button" at bounding box center [666, 482] width 125 height 71
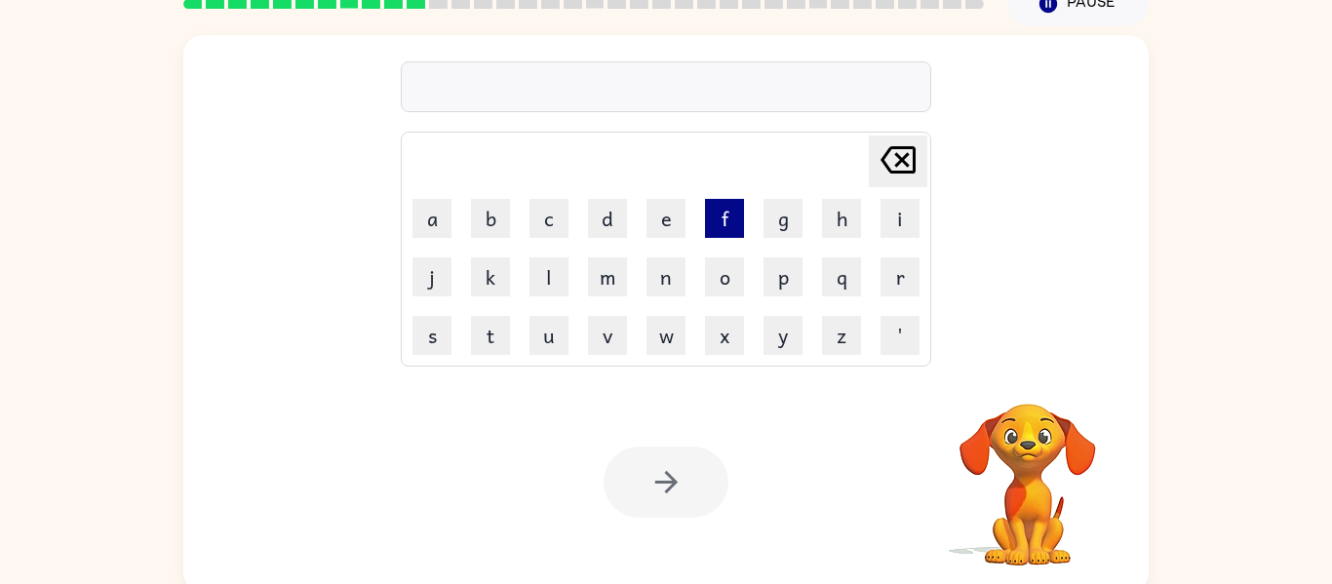
click at [725, 226] on button "f" at bounding box center [724, 218] width 39 height 39
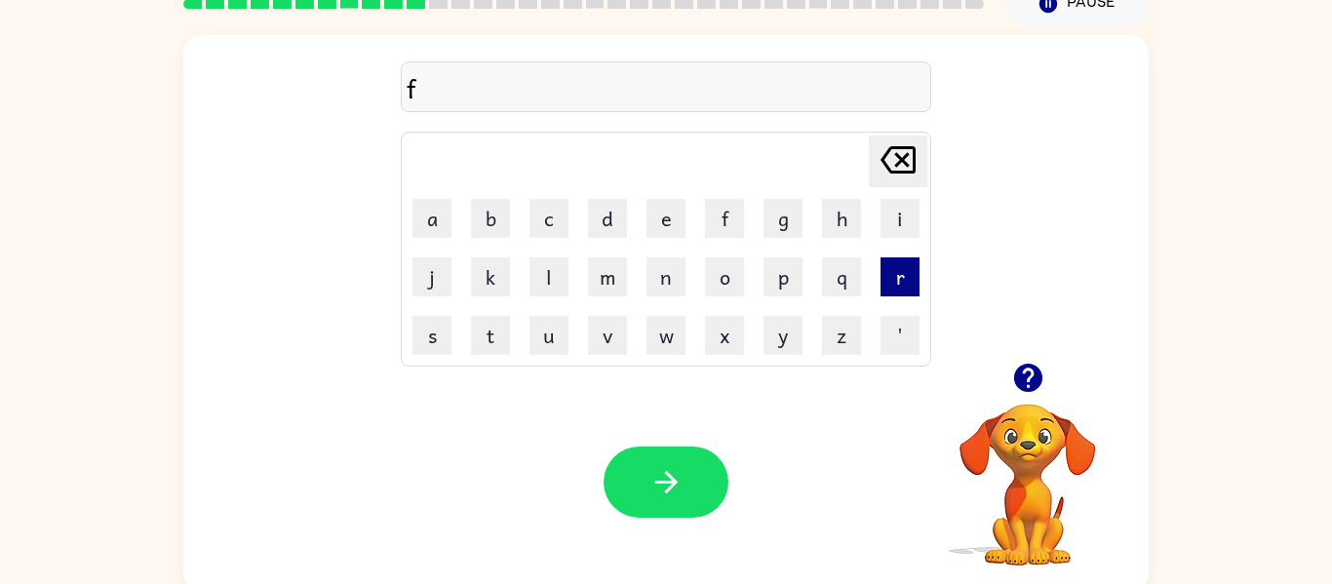
click at [898, 286] on button "r" at bounding box center [900, 277] width 39 height 39
click at [432, 225] on button "a" at bounding box center [432, 218] width 39 height 39
click at [494, 348] on button "t" at bounding box center [490, 335] width 39 height 39
click at [665, 228] on button "e" at bounding box center [666, 218] width 39 height 39
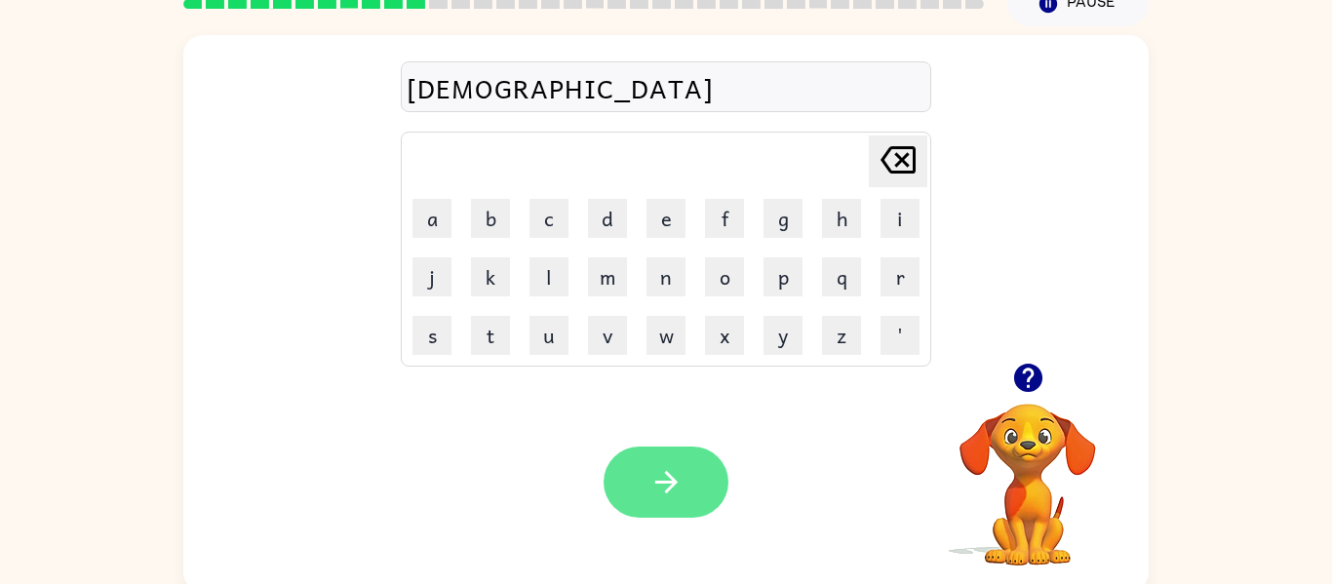
click at [672, 504] on button "button" at bounding box center [666, 482] width 125 height 71
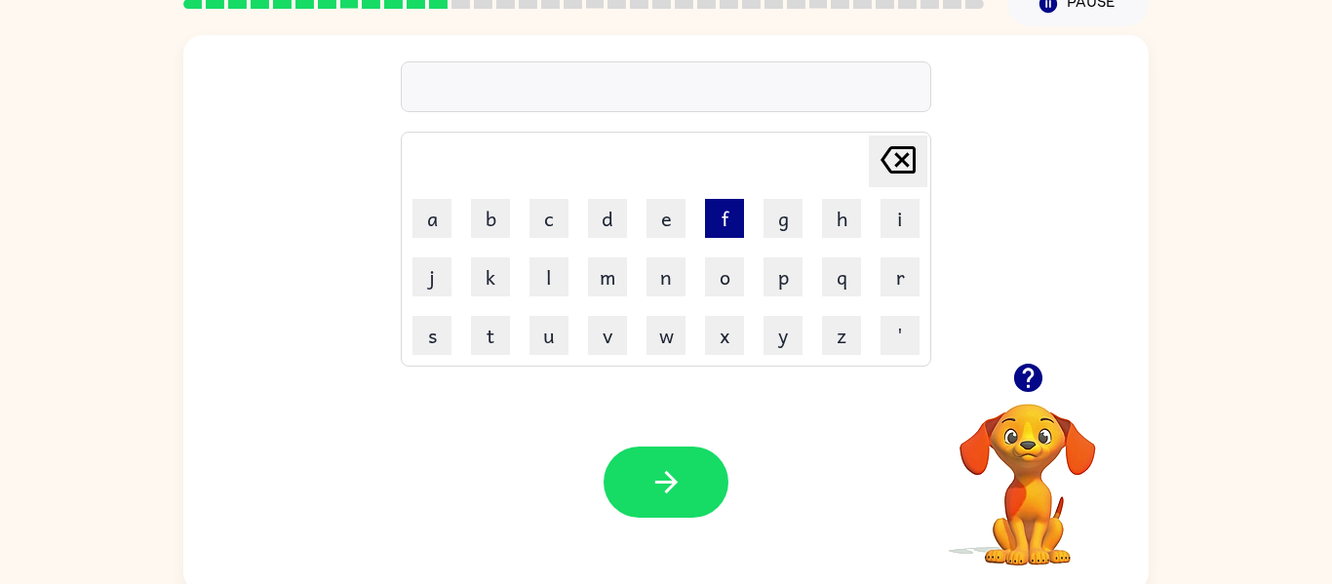
click at [726, 215] on button "f" at bounding box center [724, 218] width 39 height 39
click at [898, 276] on button "r" at bounding box center [900, 277] width 39 height 39
click at [900, 217] on button "i" at bounding box center [900, 218] width 39 height 39
click at [781, 226] on button "g" at bounding box center [783, 218] width 39 height 39
click at [667, 221] on button "e" at bounding box center [666, 218] width 39 height 39
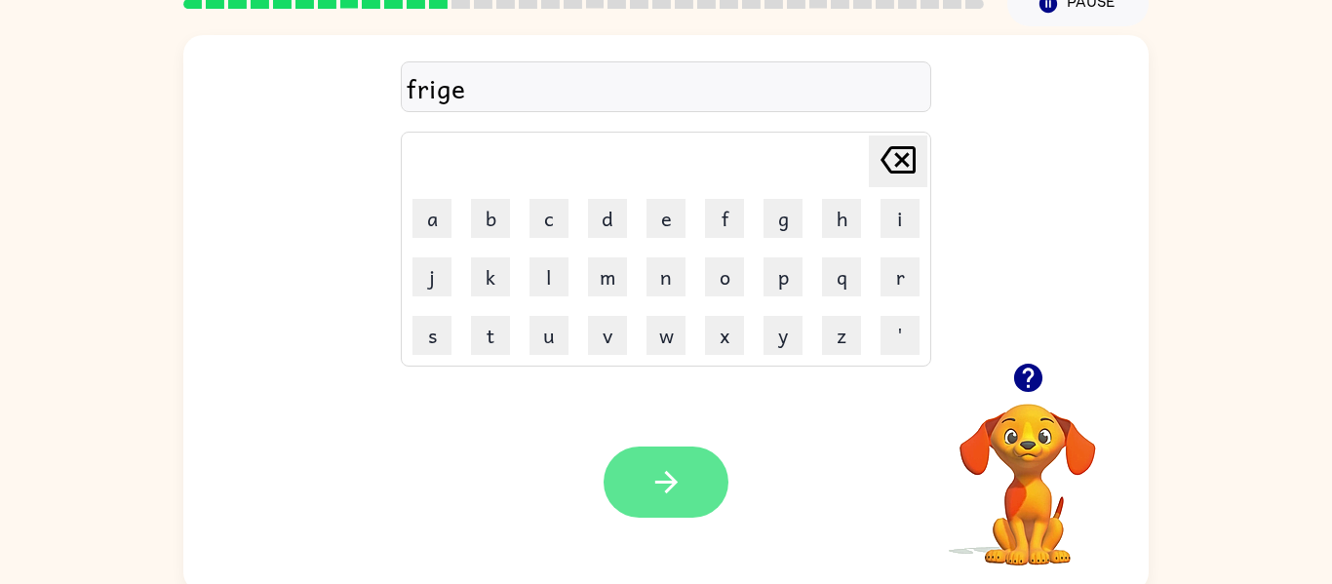
click at [703, 480] on button "button" at bounding box center [666, 482] width 125 height 71
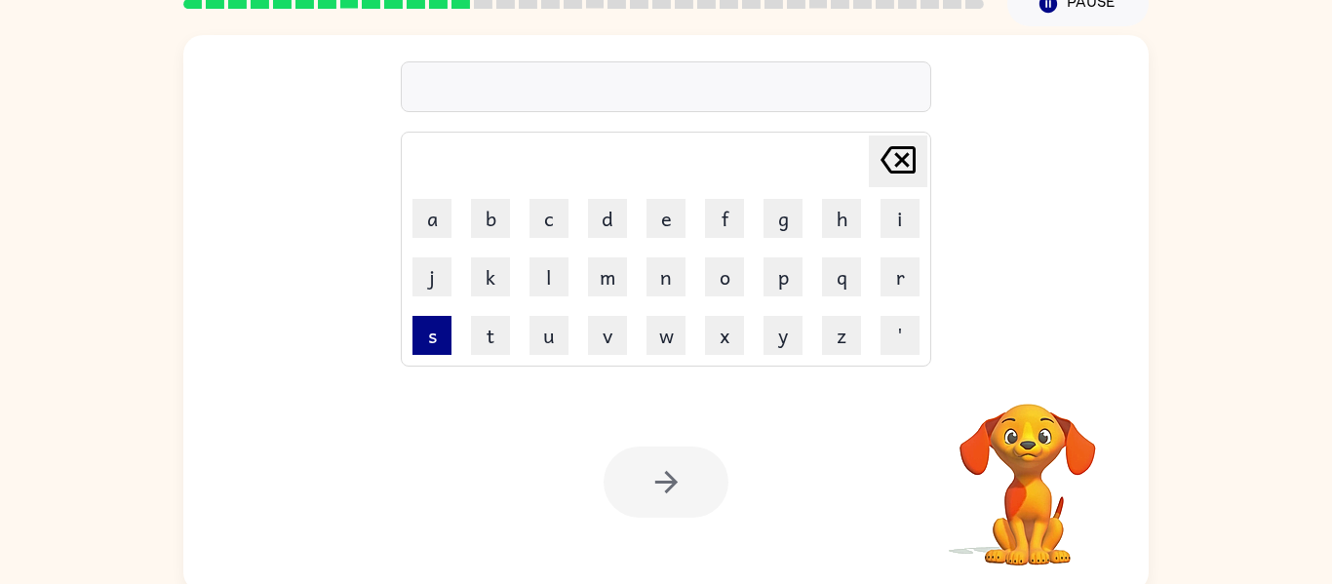
click at [435, 338] on button "s" at bounding box center [432, 335] width 39 height 39
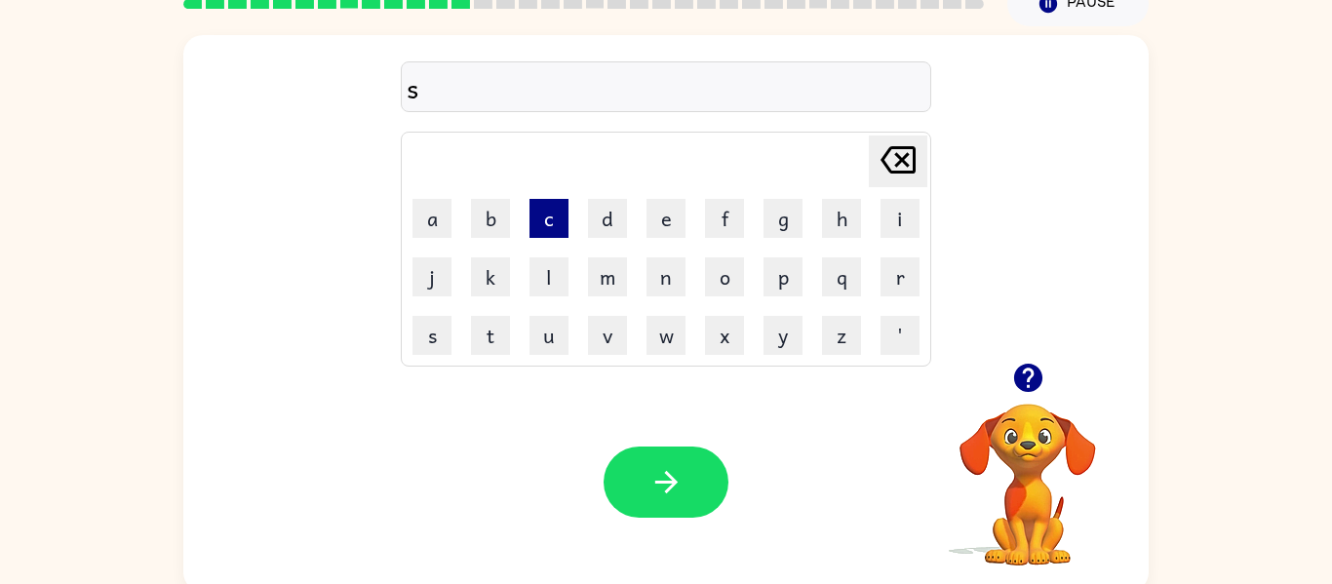
click at [553, 220] on button "c" at bounding box center [549, 218] width 39 height 39
click at [900, 290] on button "r" at bounding box center [900, 277] width 39 height 39
click at [668, 219] on button "e" at bounding box center [666, 218] width 39 height 39
click at [666, 211] on button "e" at bounding box center [666, 218] width 39 height 39
click at [670, 288] on button "n" at bounding box center [666, 277] width 39 height 39
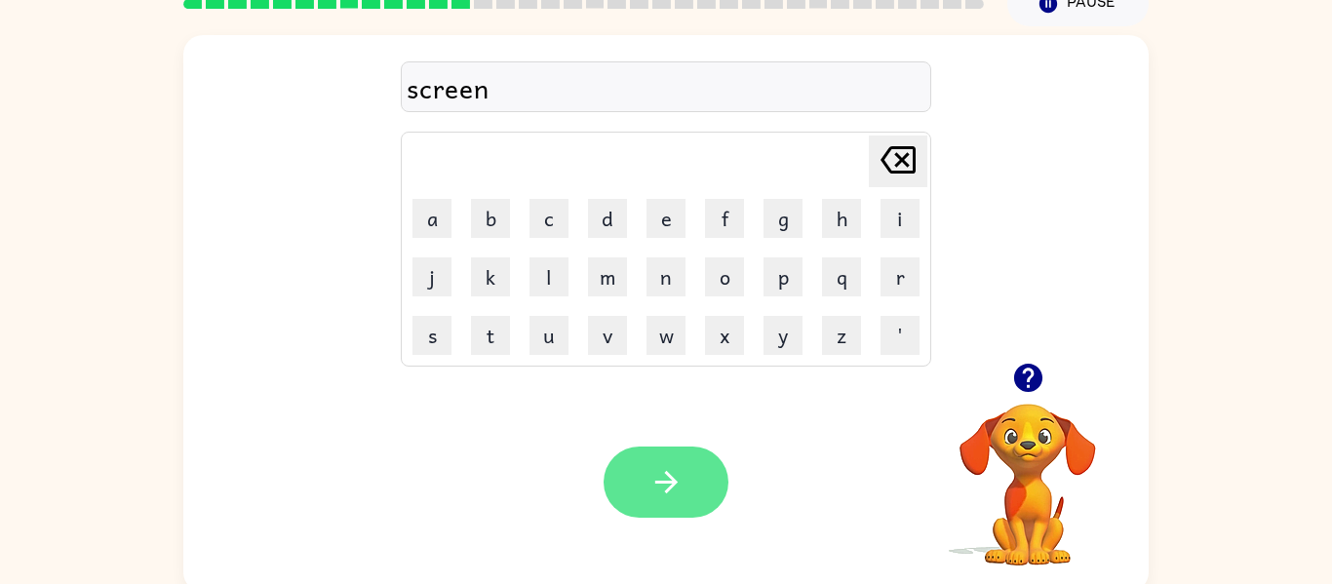
click at [683, 486] on icon "button" at bounding box center [667, 482] width 34 height 34
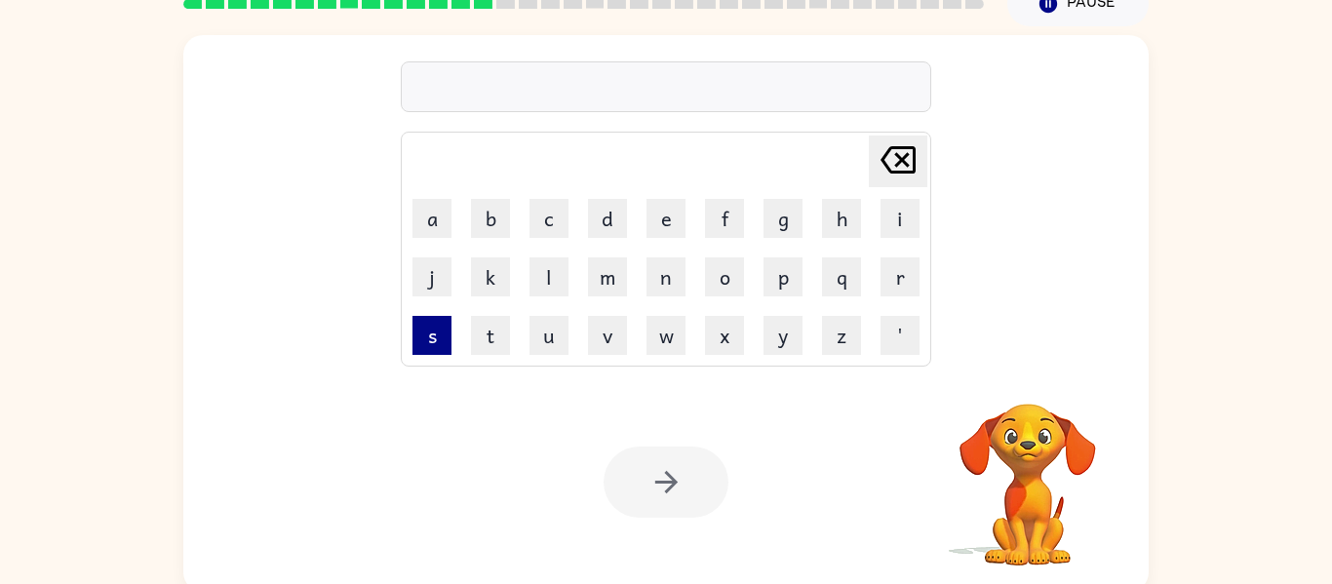
click at [413, 343] on button "s" at bounding box center [432, 335] width 39 height 39
click at [903, 278] on button "r" at bounding box center [900, 277] width 39 height 39
click at [901, 228] on button "i" at bounding box center [900, 218] width 39 height 39
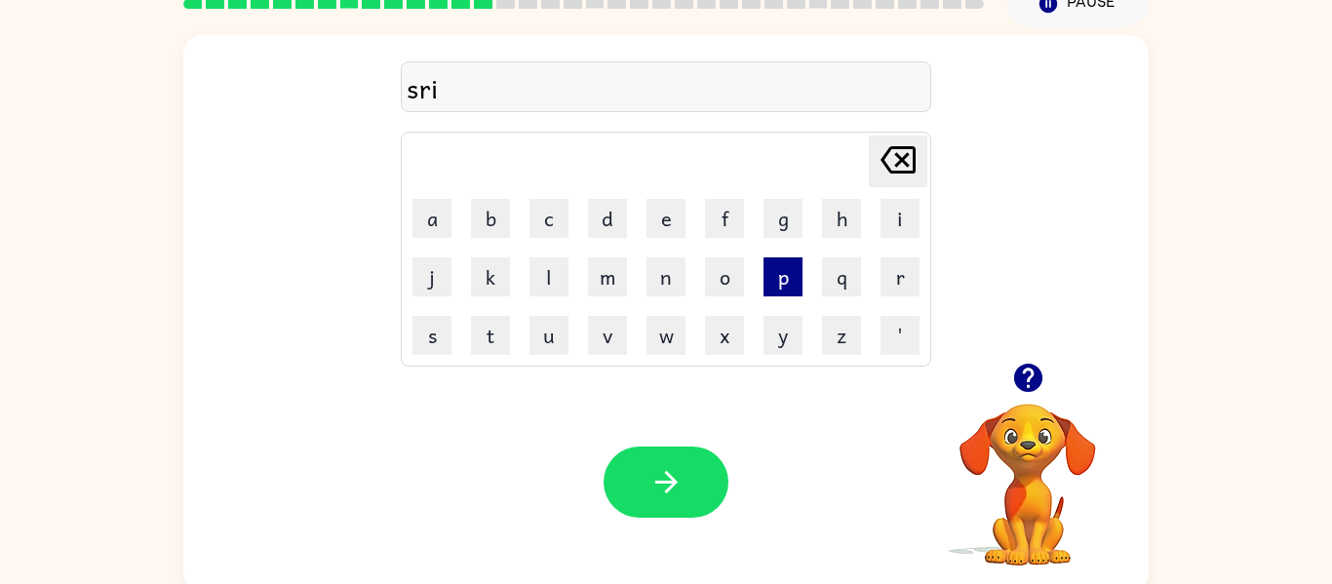
click at [784, 272] on button "p" at bounding box center [783, 277] width 39 height 39
click at [665, 225] on button "e" at bounding box center [666, 218] width 39 height 39
click at [610, 221] on button "d" at bounding box center [607, 218] width 39 height 39
click at [871, 144] on button "[PERSON_NAME] last character input" at bounding box center [898, 162] width 59 height 52
click at [881, 158] on icon "[PERSON_NAME] last character input" at bounding box center [898, 160] width 47 height 47
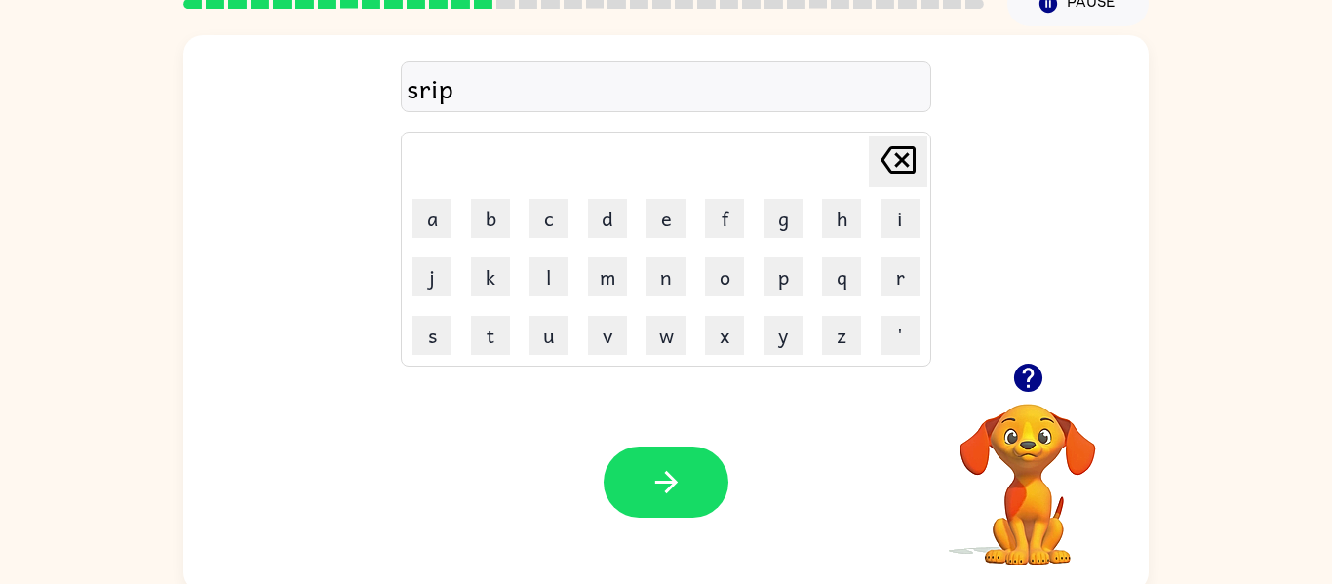
click at [877, 154] on icon "[PERSON_NAME] last character input" at bounding box center [898, 160] width 47 height 47
click at [882, 165] on icon "[PERSON_NAME] last character input" at bounding box center [898, 160] width 47 height 47
click at [914, 159] on icon at bounding box center [898, 159] width 35 height 27
click at [551, 223] on button "c" at bounding box center [549, 218] width 39 height 39
click at [898, 279] on button "r" at bounding box center [900, 277] width 39 height 39
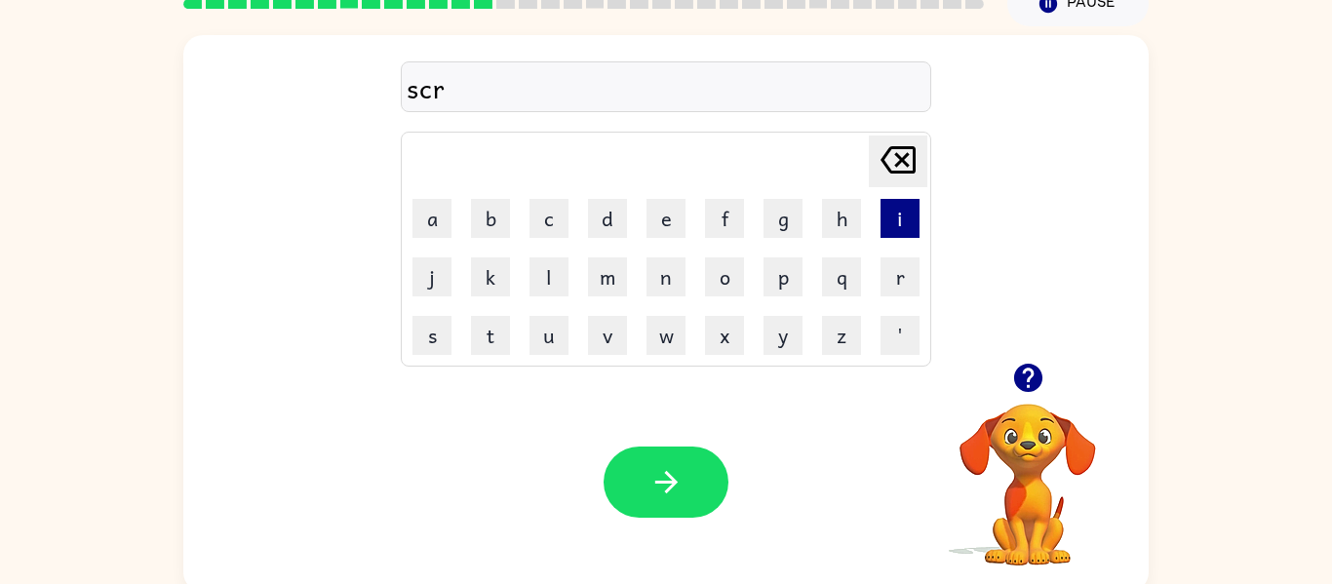
click at [914, 212] on button "i" at bounding box center [900, 218] width 39 height 39
click at [782, 285] on button "p" at bounding box center [783, 277] width 39 height 39
click at [664, 225] on button "e" at bounding box center [666, 218] width 39 height 39
click at [605, 217] on button "d" at bounding box center [607, 218] width 39 height 39
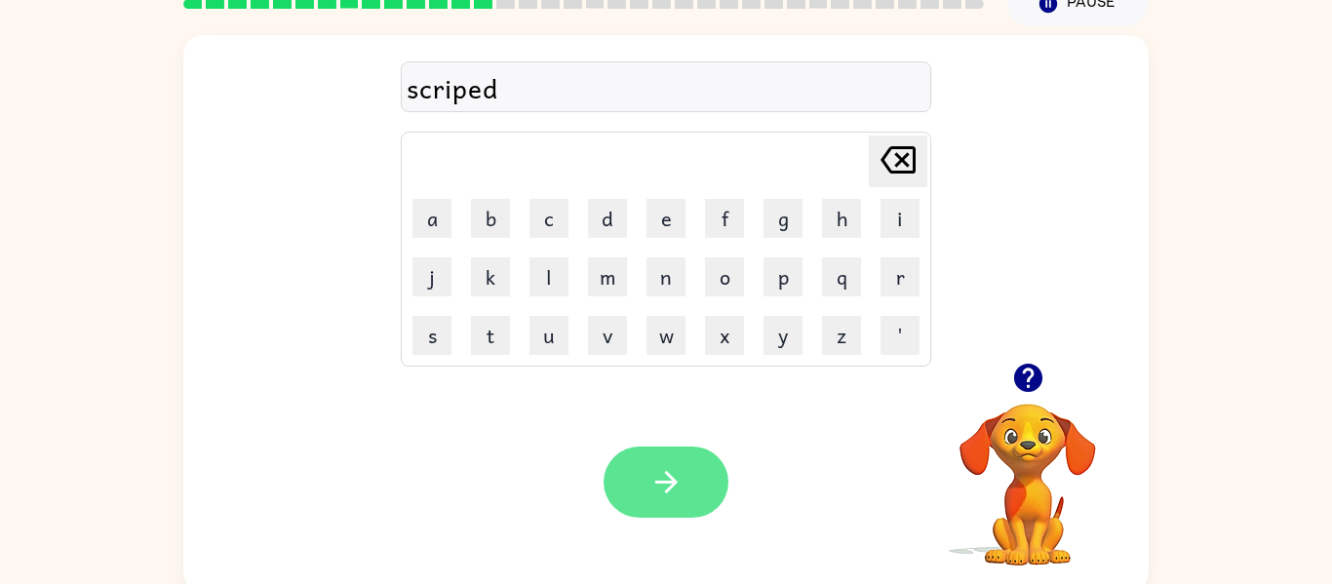
click at [706, 480] on button "button" at bounding box center [666, 482] width 125 height 71
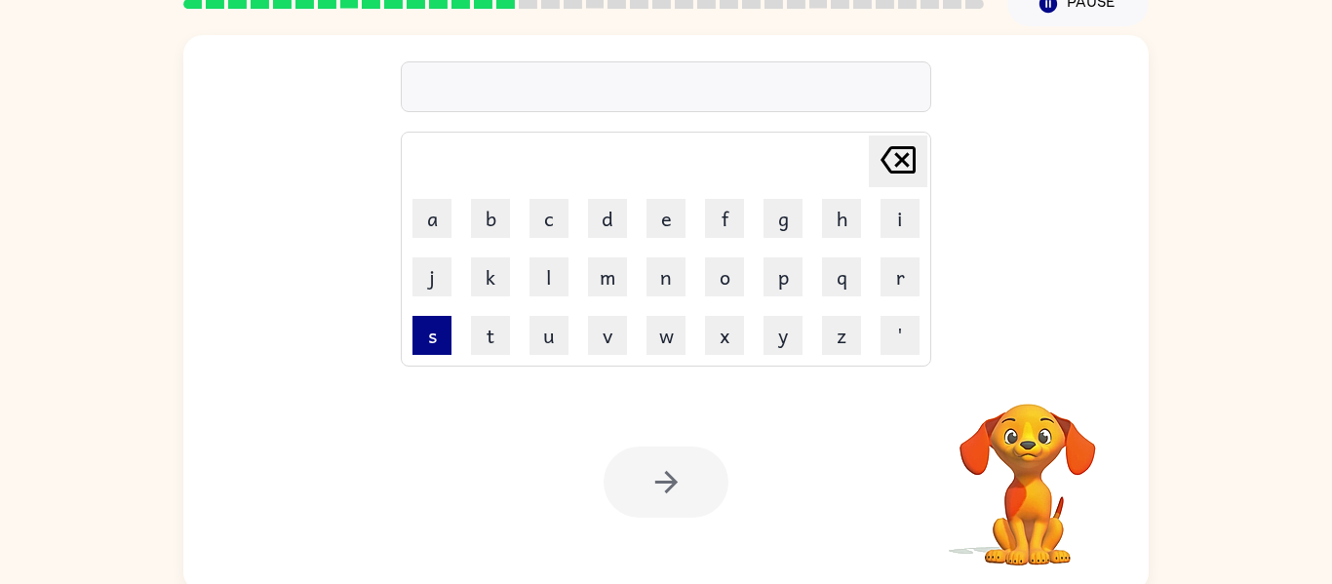
click at [432, 339] on button "s" at bounding box center [432, 335] width 39 height 39
click at [488, 342] on button "t" at bounding box center [490, 335] width 39 height 39
click at [666, 227] on button "e" at bounding box center [666, 218] width 39 height 39
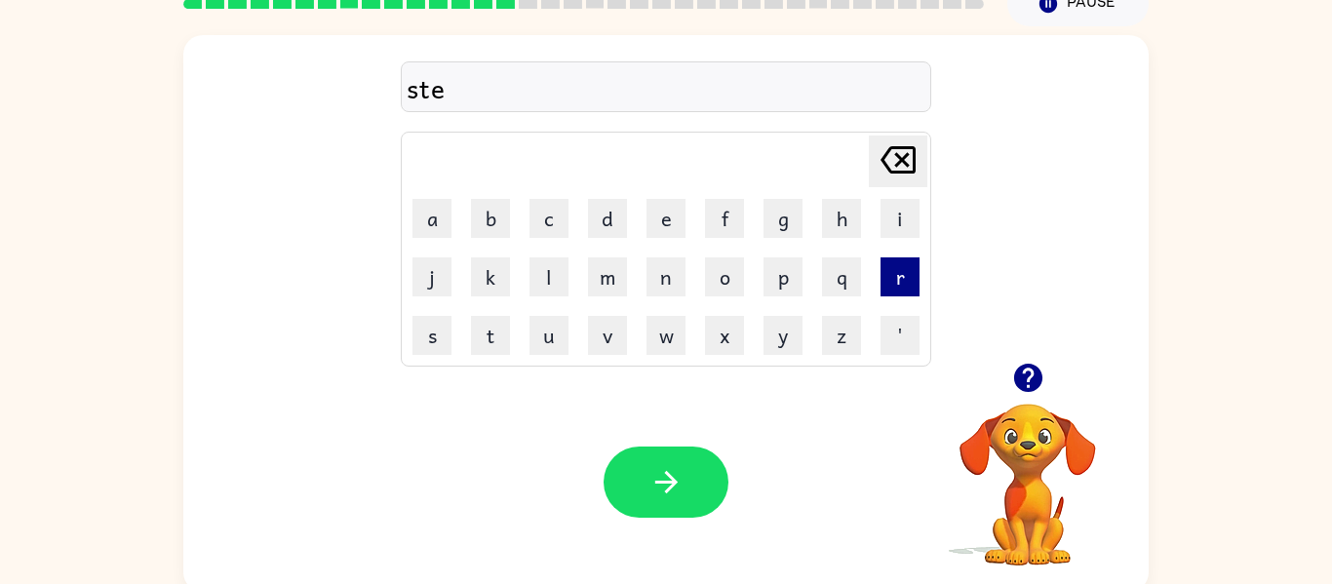
click at [900, 285] on button "r" at bounding box center [900, 277] width 39 height 39
click at [613, 219] on button "d" at bounding box center [607, 218] width 39 height 39
click at [782, 348] on button "y" at bounding box center [783, 335] width 39 height 39
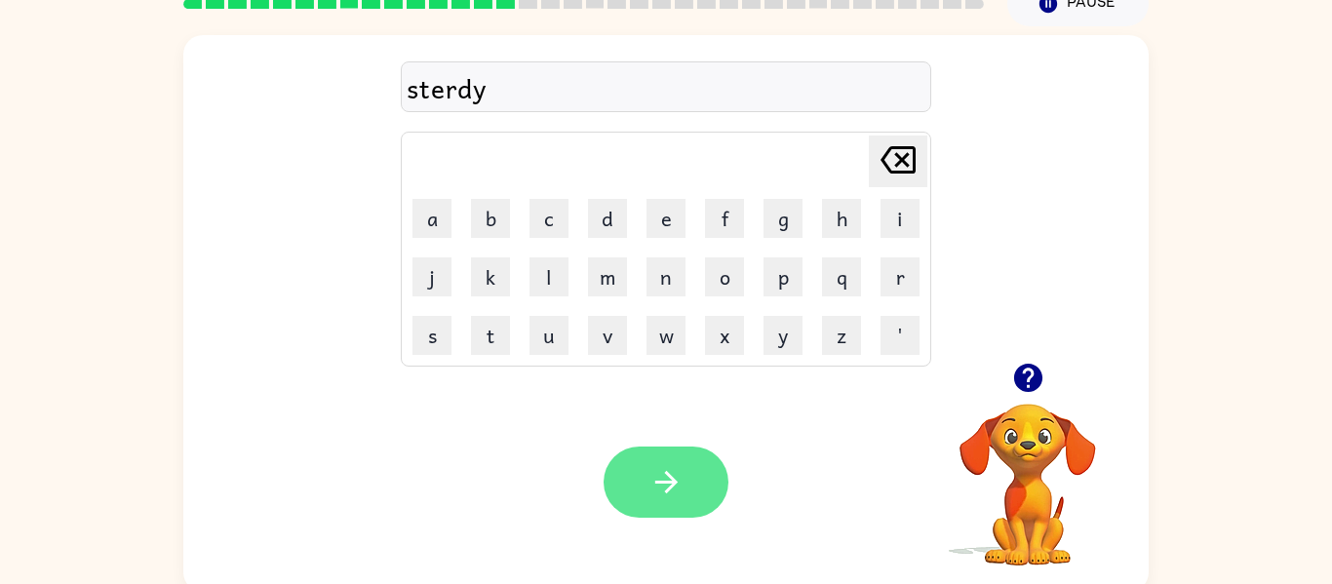
click at [672, 476] on icon "button" at bounding box center [667, 482] width 34 height 34
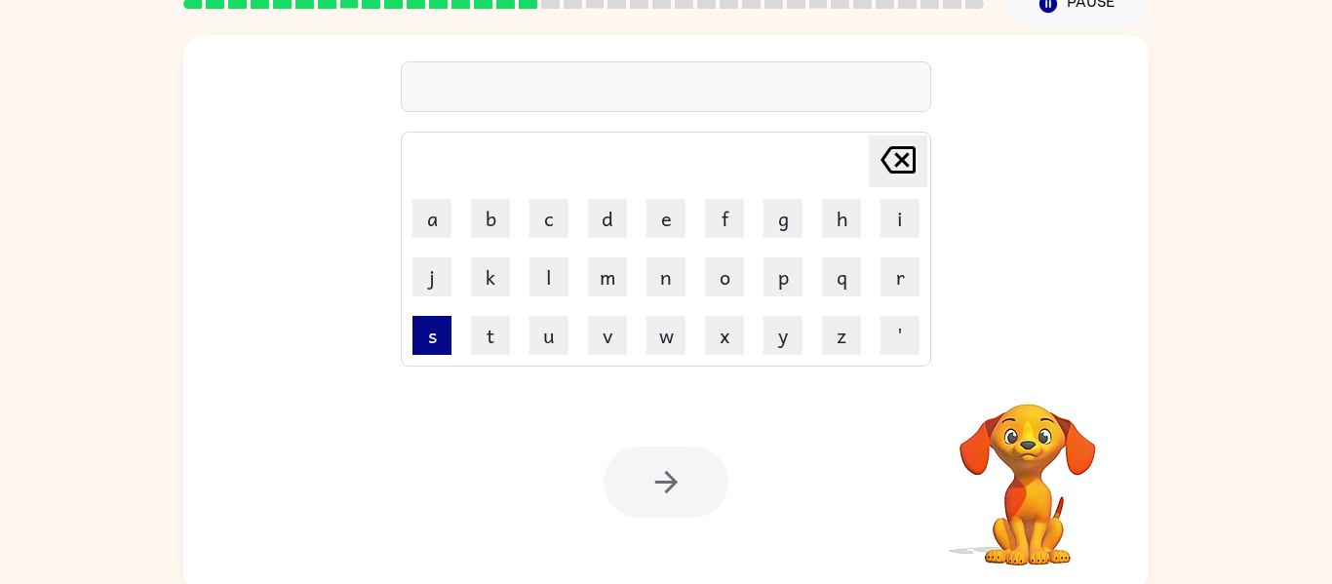
click at [436, 337] on button "s" at bounding box center [432, 335] width 39 height 39
click at [494, 331] on button "t" at bounding box center [490, 335] width 39 height 39
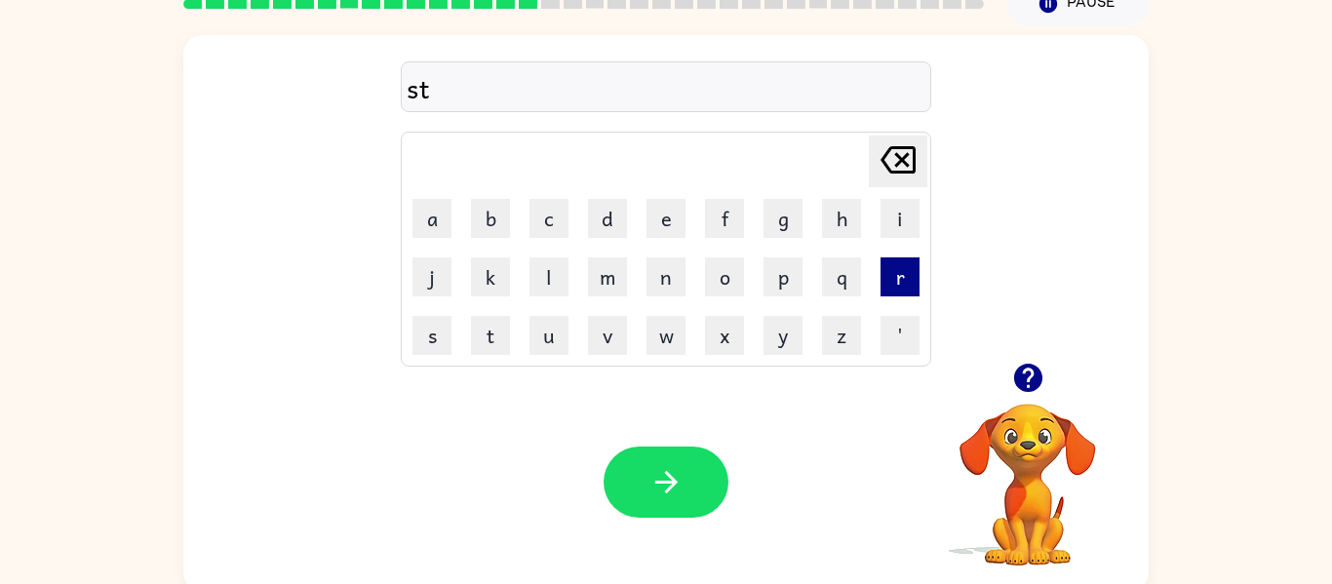
click at [897, 277] on button "r" at bounding box center [900, 277] width 39 height 39
click at [913, 227] on button "i" at bounding box center [900, 218] width 39 height 39
click at [612, 343] on button "v" at bounding box center [607, 335] width 39 height 39
click at [667, 219] on button "e" at bounding box center [666, 218] width 39 height 39
click at [612, 216] on button "d" at bounding box center [607, 218] width 39 height 39
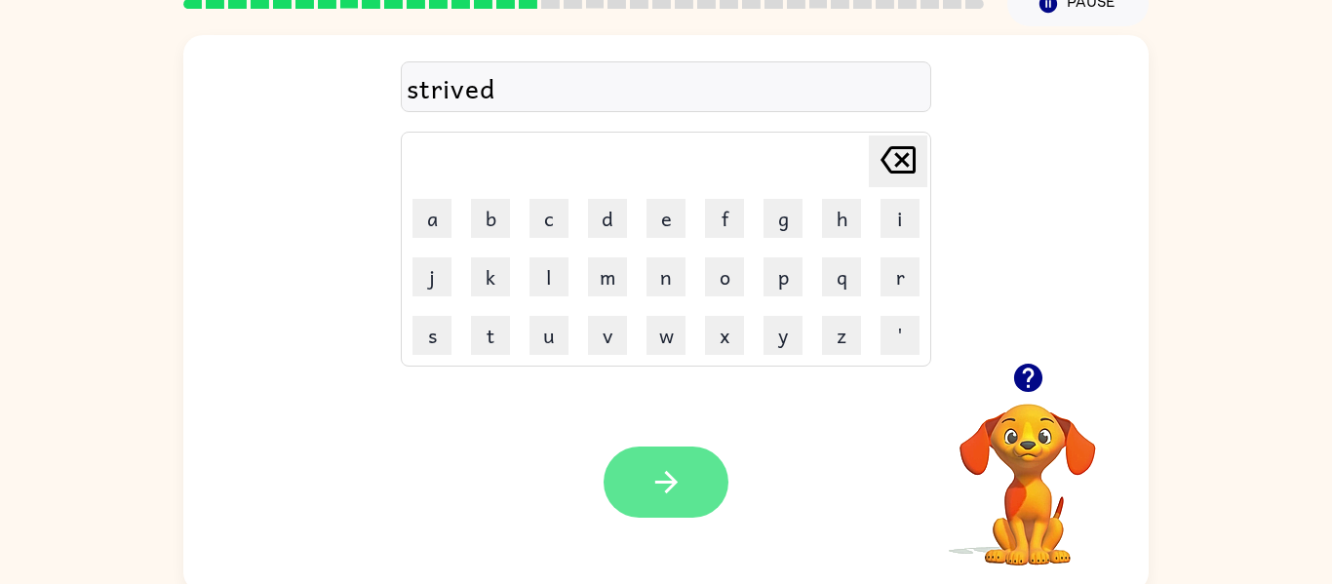
click at [685, 479] on button "button" at bounding box center [666, 482] width 125 height 71
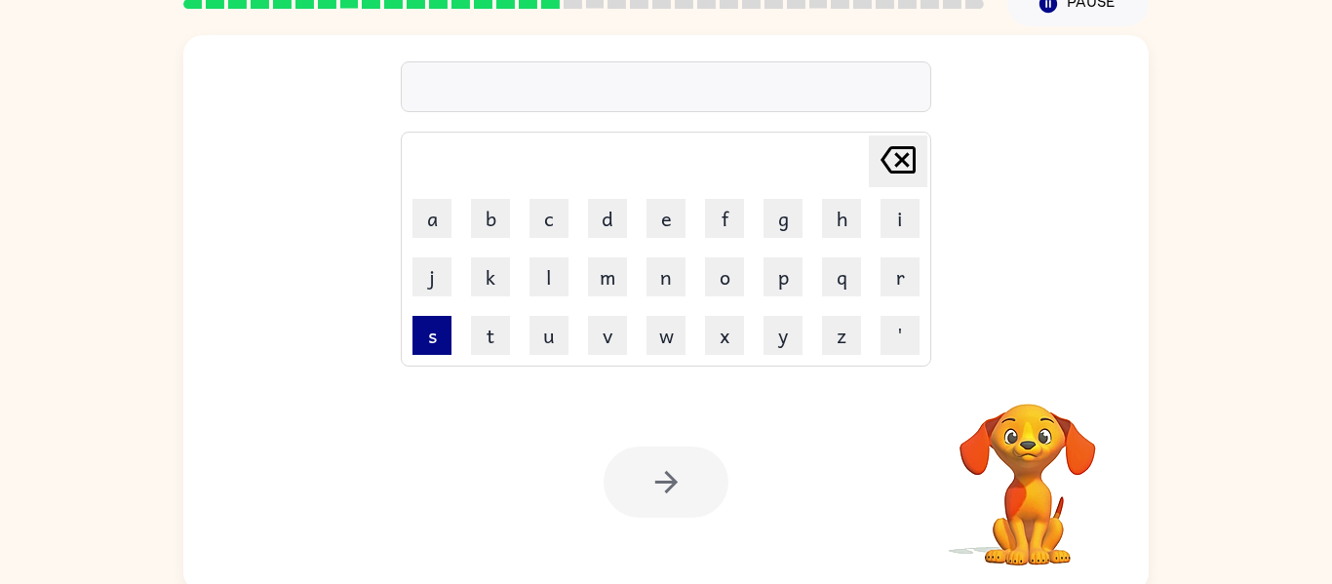
click at [429, 340] on button "s" at bounding box center [432, 335] width 39 height 39
click at [495, 342] on button "t" at bounding box center [490, 335] width 39 height 39
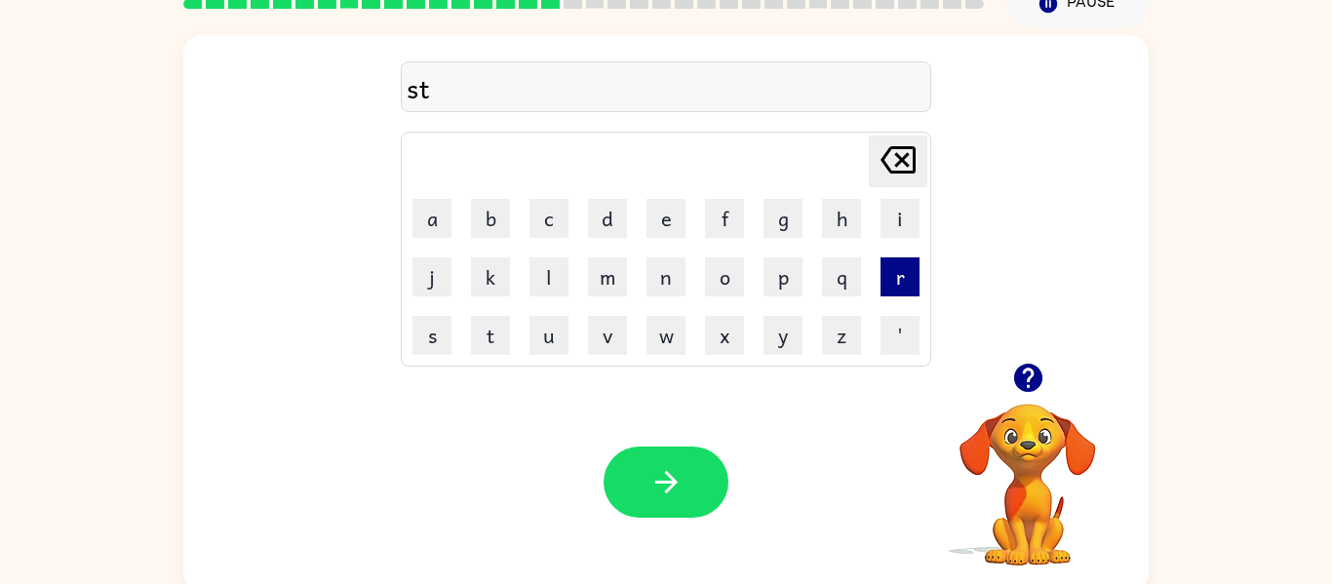
click at [899, 278] on button "r" at bounding box center [900, 277] width 39 height 39
click at [431, 219] on button "a" at bounding box center [432, 218] width 39 height 39
click at [883, 295] on button "r" at bounding box center [900, 277] width 39 height 39
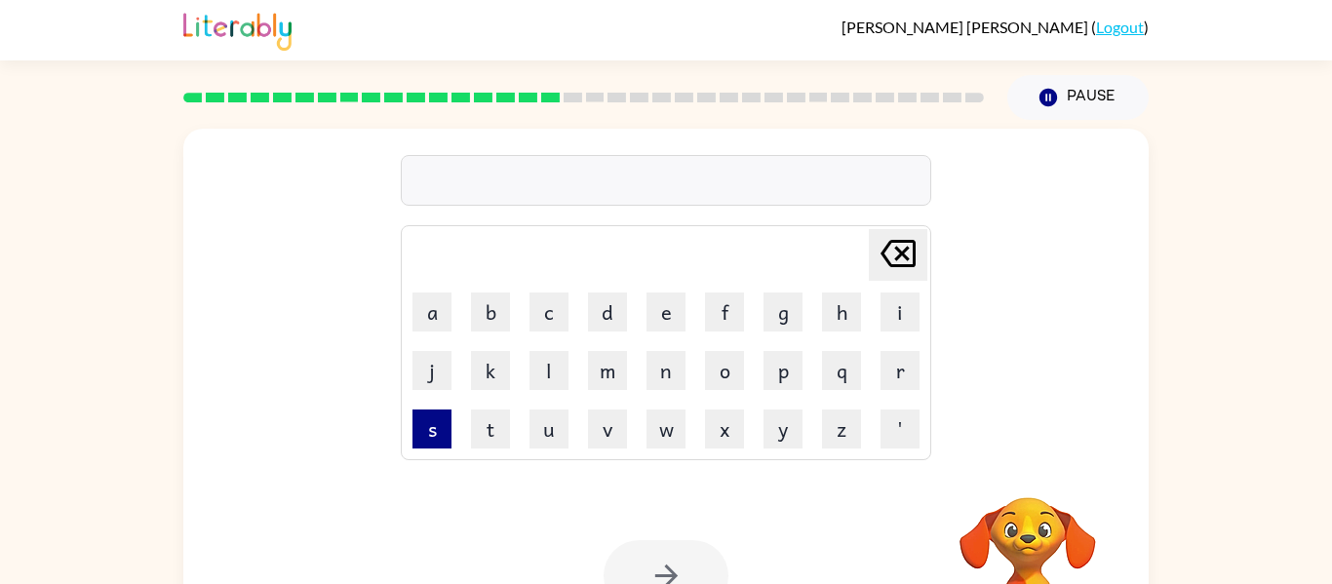
click at [432, 440] on button "s" at bounding box center [432, 429] width 39 height 39
click at [494, 431] on button "t" at bounding box center [490, 429] width 39 height 39
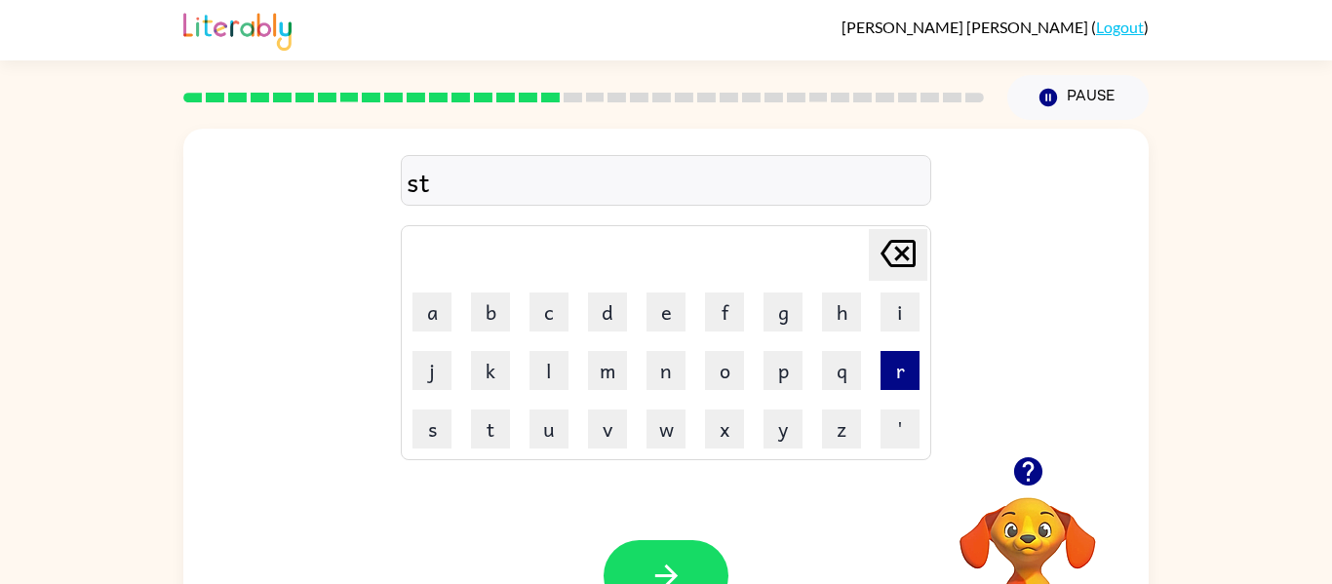
click at [902, 376] on button "r" at bounding box center [900, 370] width 39 height 39
click at [435, 303] on button "a" at bounding box center [432, 312] width 39 height 39
click at [668, 376] on button "n" at bounding box center [666, 370] width 39 height 39
click at [665, 316] on button "e" at bounding box center [666, 312] width 39 height 39
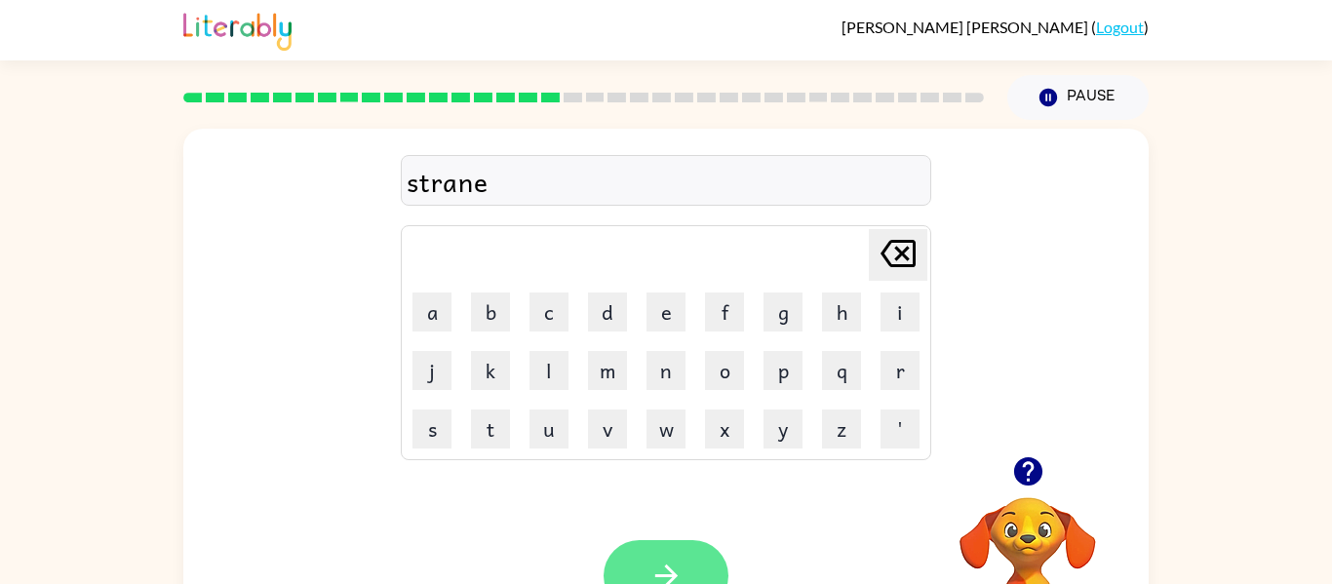
click at [676, 552] on button "button" at bounding box center [666, 575] width 125 height 71
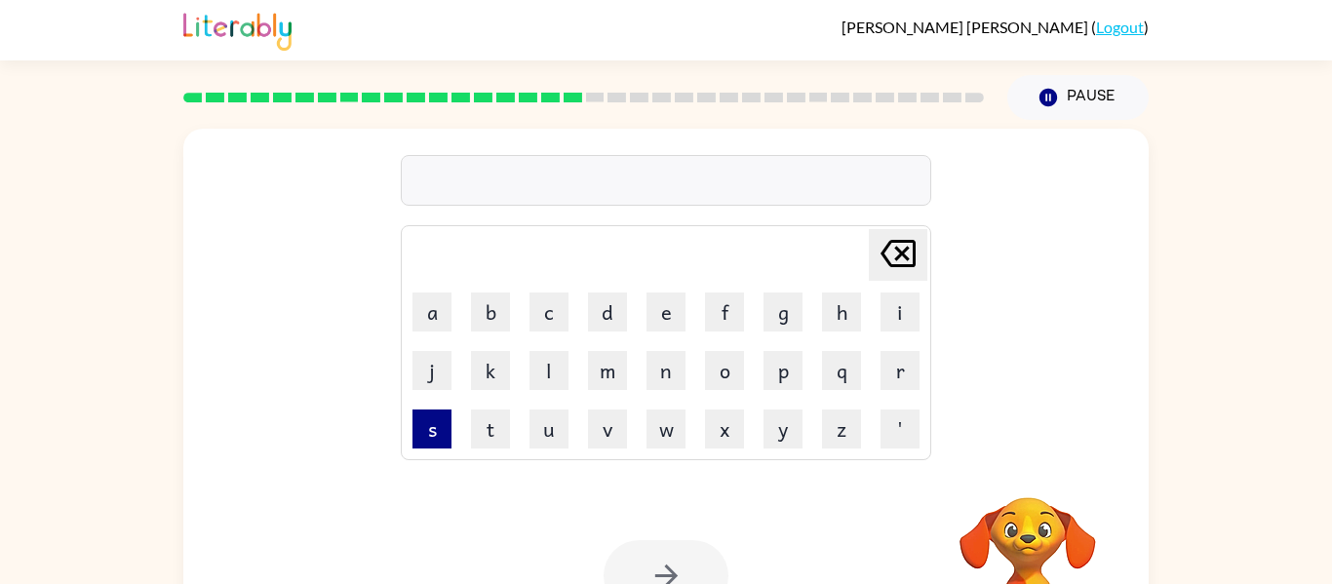
click at [429, 438] on button "s" at bounding box center [432, 429] width 39 height 39
click at [491, 435] on button "t" at bounding box center [490, 429] width 39 height 39
click at [898, 366] on button "r" at bounding box center [900, 370] width 39 height 39
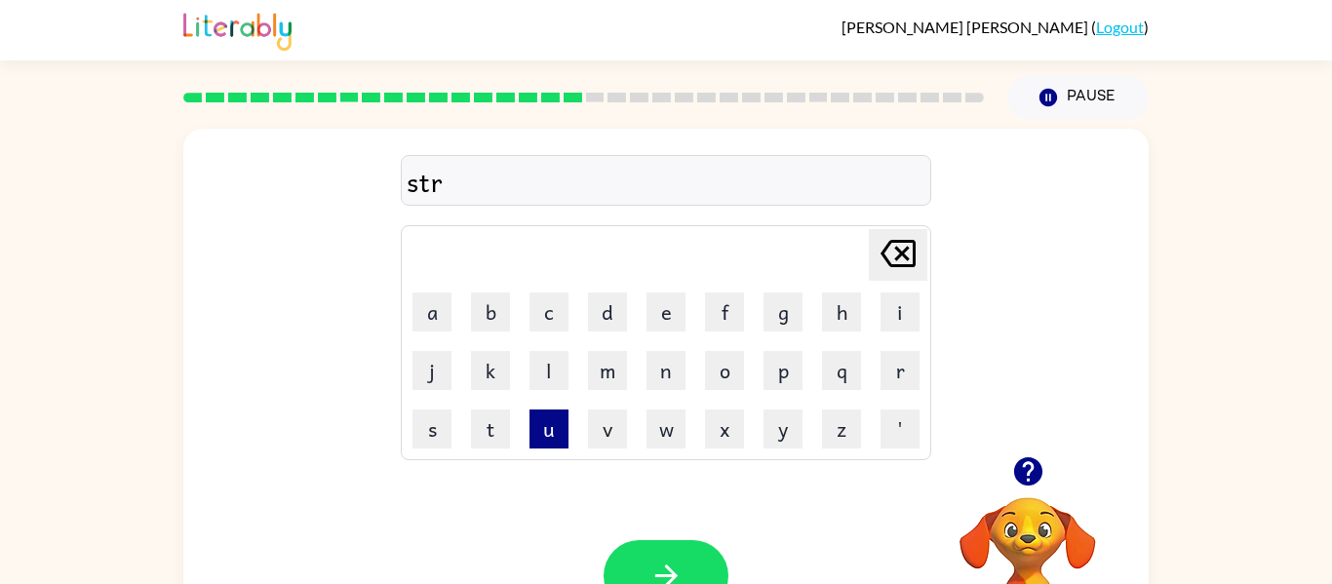
click at [547, 435] on button "u" at bounding box center [549, 429] width 39 height 39
click at [553, 317] on button "c" at bounding box center [549, 312] width 39 height 39
click at [495, 372] on button "k" at bounding box center [490, 370] width 39 height 39
click at [685, 553] on button "button" at bounding box center [666, 575] width 125 height 71
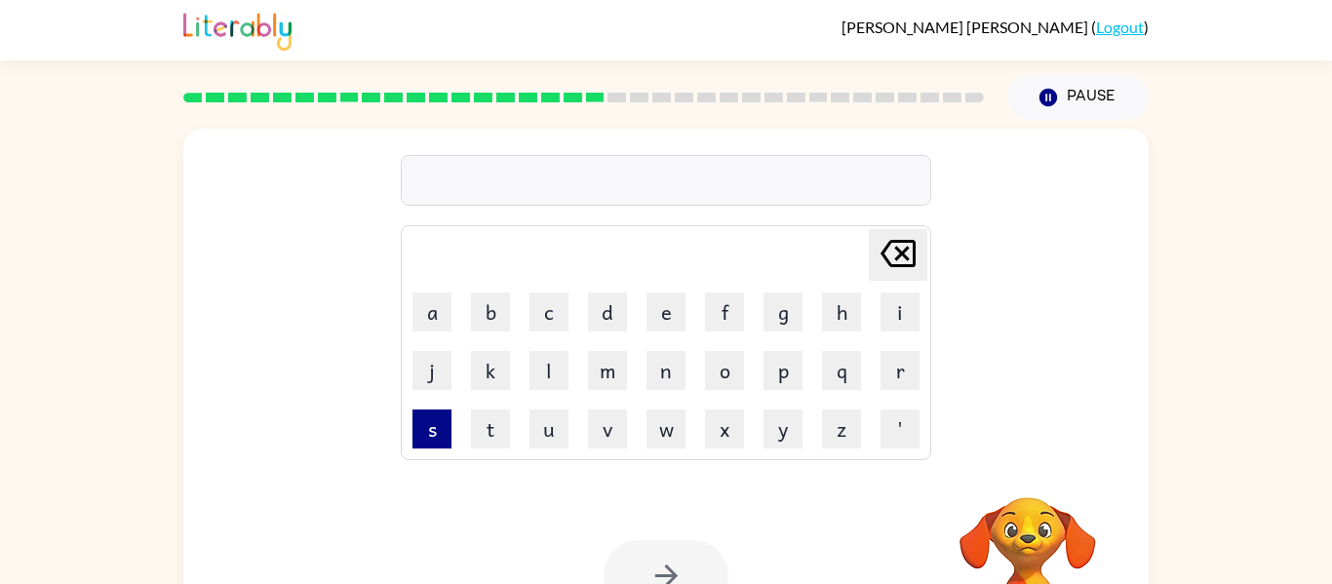
click at [432, 437] on button "s" at bounding box center [432, 429] width 39 height 39
click at [492, 435] on button "t" at bounding box center [490, 429] width 39 height 39
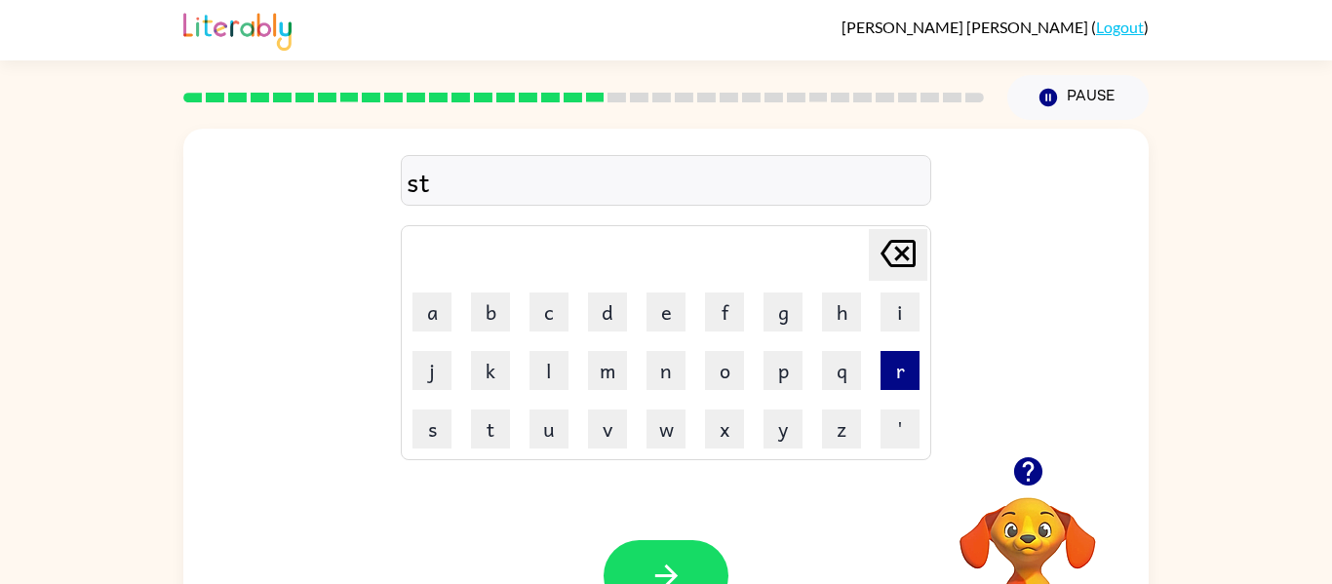
click at [899, 371] on button "r" at bounding box center [900, 370] width 39 height 39
click at [666, 309] on button "e" at bounding box center [666, 312] width 39 height 39
click at [664, 319] on button "e" at bounding box center [666, 312] width 39 height 39
click at [487, 435] on button "t" at bounding box center [490, 429] width 39 height 39
click at [544, 314] on button "c" at bounding box center [549, 312] width 39 height 39
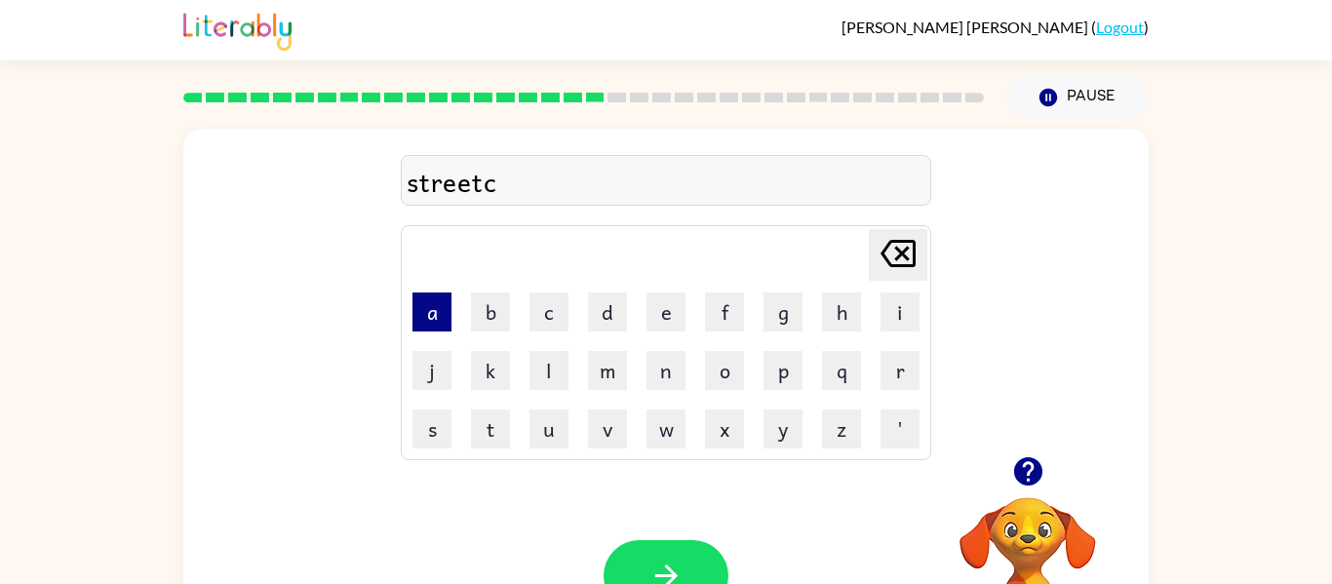
click at [416, 325] on button "a" at bounding box center [432, 312] width 39 height 39
click at [899, 369] on button "r" at bounding box center [900, 370] width 39 height 39
click at [679, 564] on icon "button" at bounding box center [667, 576] width 34 height 34
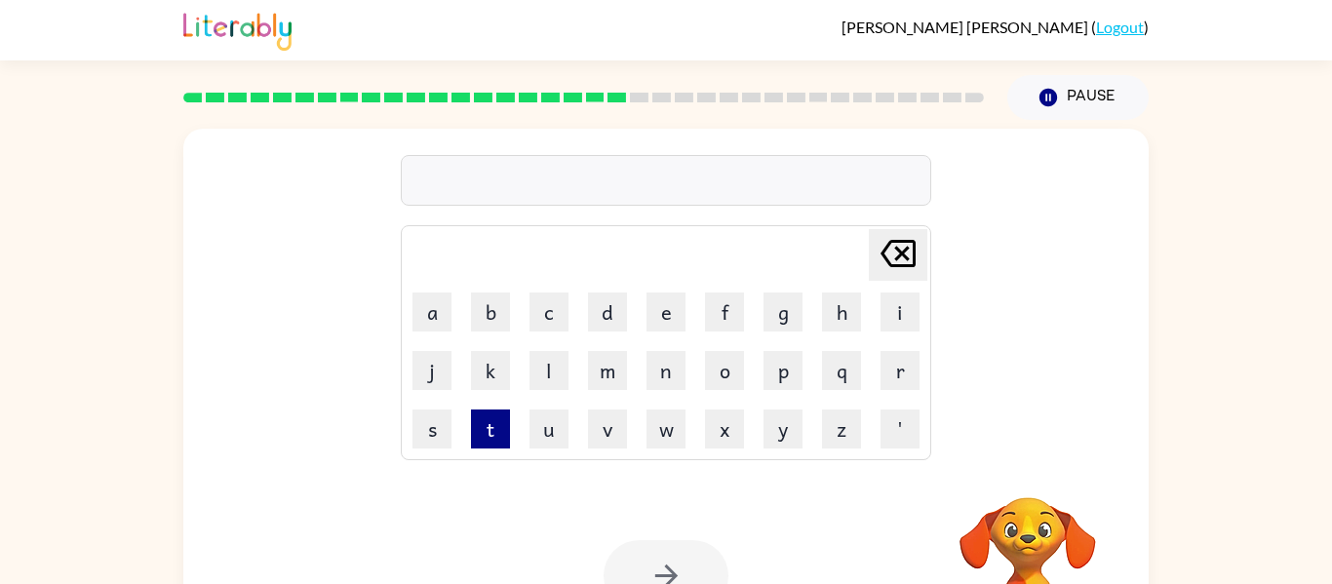
click at [489, 437] on button "t" at bounding box center [490, 429] width 39 height 39
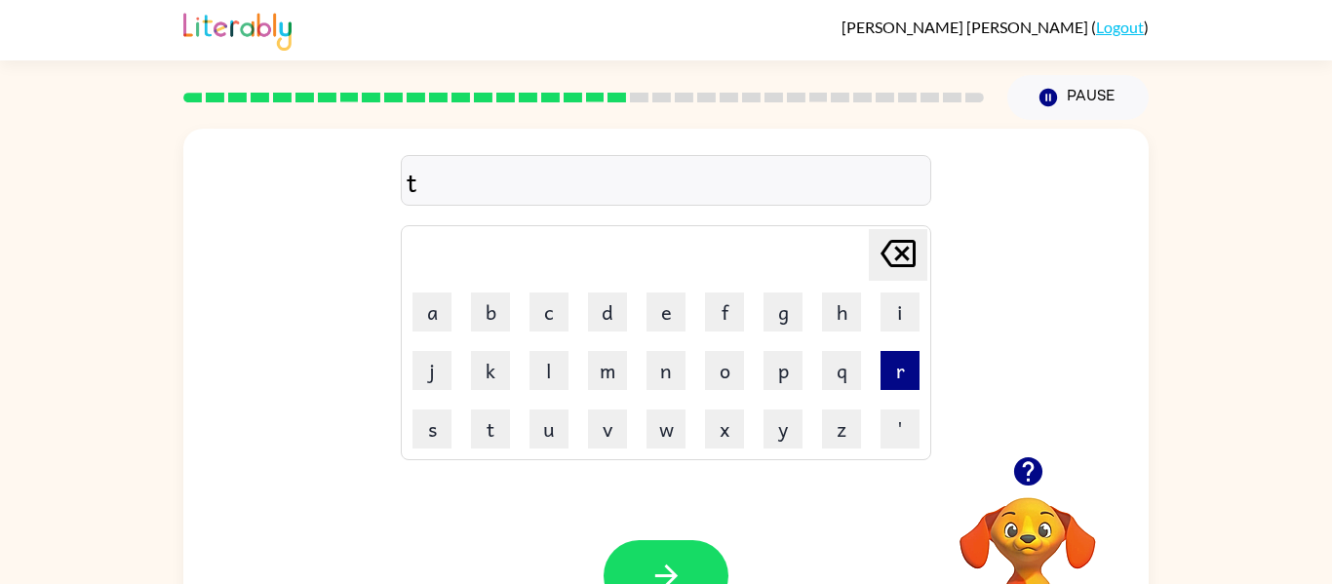
click at [900, 369] on button "r" at bounding box center [900, 370] width 39 height 39
click at [437, 320] on button "a" at bounding box center [432, 312] width 39 height 39
click at [781, 371] on button "p" at bounding box center [783, 370] width 39 height 39
click at [661, 317] on button "e" at bounding box center [666, 312] width 39 height 39
click at [611, 308] on button "d" at bounding box center [607, 312] width 39 height 39
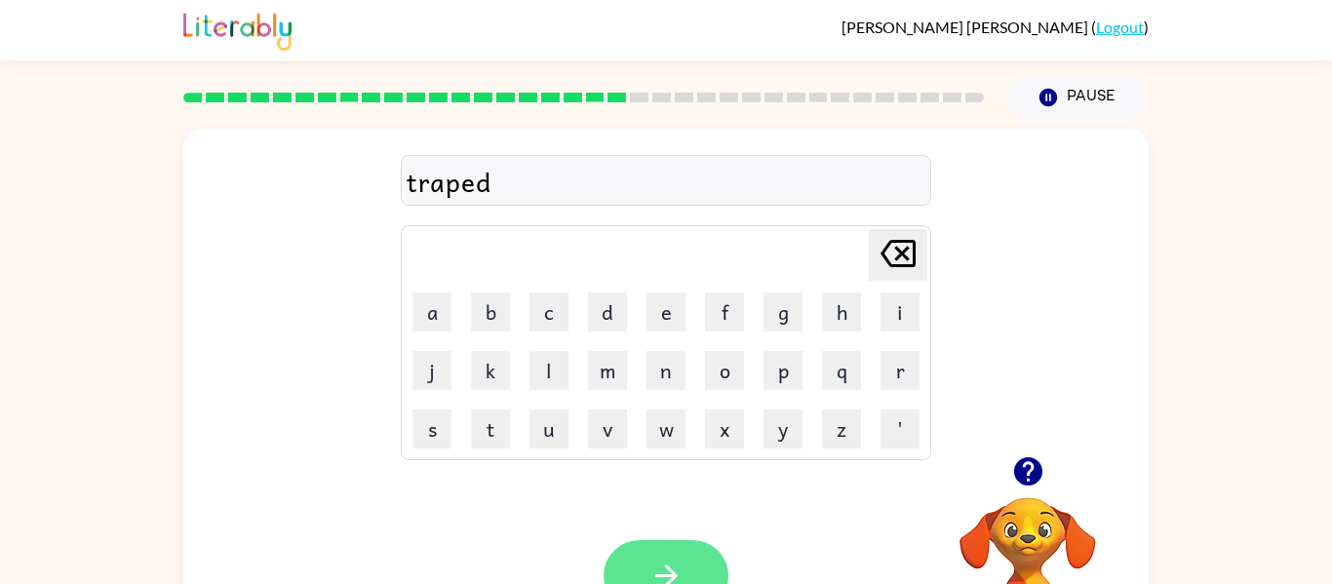
click at [692, 568] on button "button" at bounding box center [666, 575] width 125 height 71
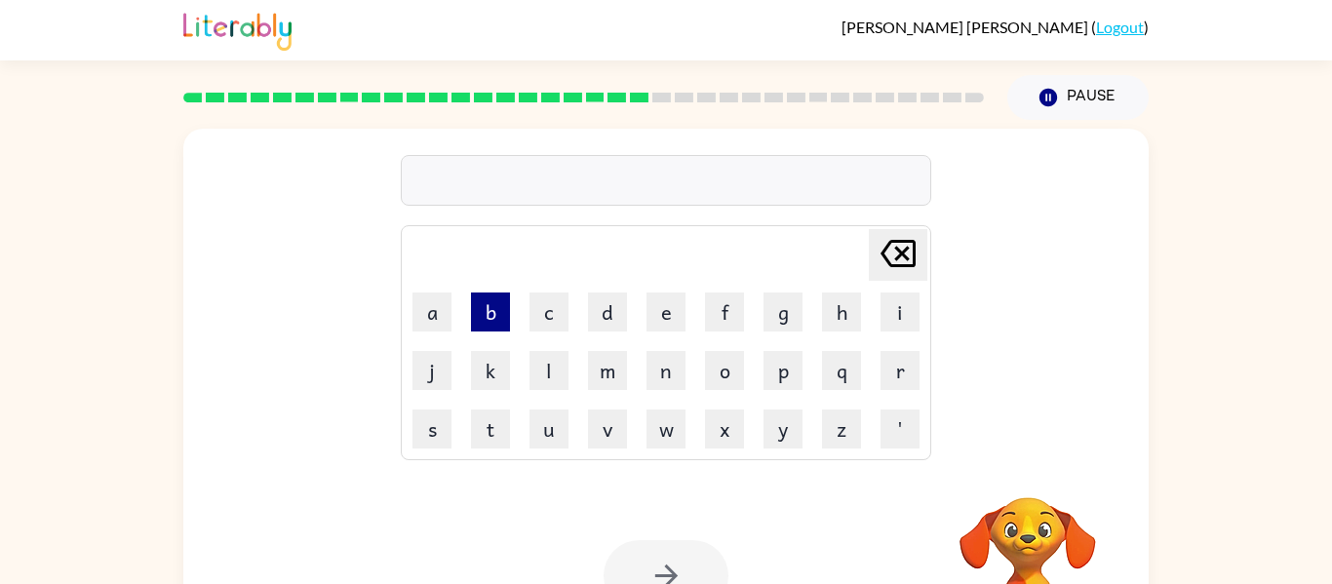
click at [490, 300] on button "b" at bounding box center [490, 312] width 39 height 39
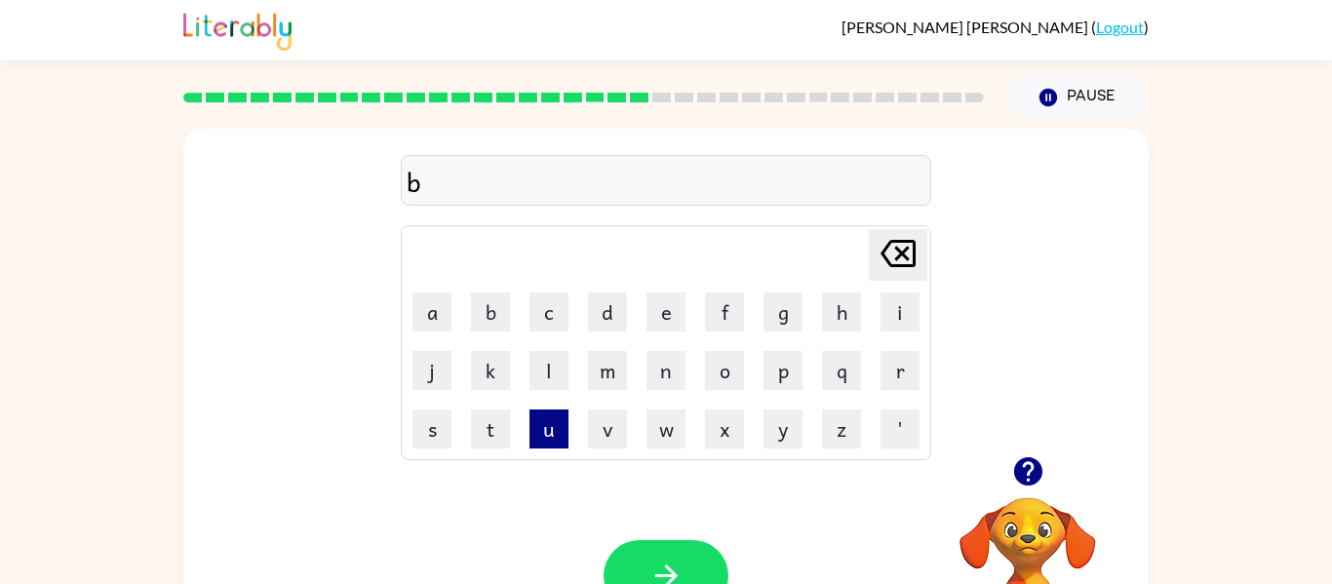
click at [549, 430] on button "u" at bounding box center [549, 429] width 39 height 39
click at [904, 375] on button "r" at bounding box center [900, 370] width 39 height 39
click at [667, 380] on button "n" at bounding box center [666, 370] width 39 height 39
click at [667, 304] on button "e" at bounding box center [666, 312] width 39 height 39
click at [609, 308] on button "d" at bounding box center [607, 312] width 39 height 39
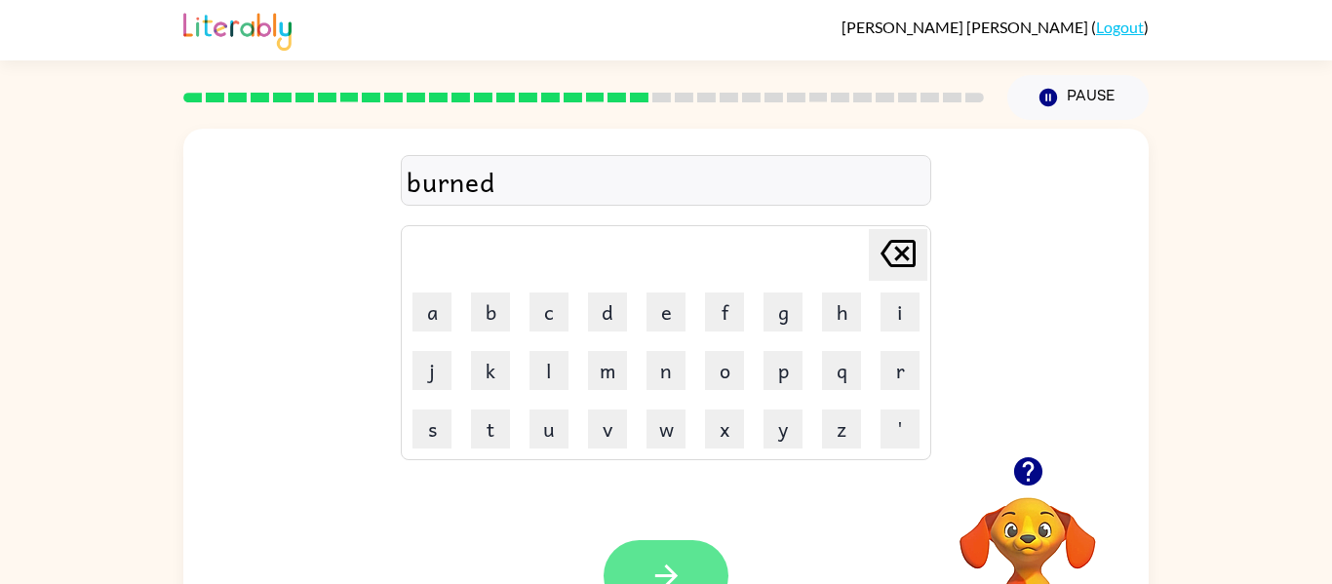
click at [683, 558] on button "button" at bounding box center [666, 575] width 125 height 71
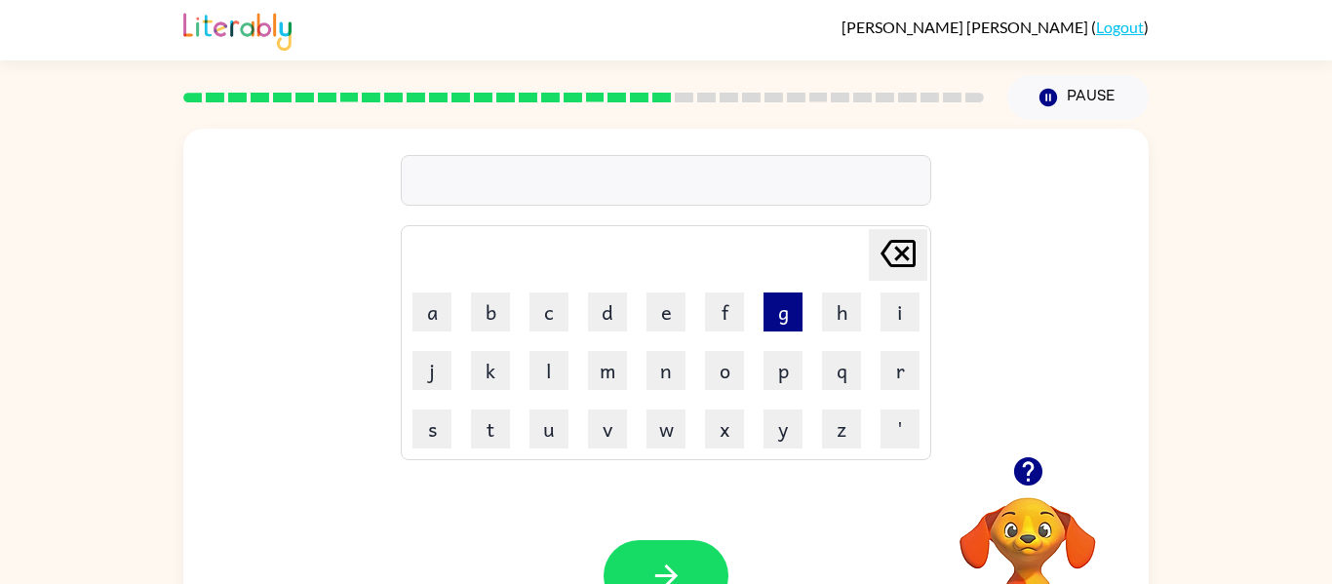
click at [788, 317] on button "g" at bounding box center [783, 312] width 39 height 39
click at [722, 373] on button "o" at bounding box center [724, 370] width 39 height 39
click at [493, 315] on button "b" at bounding box center [490, 312] width 39 height 39
click at [667, 319] on button "e" at bounding box center [666, 312] width 39 height 39
click at [549, 365] on button "l" at bounding box center [549, 370] width 39 height 39
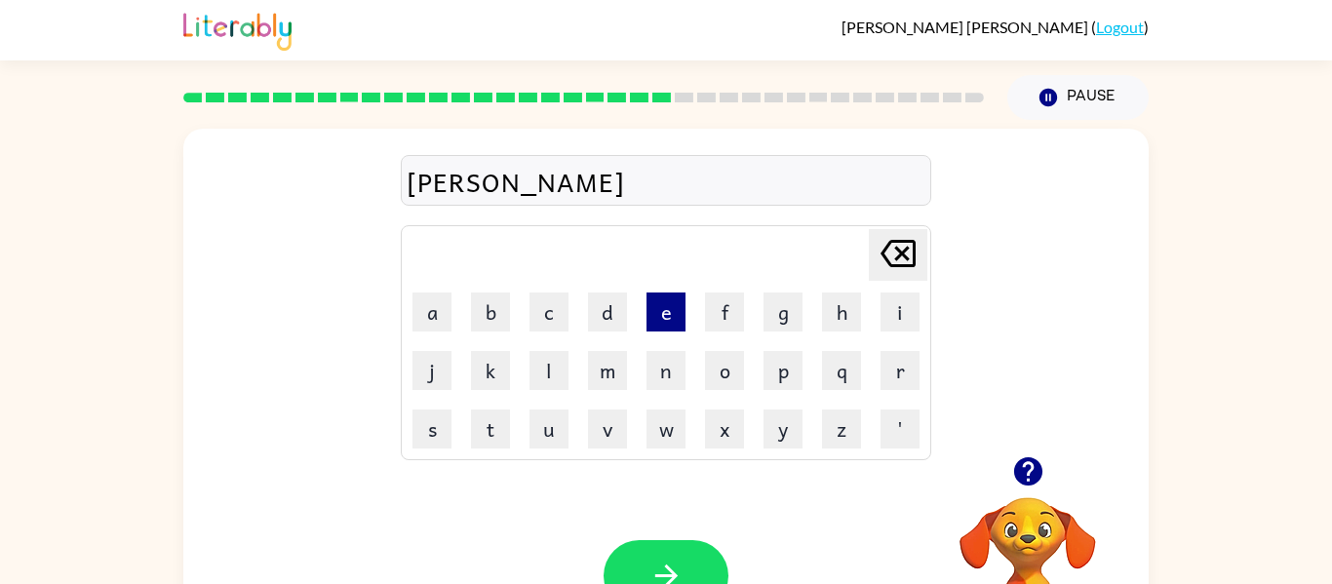
click at [664, 311] on button "e" at bounding box center [666, 312] width 39 height 39
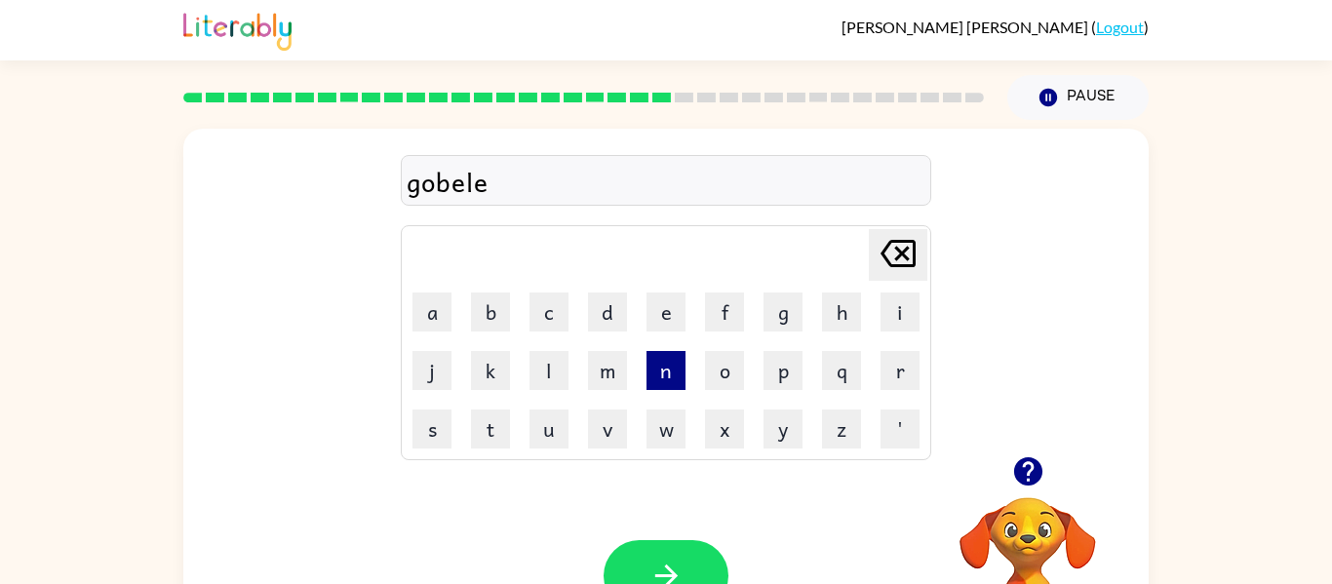
click at [666, 366] on button "n" at bounding box center [666, 370] width 39 height 39
click at [694, 567] on button "button" at bounding box center [666, 575] width 125 height 71
click at [488, 380] on button "k" at bounding box center [490, 370] width 39 height 39
click at [900, 309] on button "i" at bounding box center [900, 312] width 39 height 39
click at [491, 437] on button "t" at bounding box center [490, 429] width 39 height 39
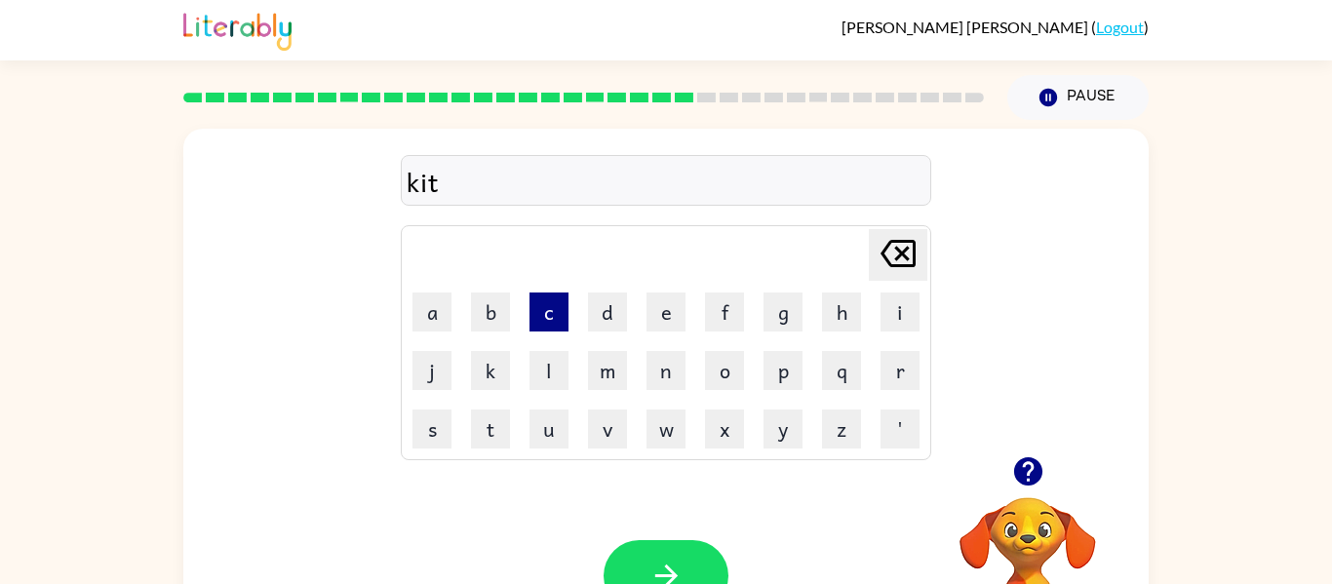
click at [551, 302] on button "c" at bounding box center [549, 312] width 39 height 39
click at [839, 315] on button "h" at bounding box center [841, 312] width 39 height 39
click at [665, 315] on button "e" at bounding box center [666, 312] width 39 height 39
click at [664, 375] on button "n" at bounding box center [666, 370] width 39 height 39
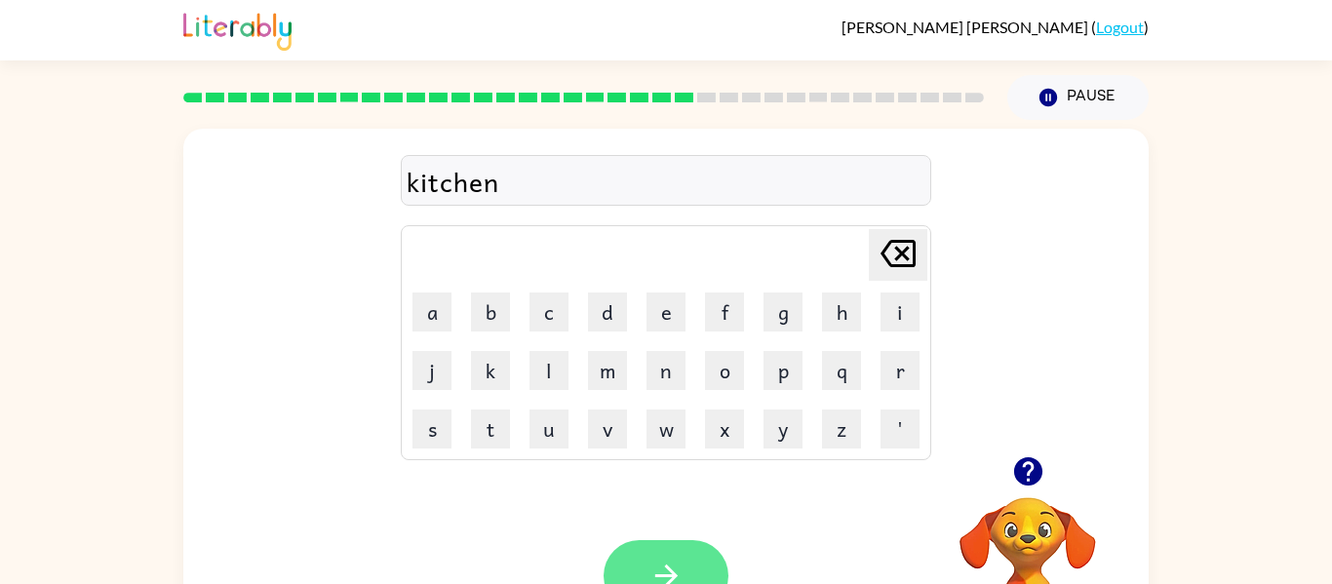
click at [664, 570] on icon "button" at bounding box center [667, 576] width 34 height 34
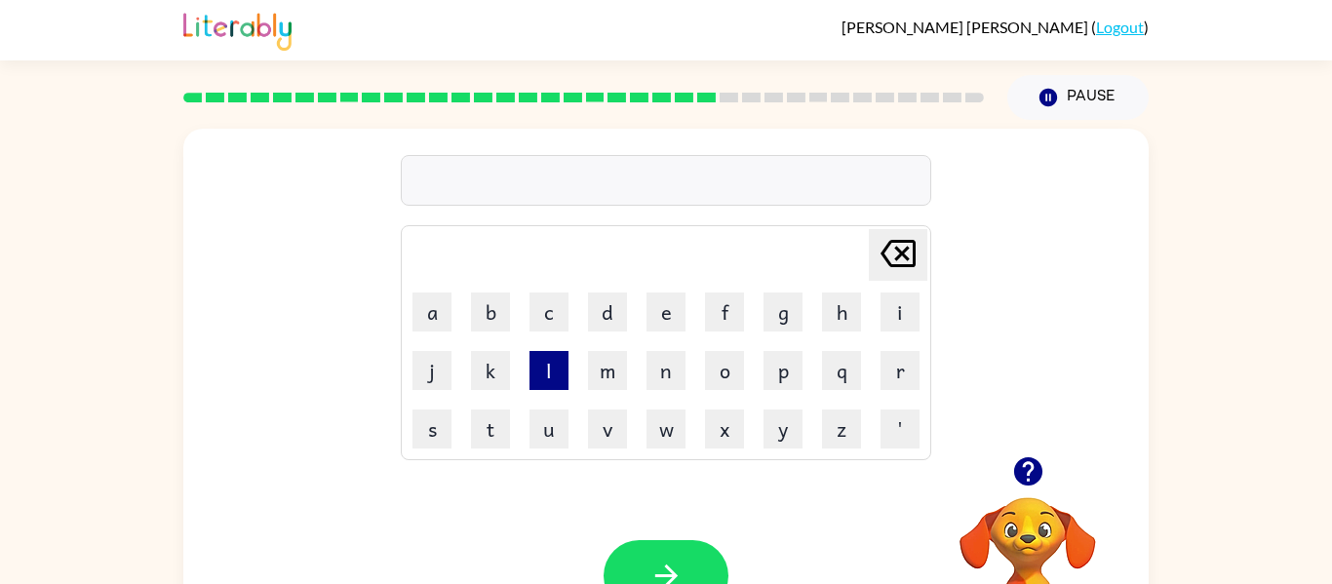
click at [549, 377] on button "l" at bounding box center [549, 370] width 39 height 39
click at [663, 304] on button "e" at bounding box center [666, 312] width 39 height 39
click at [430, 429] on button "s" at bounding box center [432, 429] width 39 height 39
click at [432, 441] on button "s" at bounding box center [432, 429] width 39 height 39
click at [720, 371] on button "o" at bounding box center [724, 370] width 39 height 39
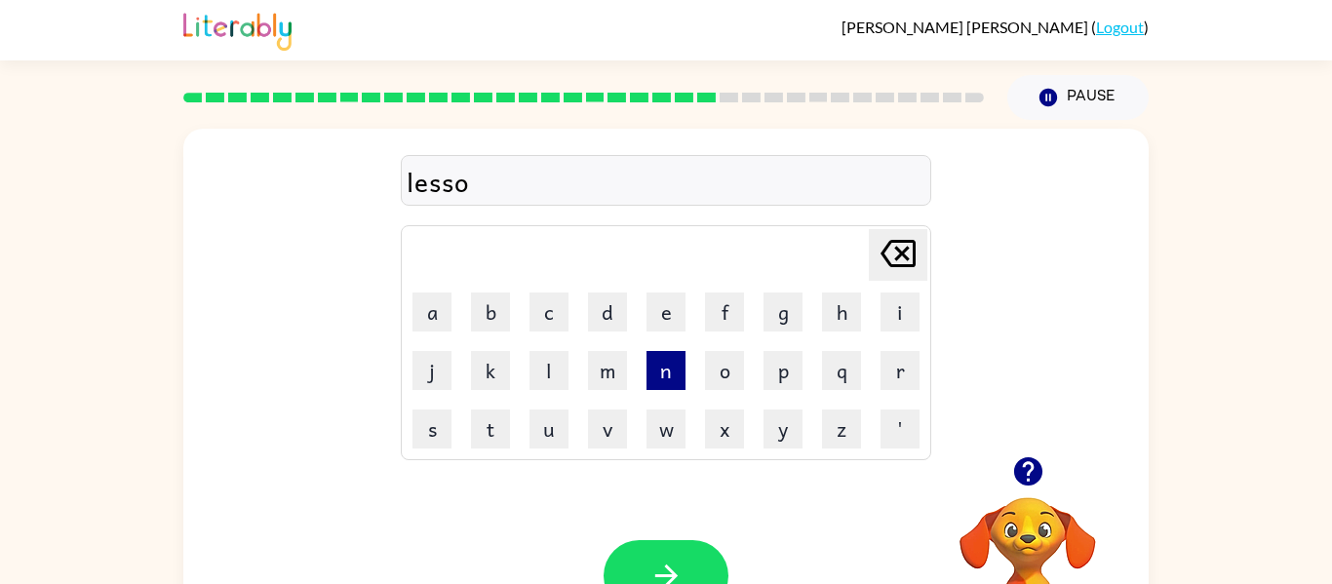
click at [669, 372] on button "n" at bounding box center [666, 370] width 39 height 39
click at [656, 550] on button "button" at bounding box center [666, 575] width 125 height 71
click at [670, 370] on button "n" at bounding box center [666, 370] width 39 height 39
click at [554, 429] on button "u" at bounding box center [549, 429] width 39 height 39
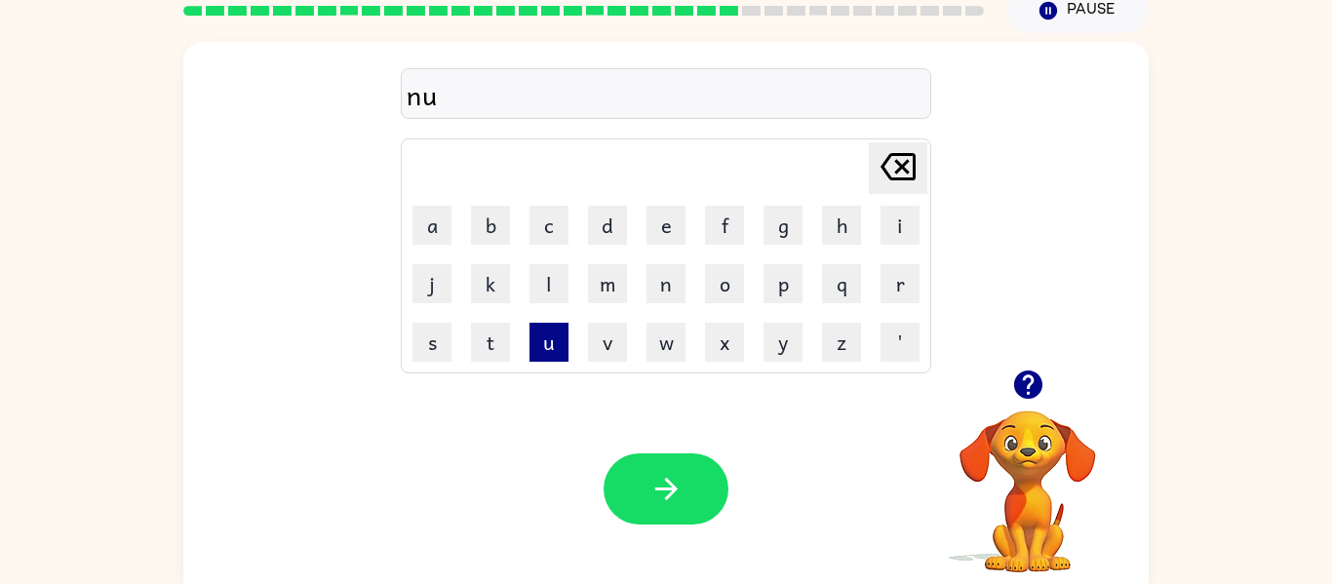
scroll to position [96, 0]
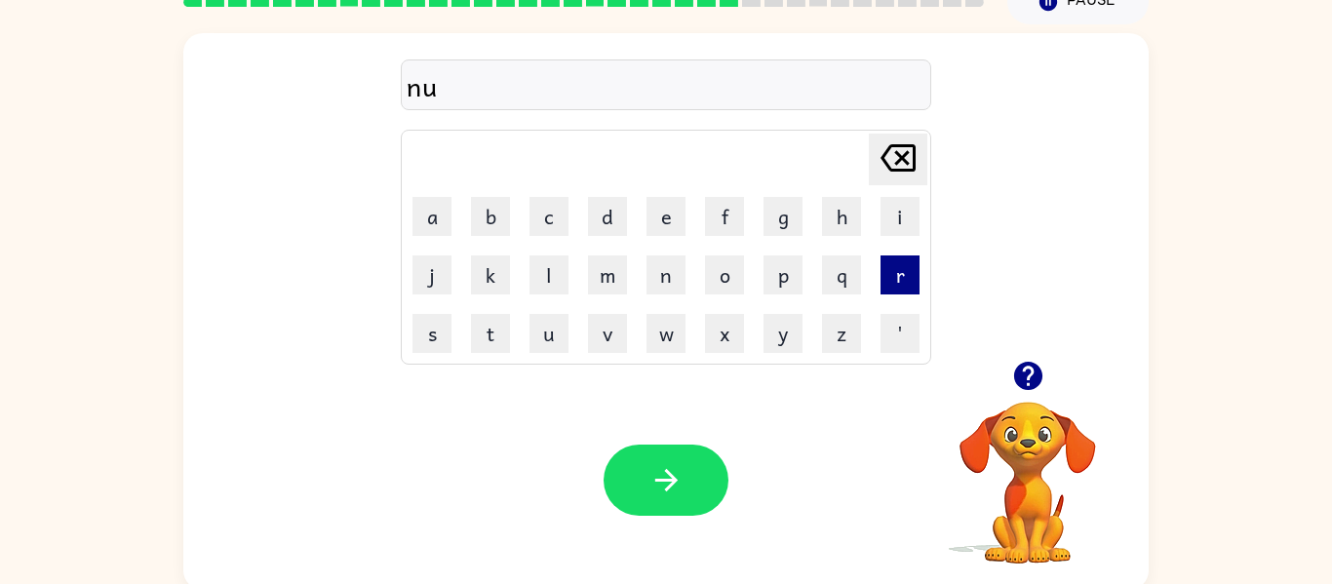
click at [898, 282] on button "r" at bounding box center [900, 275] width 39 height 39
click at [435, 338] on button "s" at bounding box center [432, 333] width 39 height 39
click at [667, 222] on button "e" at bounding box center [666, 216] width 39 height 39
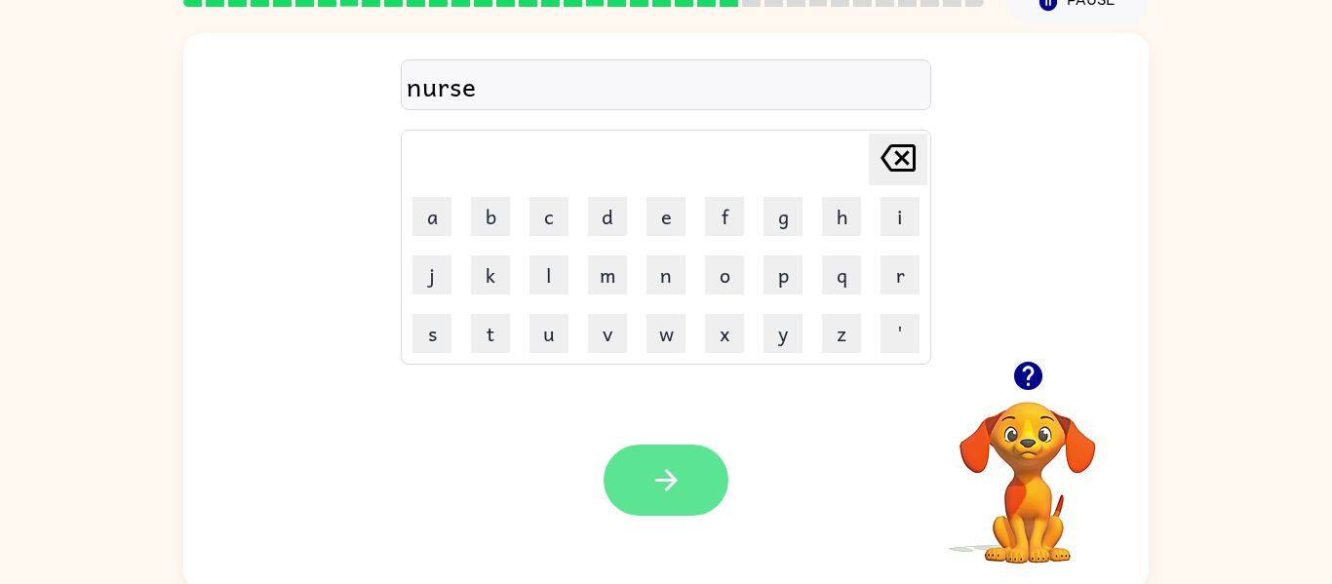
click at [676, 493] on icon "button" at bounding box center [667, 480] width 34 height 34
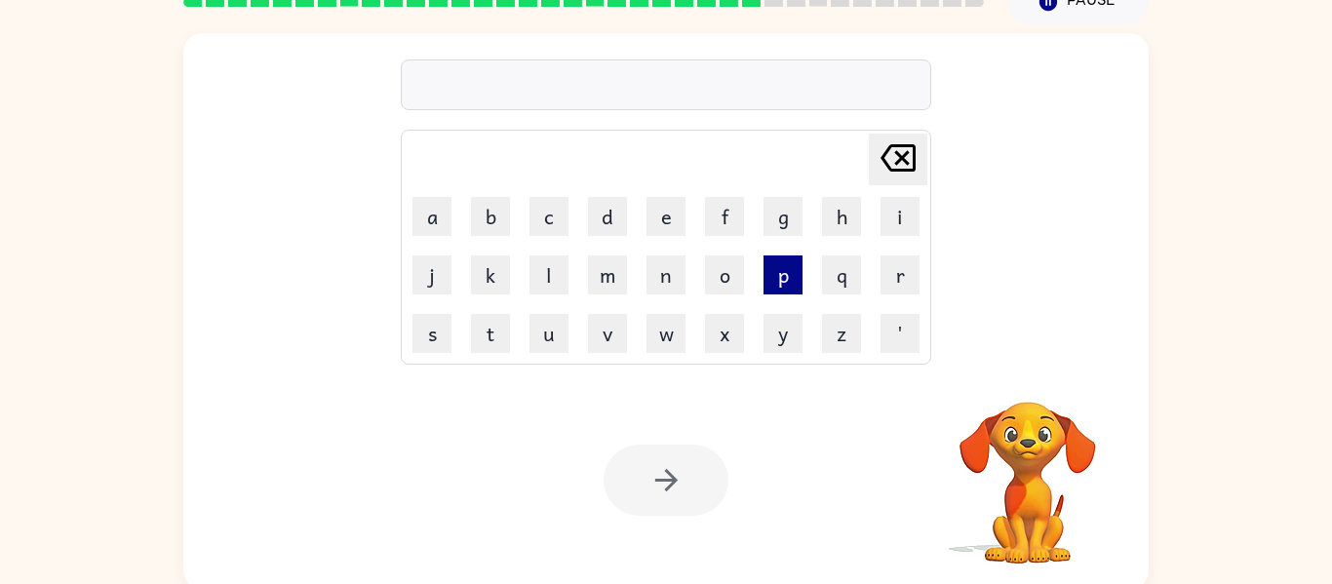
click at [785, 274] on button "p" at bounding box center [783, 275] width 39 height 39
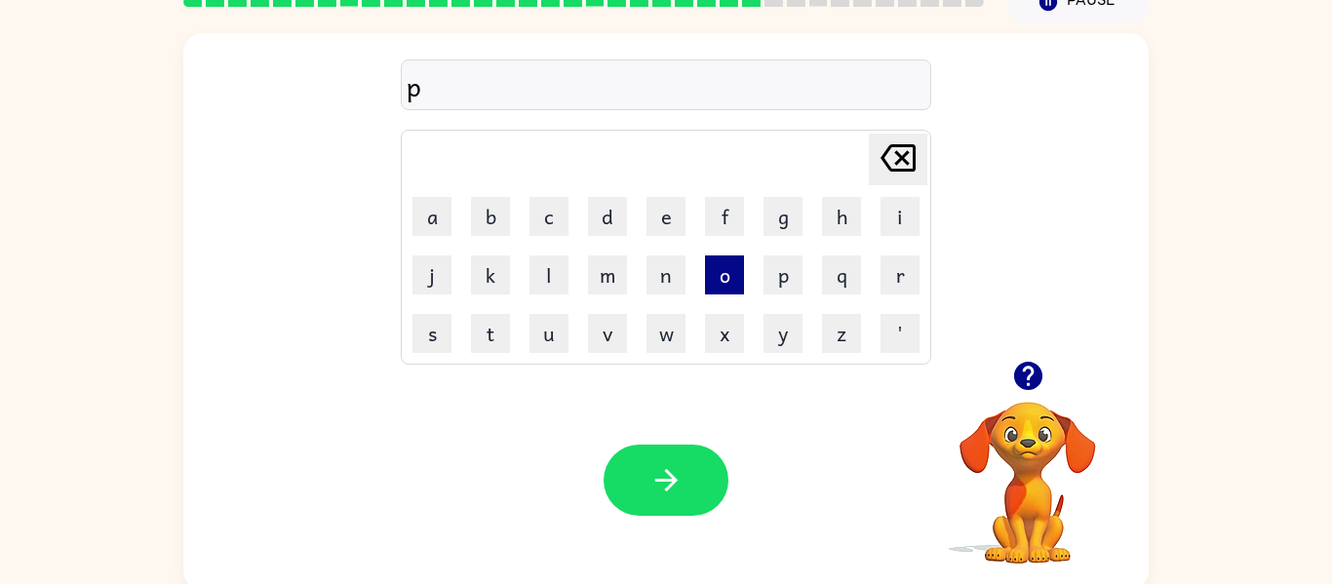
click at [725, 282] on button "o" at bounding box center [724, 275] width 39 height 39
click at [549, 274] on button "l" at bounding box center [549, 275] width 39 height 39
click at [671, 220] on button "e" at bounding box center [666, 216] width 39 height 39
click at [491, 329] on button "t" at bounding box center [490, 333] width 39 height 39
click at [667, 218] on button "e" at bounding box center [666, 216] width 39 height 39
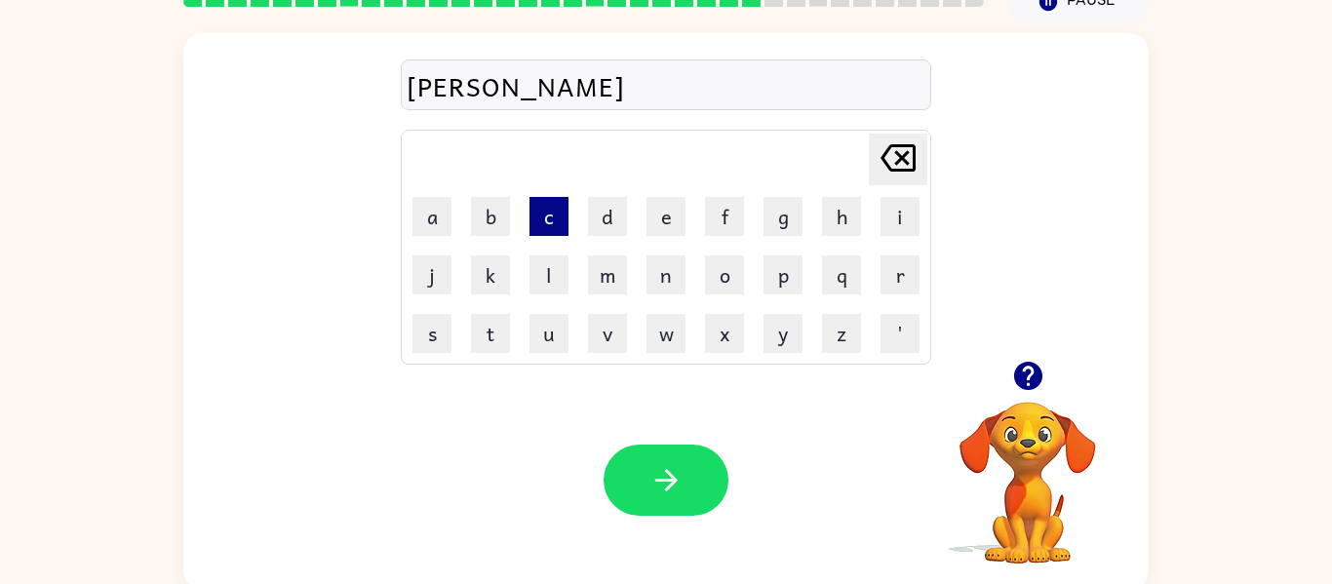
click at [545, 212] on button "c" at bounding box center [549, 216] width 39 height 39
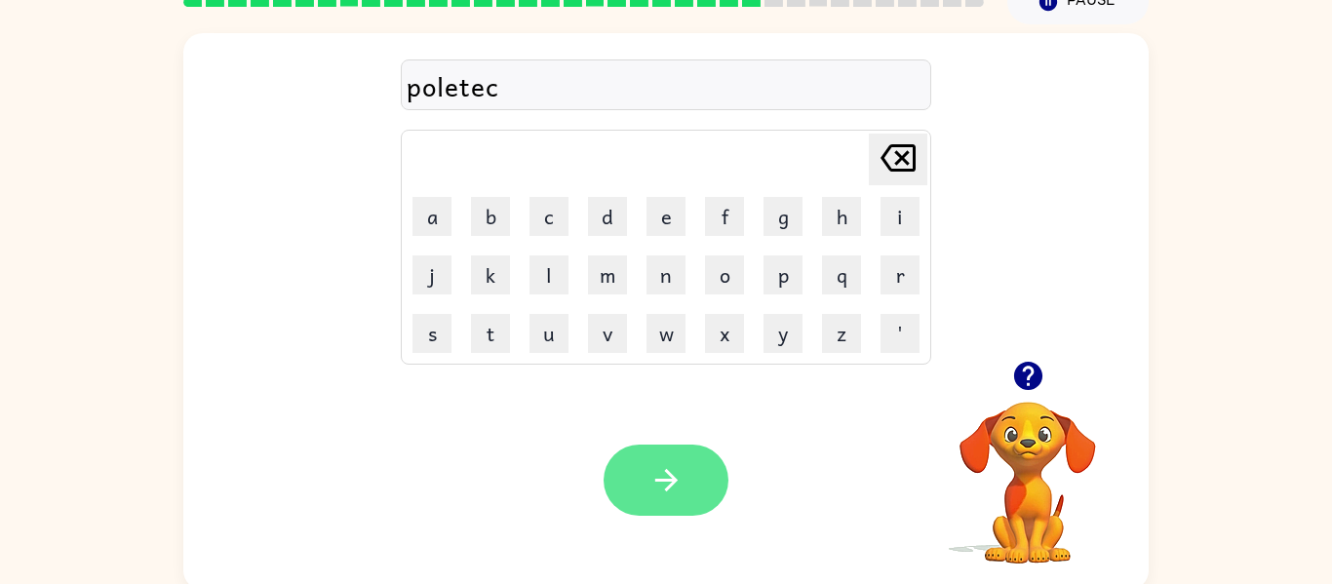
click at [682, 477] on icon "button" at bounding box center [667, 480] width 34 height 34
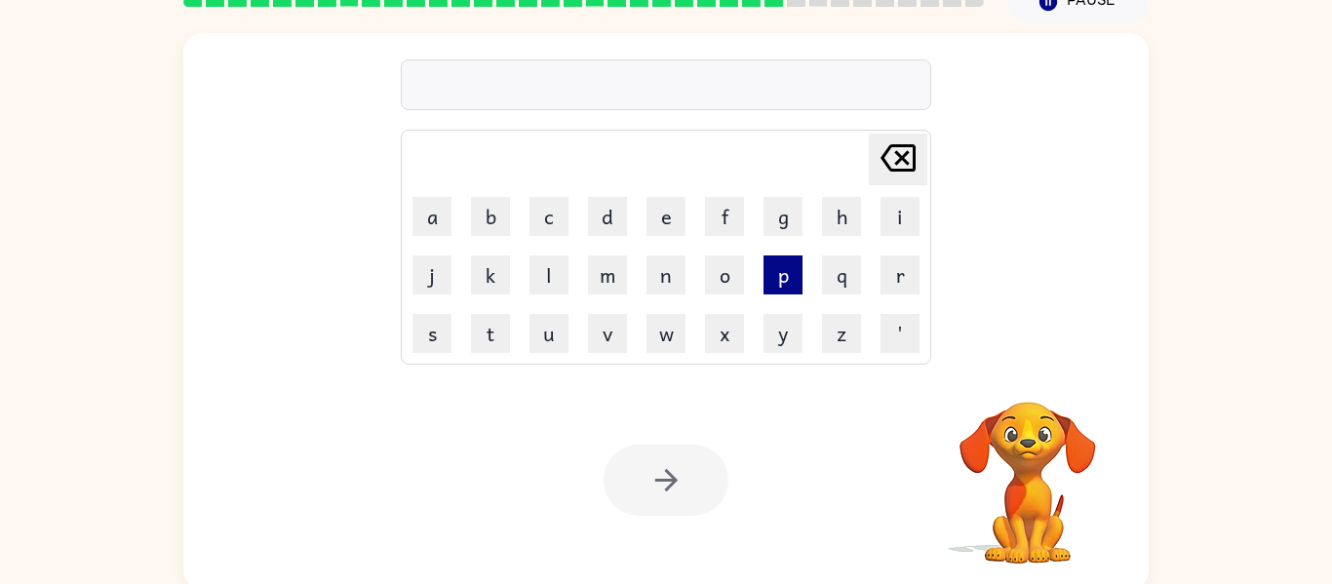
click at [784, 276] on button "p" at bounding box center [783, 275] width 39 height 39
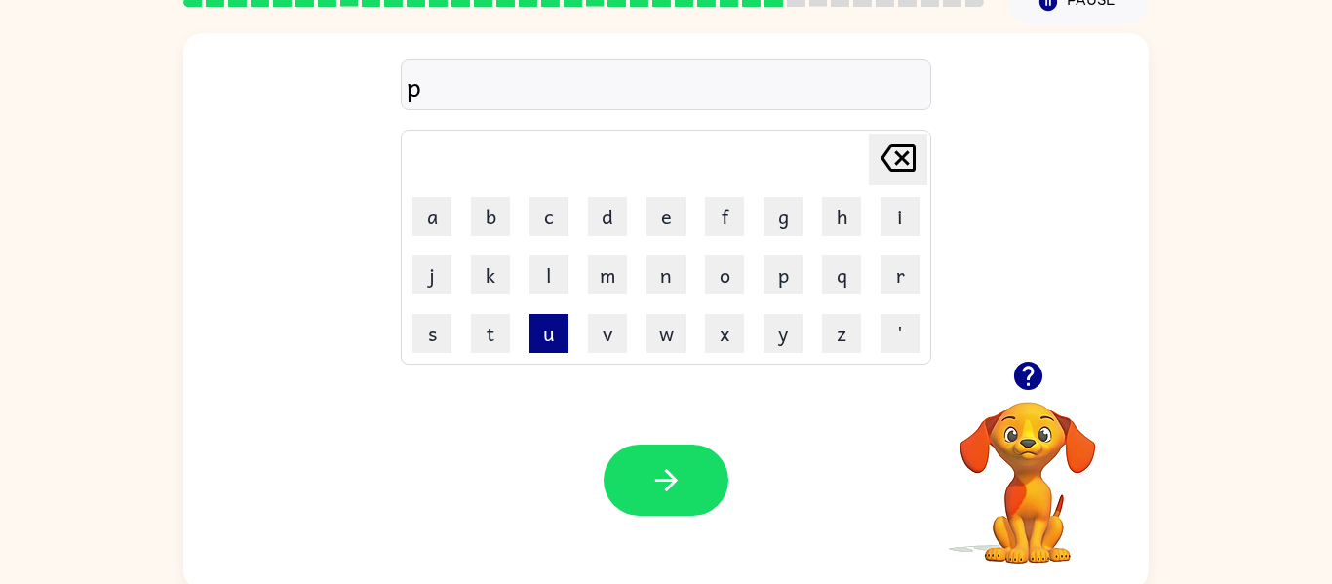
click at [548, 347] on button "u" at bounding box center [549, 333] width 39 height 39
click at [903, 281] on button "r" at bounding box center [900, 275] width 39 height 39
click at [428, 345] on button "s" at bounding box center [432, 333] width 39 height 39
click at [551, 330] on button "u" at bounding box center [549, 333] width 39 height 39
click at [493, 333] on button "t" at bounding box center [490, 333] width 39 height 39
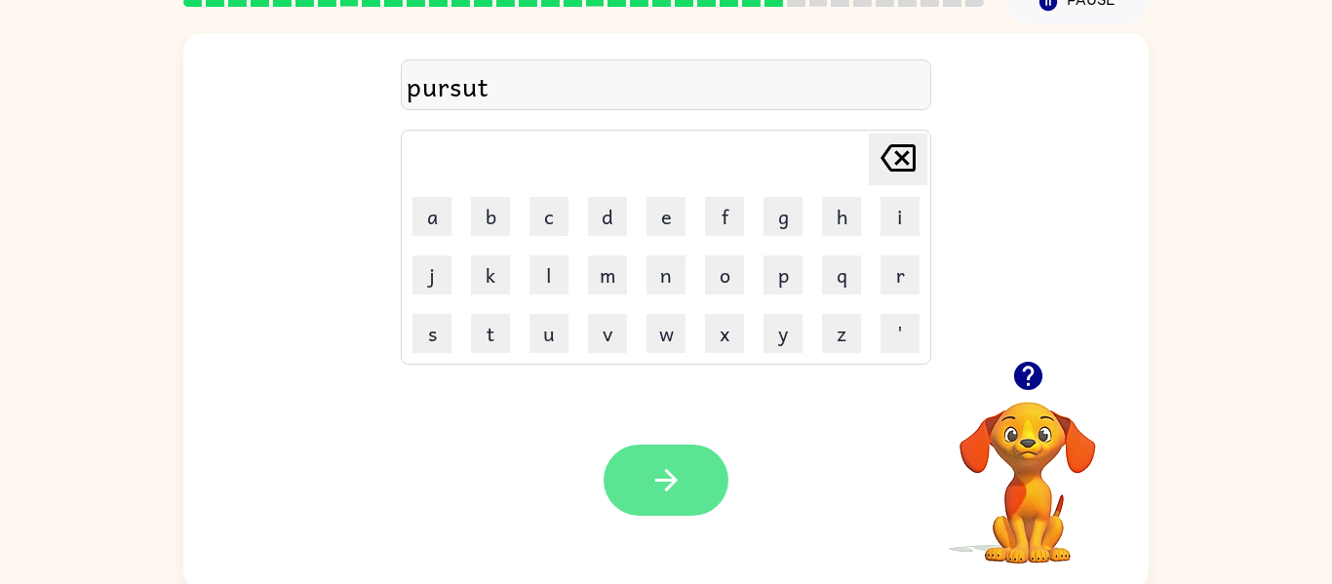
click at [659, 485] on icon "button" at bounding box center [667, 480] width 34 height 34
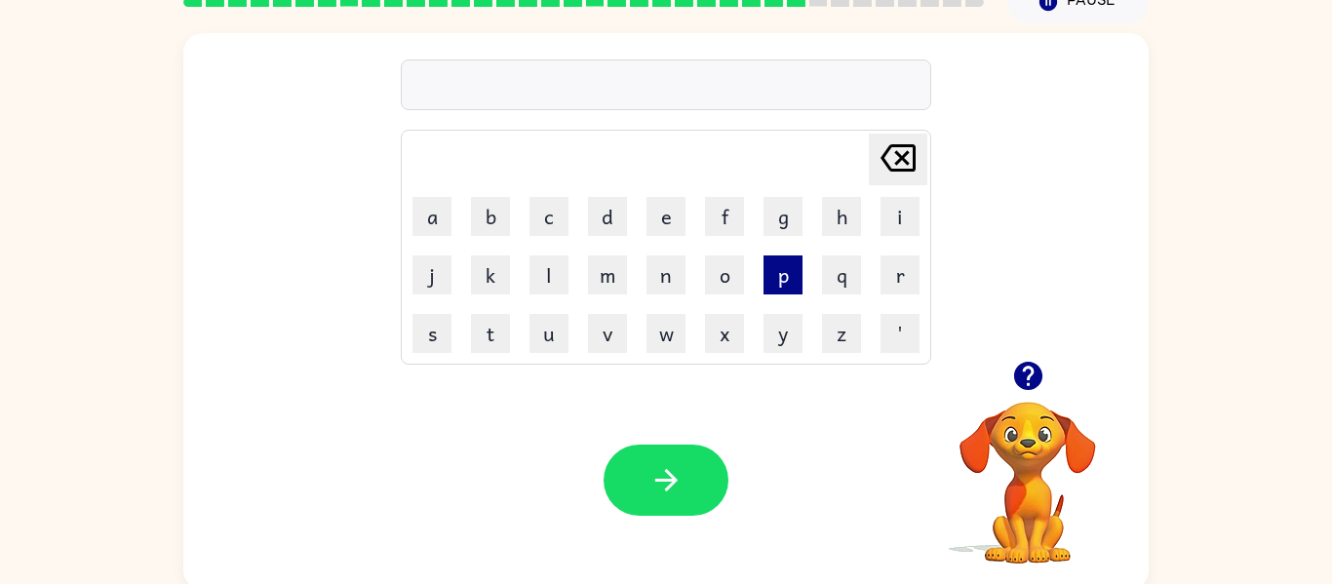
click at [784, 281] on button "p" at bounding box center [783, 275] width 39 height 39
click at [551, 340] on button "u" at bounding box center [549, 333] width 39 height 39
click at [902, 276] on button "r" at bounding box center [900, 275] width 39 height 39
click at [722, 223] on button "f" at bounding box center [724, 216] width 39 height 39
click at [728, 286] on button "o" at bounding box center [724, 275] width 39 height 39
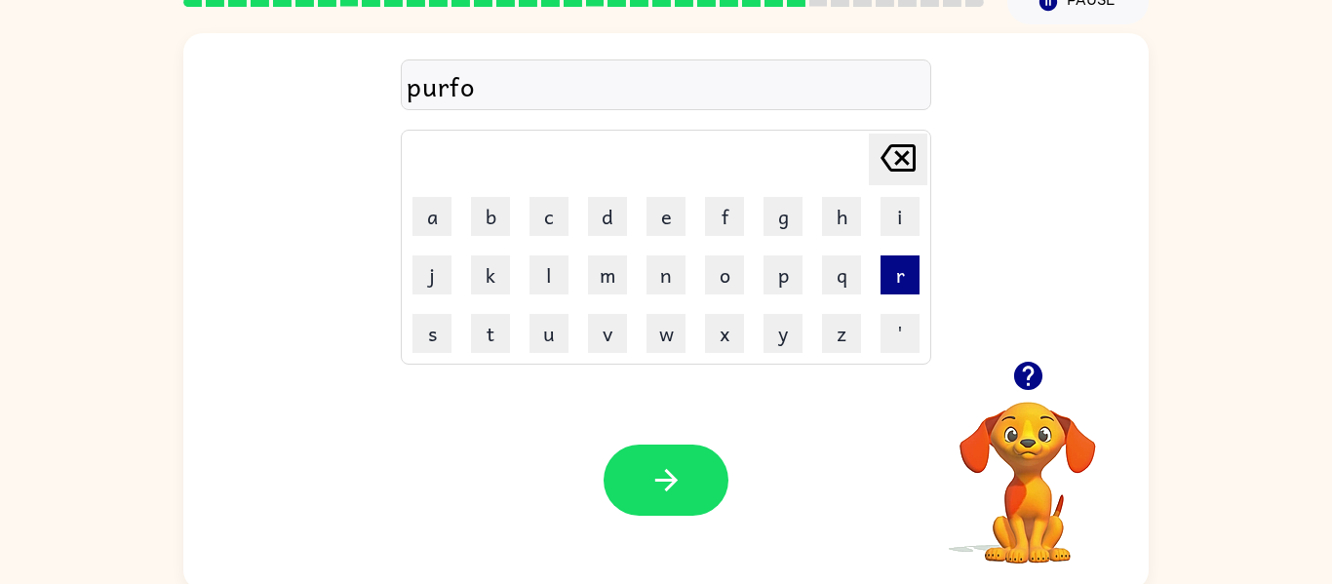
click at [901, 272] on button "r" at bounding box center [900, 275] width 39 height 39
click at [615, 278] on button "m" at bounding box center [607, 275] width 39 height 39
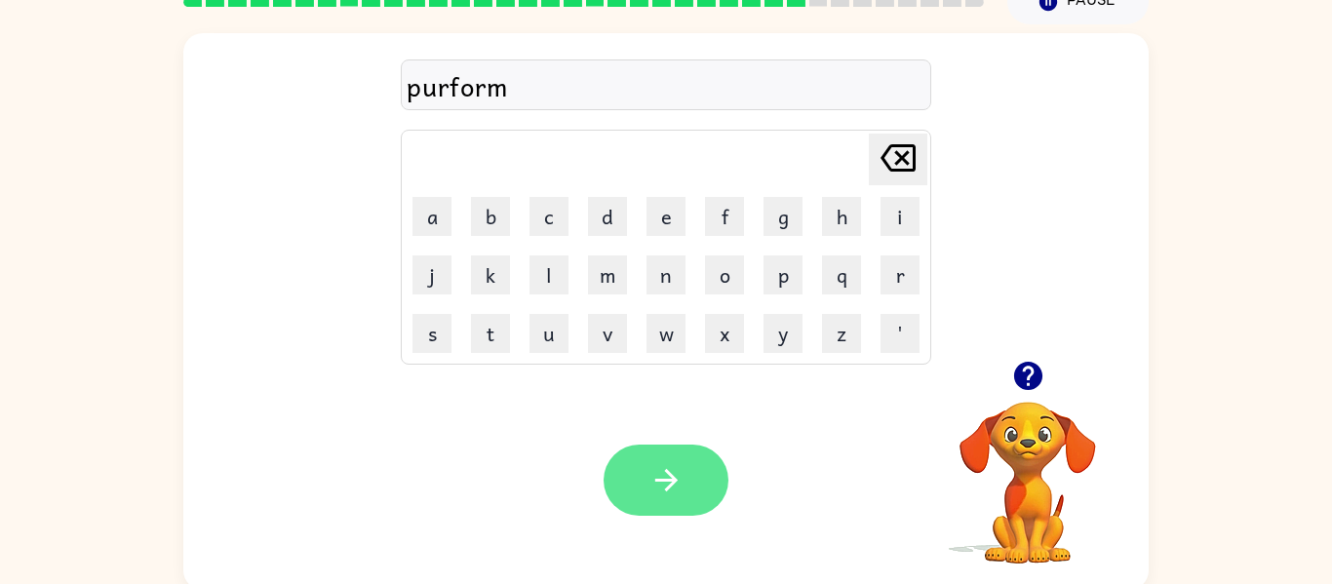
click at [687, 480] on button "button" at bounding box center [666, 480] width 125 height 71
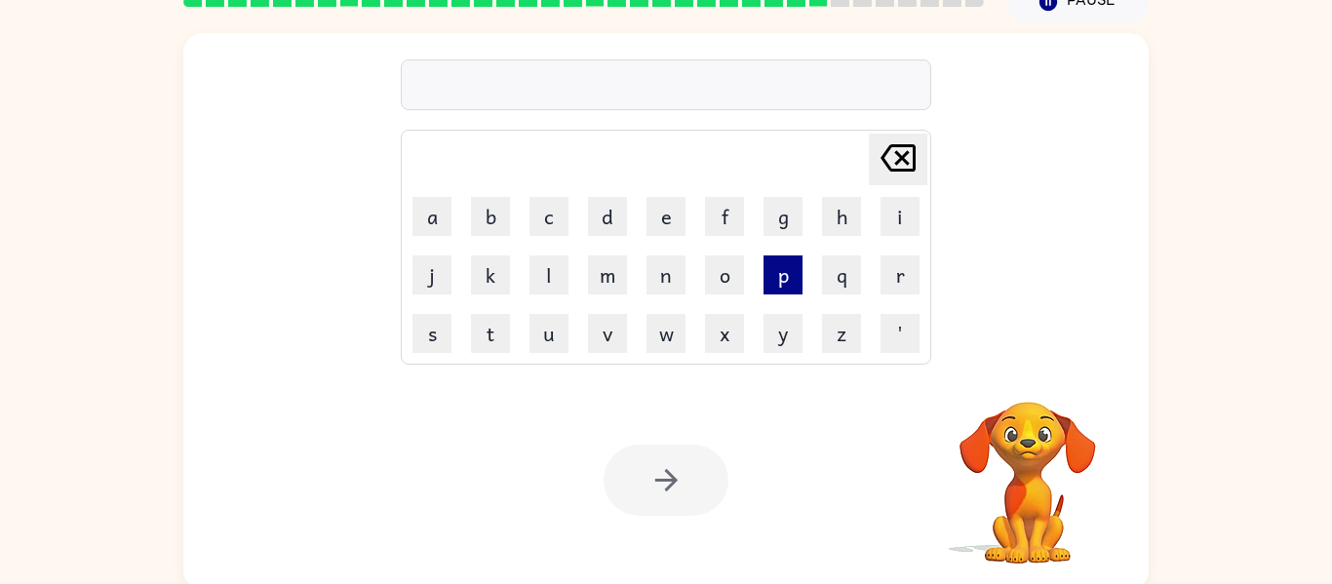
click at [777, 281] on button "p" at bounding box center [783, 275] width 39 height 39
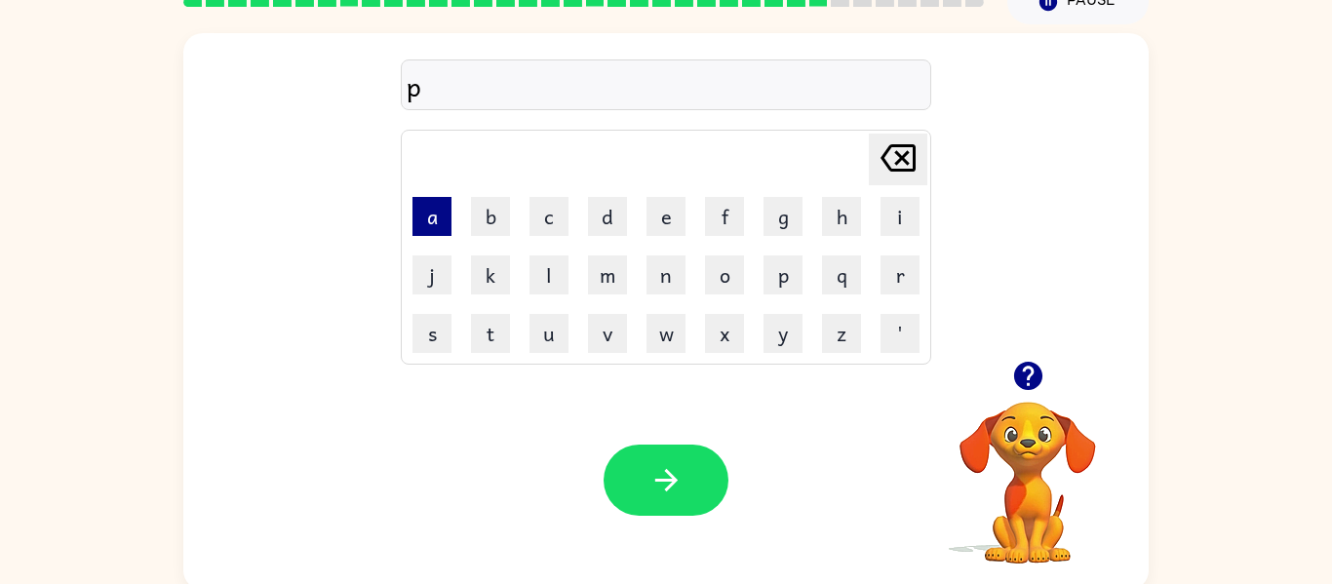
click at [435, 212] on button "a" at bounding box center [432, 216] width 39 height 39
click at [904, 275] on button "r" at bounding box center [900, 275] width 39 height 39
click at [670, 223] on button "e" at bounding box center [666, 216] width 39 height 39
click at [590, 224] on button "d" at bounding box center [607, 216] width 39 height 39
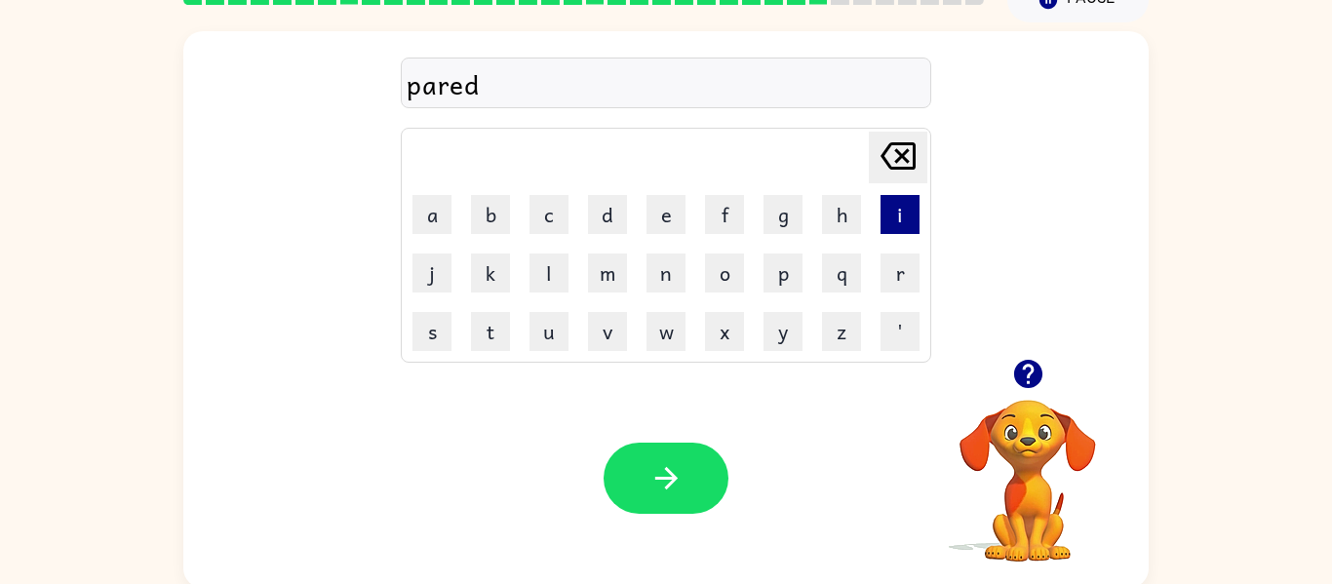
click at [902, 214] on button "i" at bounding box center [900, 214] width 39 height 39
click at [432, 343] on button "s" at bounding box center [432, 331] width 39 height 39
click at [661, 222] on button "e" at bounding box center [666, 214] width 39 height 39
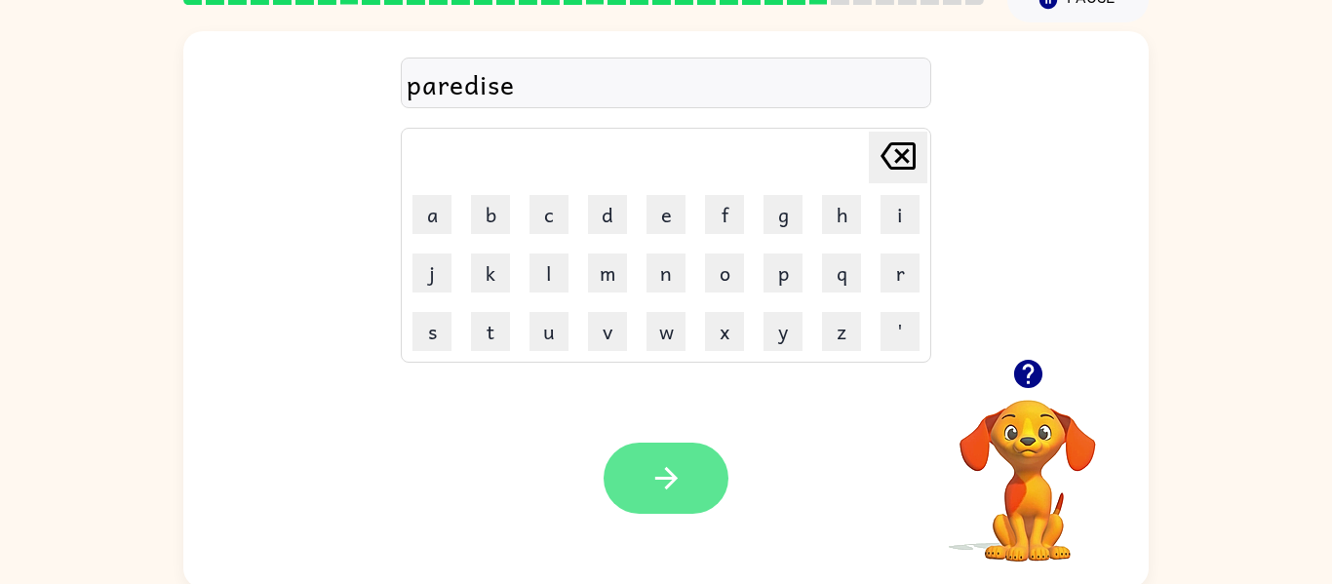
click at [657, 471] on icon "button" at bounding box center [667, 478] width 34 height 34
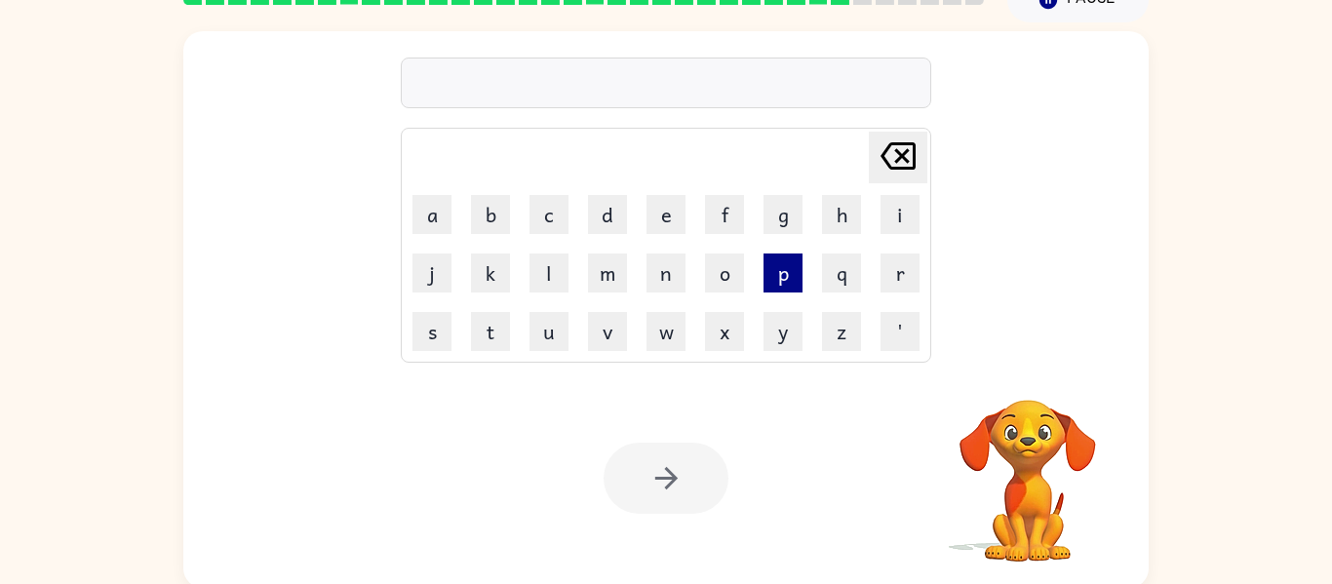
click at [781, 278] on button "p" at bounding box center [783, 273] width 39 height 39
click at [727, 283] on button "o" at bounding box center [724, 273] width 39 height 39
click at [918, 274] on button "r" at bounding box center [900, 273] width 39 height 39
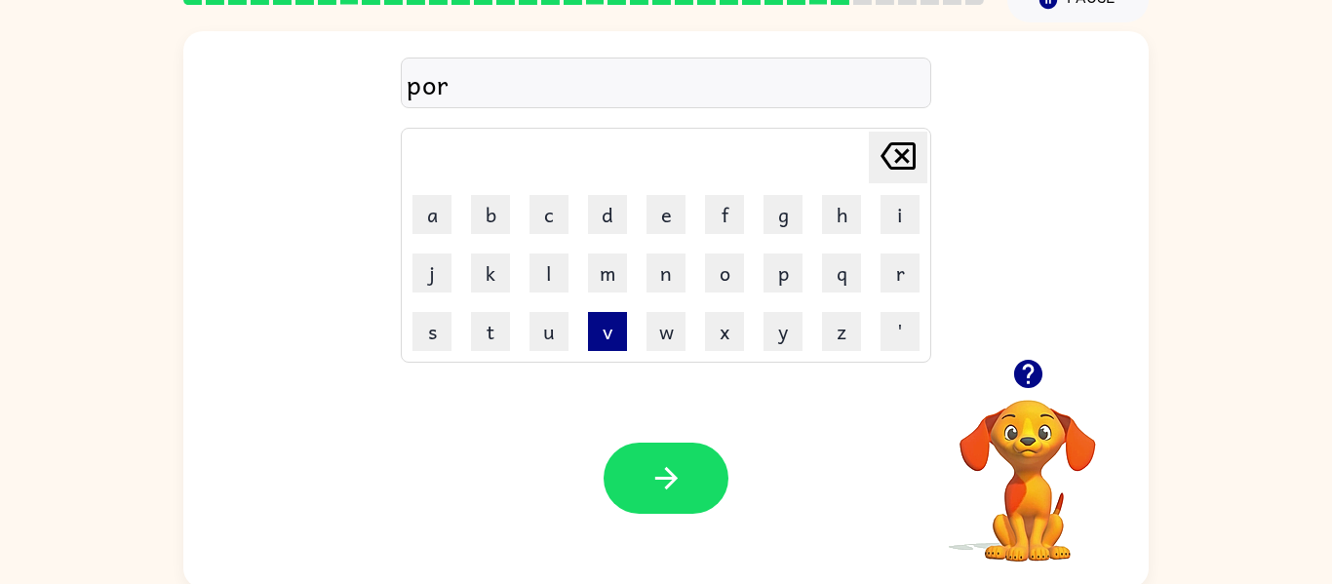
click at [608, 344] on button "v" at bounding box center [607, 331] width 39 height 39
click at [913, 215] on button "i" at bounding box center [900, 214] width 39 height 39
click at [606, 216] on button "d" at bounding box center [607, 214] width 39 height 39
click at [900, 214] on button "i" at bounding box center [900, 214] width 39 height 39
click at [665, 273] on button "n" at bounding box center [666, 273] width 39 height 39
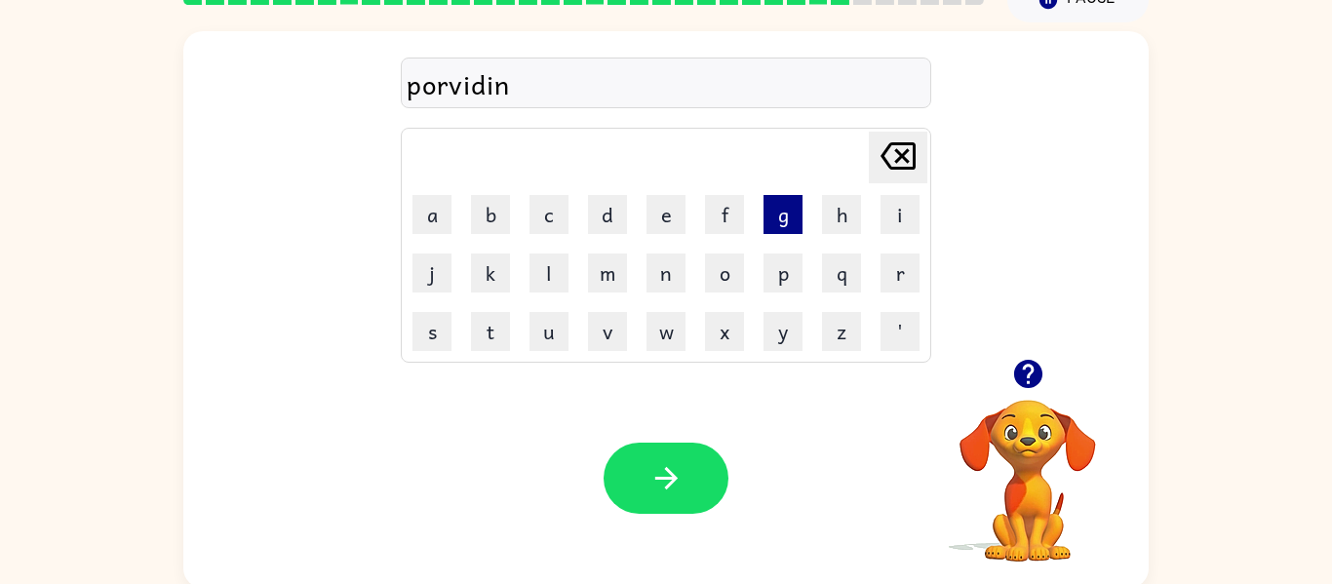
click at [783, 221] on button "g" at bounding box center [783, 214] width 39 height 39
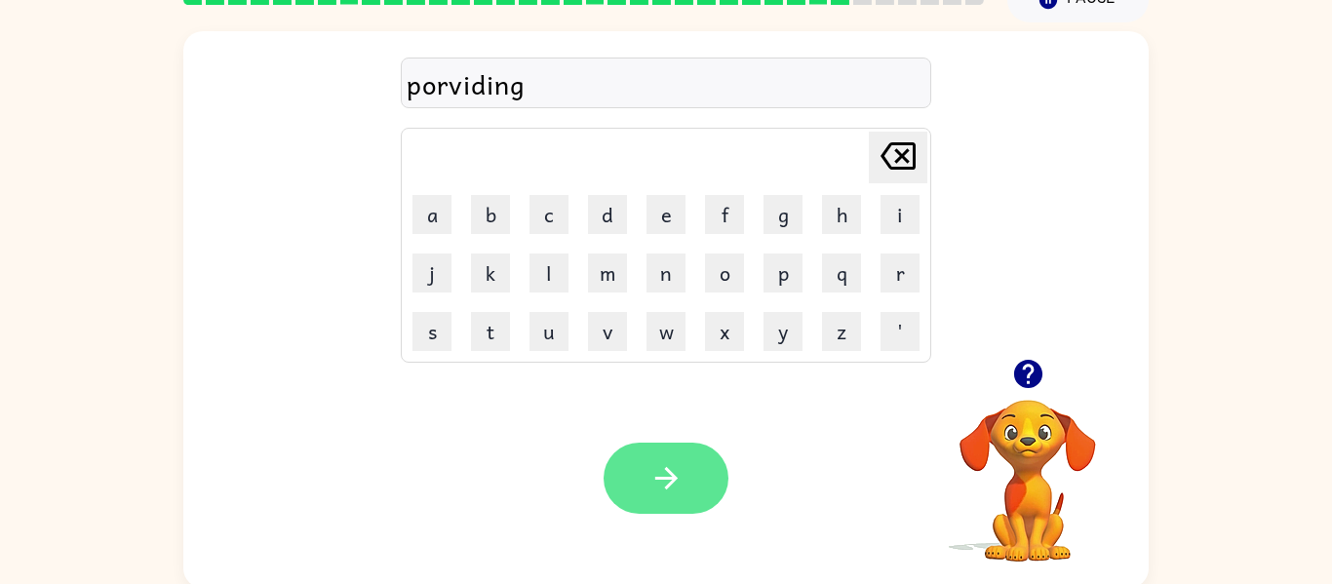
click at [671, 468] on icon "button" at bounding box center [667, 478] width 34 height 34
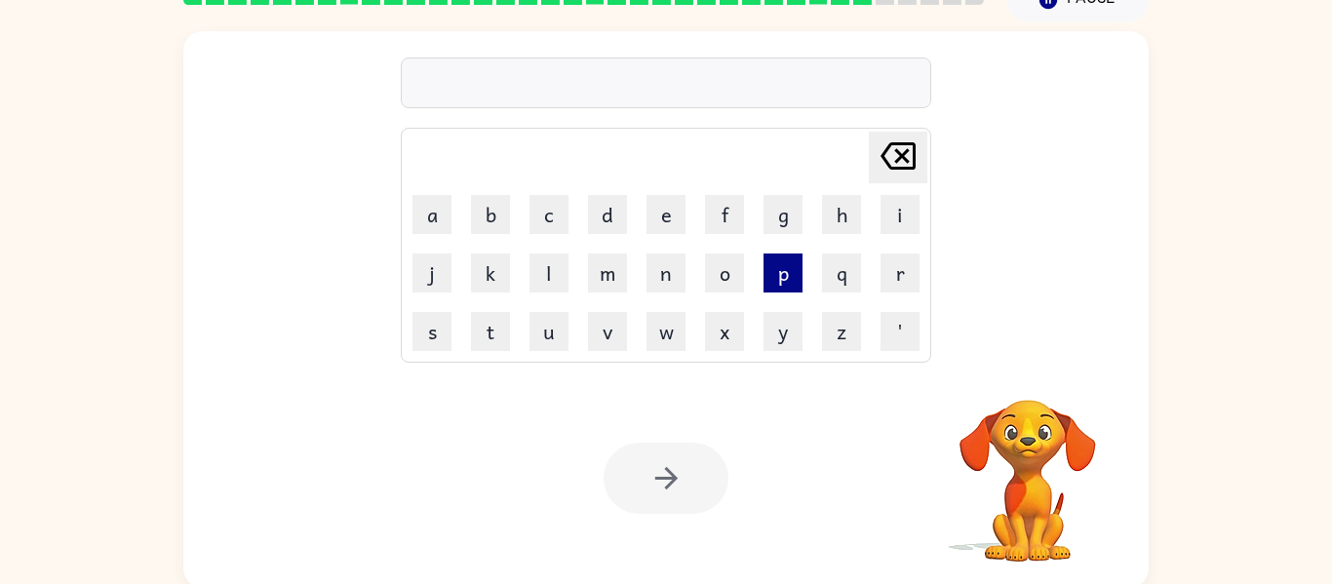
click at [783, 282] on button "p" at bounding box center [783, 273] width 39 height 39
click at [719, 273] on button "o" at bounding box center [724, 273] width 39 height 39
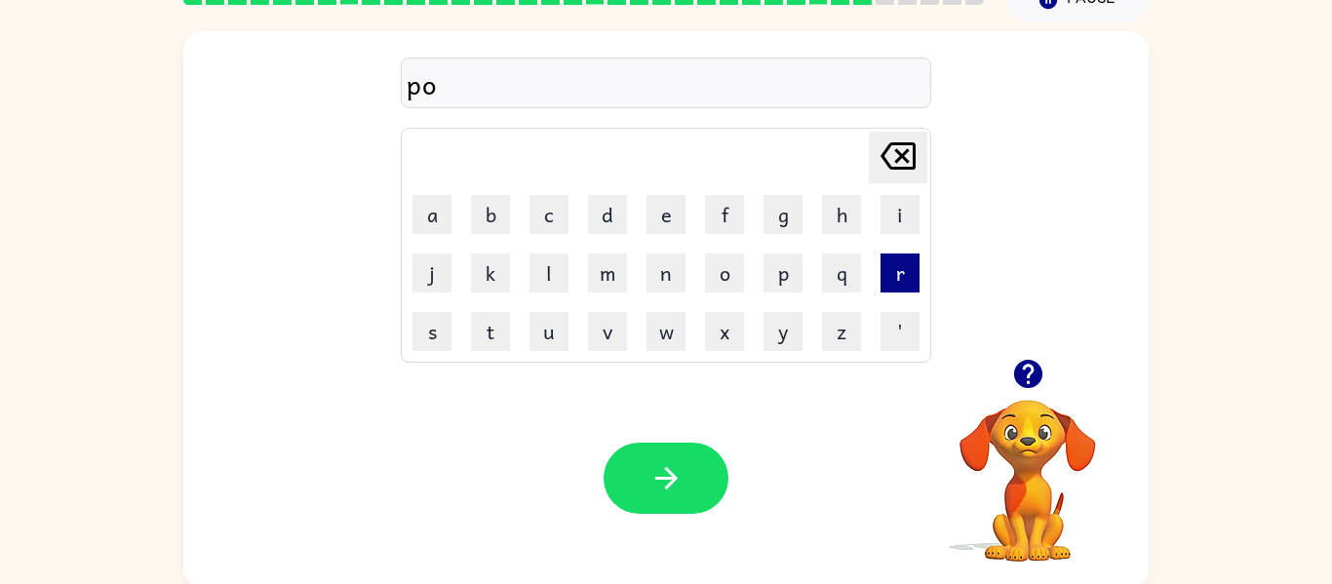
click at [903, 275] on button "r" at bounding box center [900, 273] width 39 height 39
click at [549, 211] on button "c" at bounding box center [549, 214] width 39 height 39
click at [843, 216] on button "h" at bounding box center [841, 214] width 39 height 39
click at [668, 210] on button "e" at bounding box center [666, 214] width 39 height 39
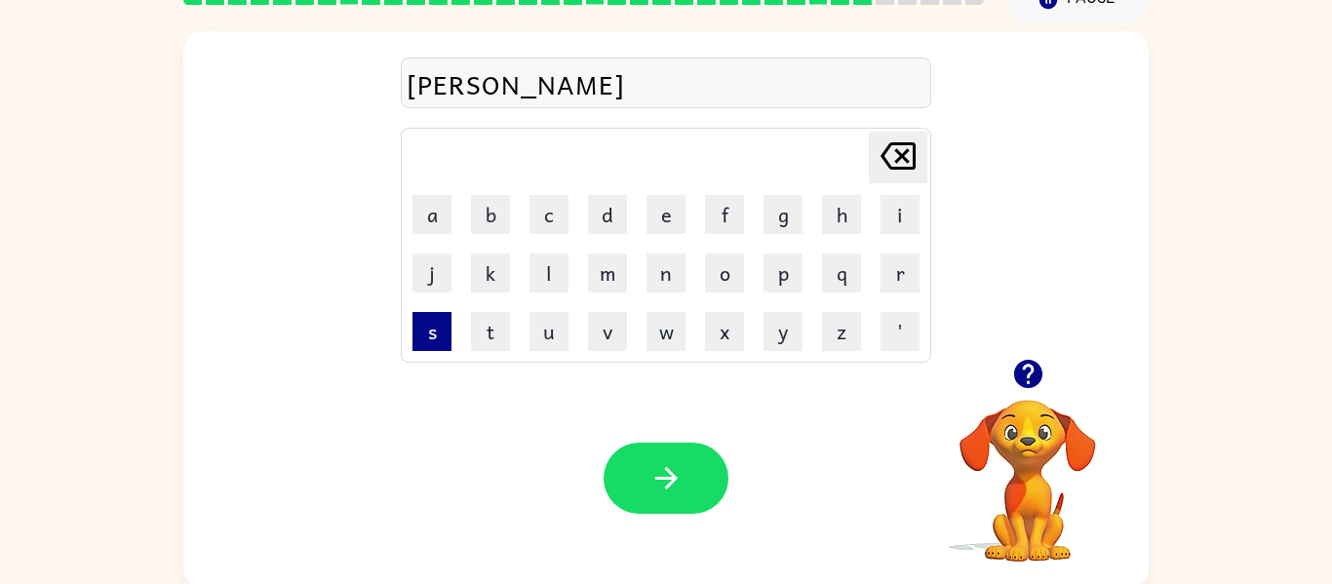
click at [430, 342] on button "s" at bounding box center [432, 331] width 39 height 39
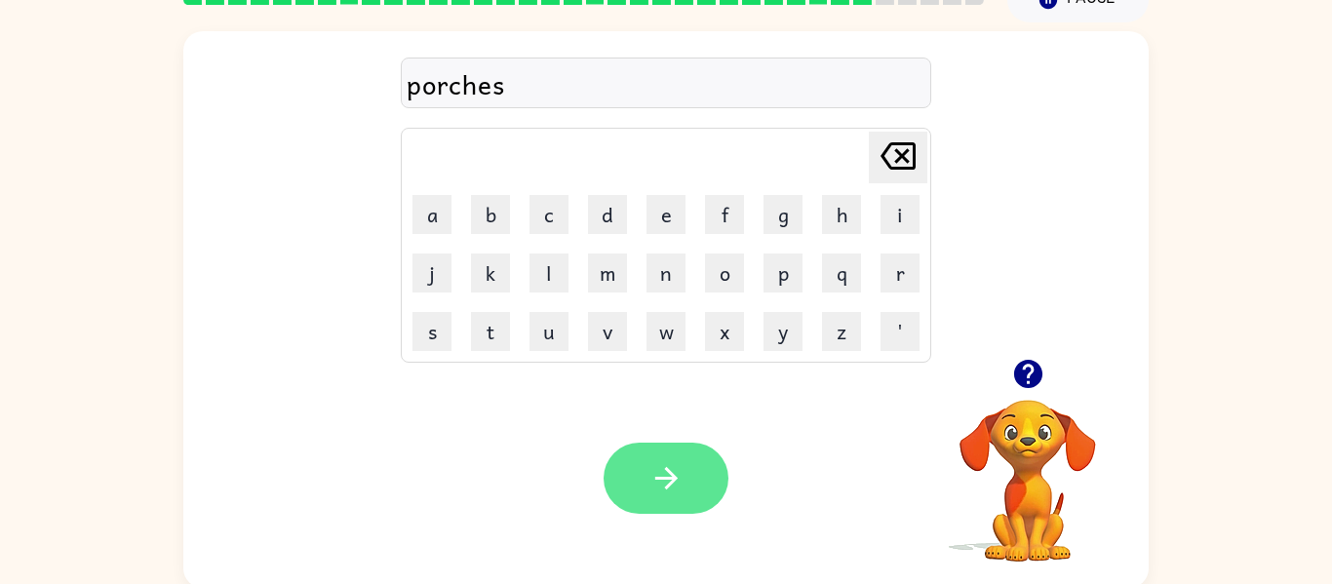
click at [696, 491] on button "button" at bounding box center [666, 478] width 125 height 71
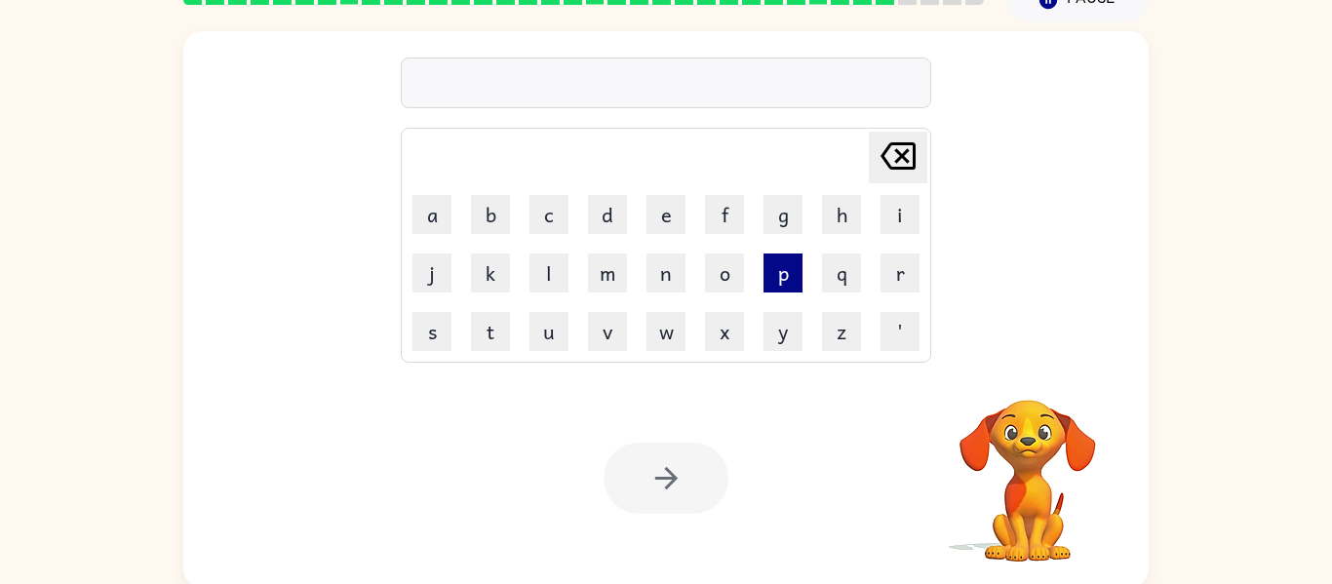
click at [784, 273] on button "p" at bounding box center [783, 273] width 39 height 39
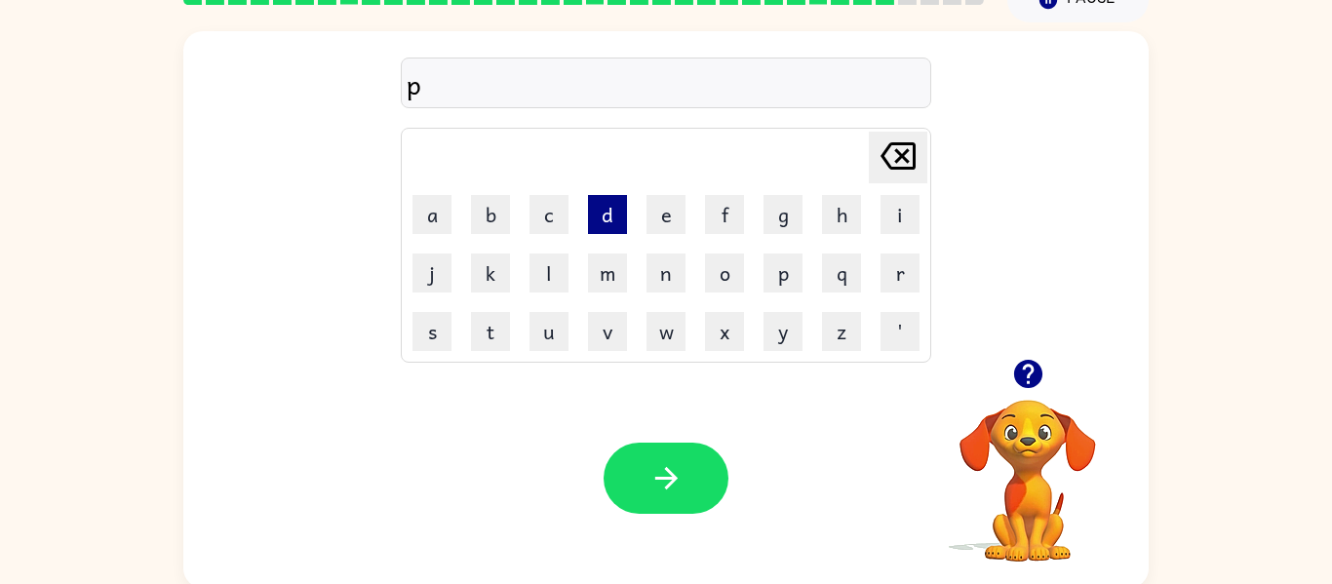
click at [611, 219] on button "d" at bounding box center [607, 214] width 39 height 39
click at [895, 147] on icon "[PERSON_NAME] last character input" at bounding box center [898, 156] width 47 height 47
click at [670, 219] on button "e" at bounding box center [666, 214] width 39 height 39
click at [899, 266] on button "r" at bounding box center [900, 273] width 39 height 39
click at [435, 340] on button "s" at bounding box center [432, 331] width 39 height 39
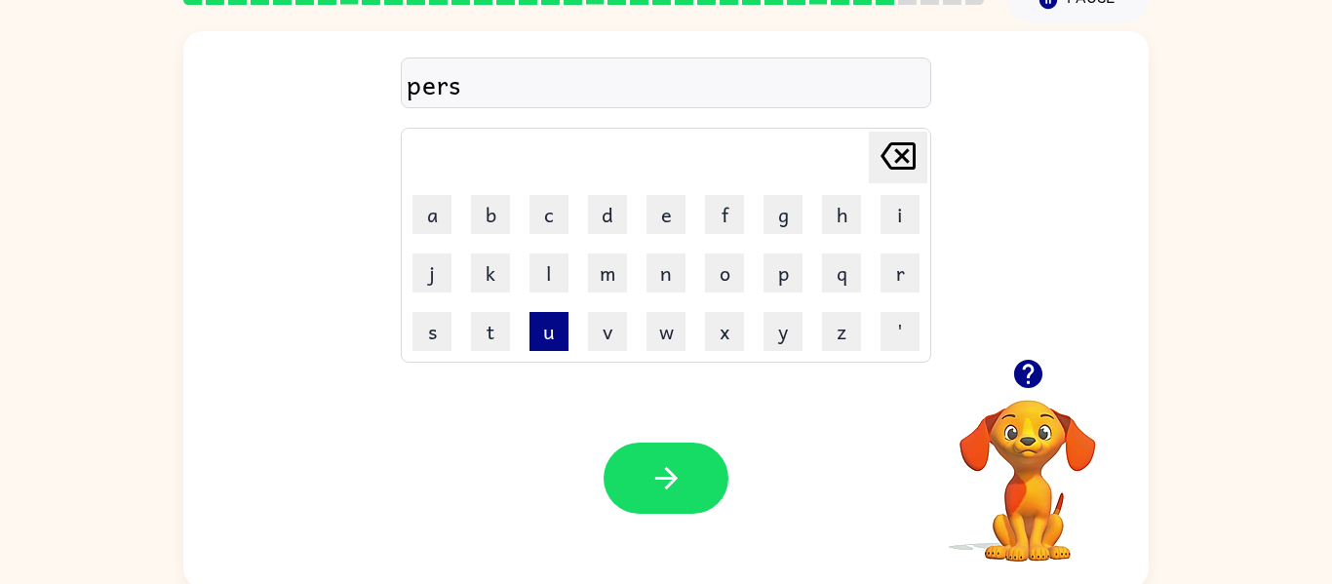
click at [549, 342] on button "u" at bounding box center [549, 331] width 39 height 39
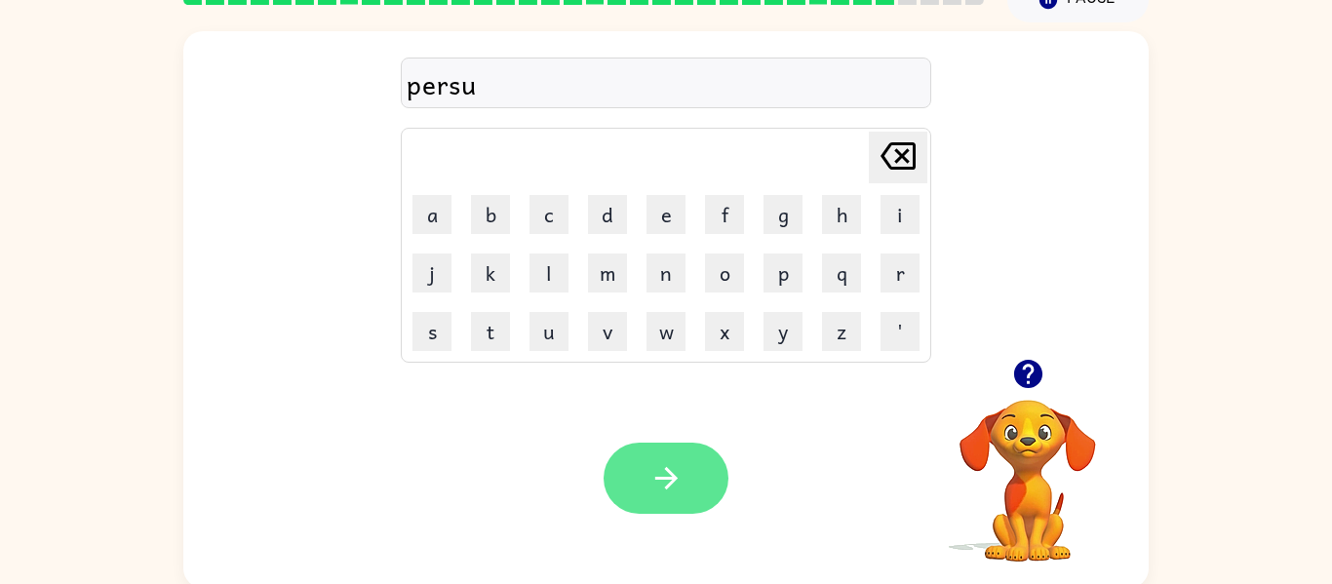
click at [682, 489] on icon "button" at bounding box center [667, 478] width 34 height 34
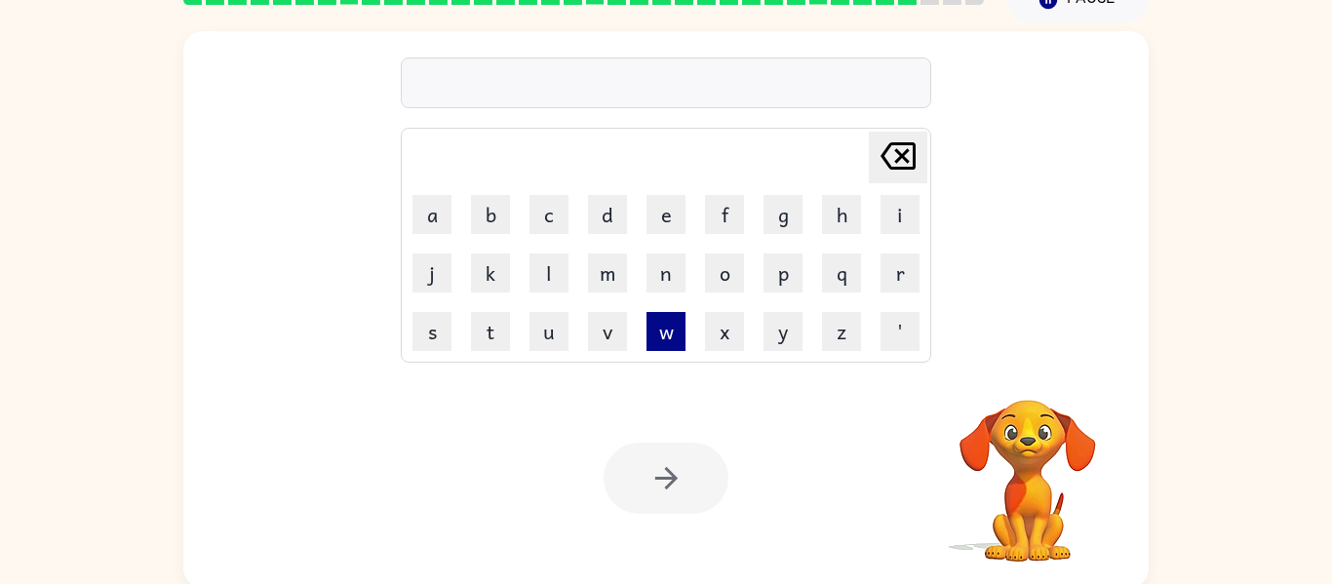
click at [659, 339] on button "w" at bounding box center [666, 331] width 39 height 39
click at [900, 215] on button "i" at bounding box center [900, 214] width 39 height 39
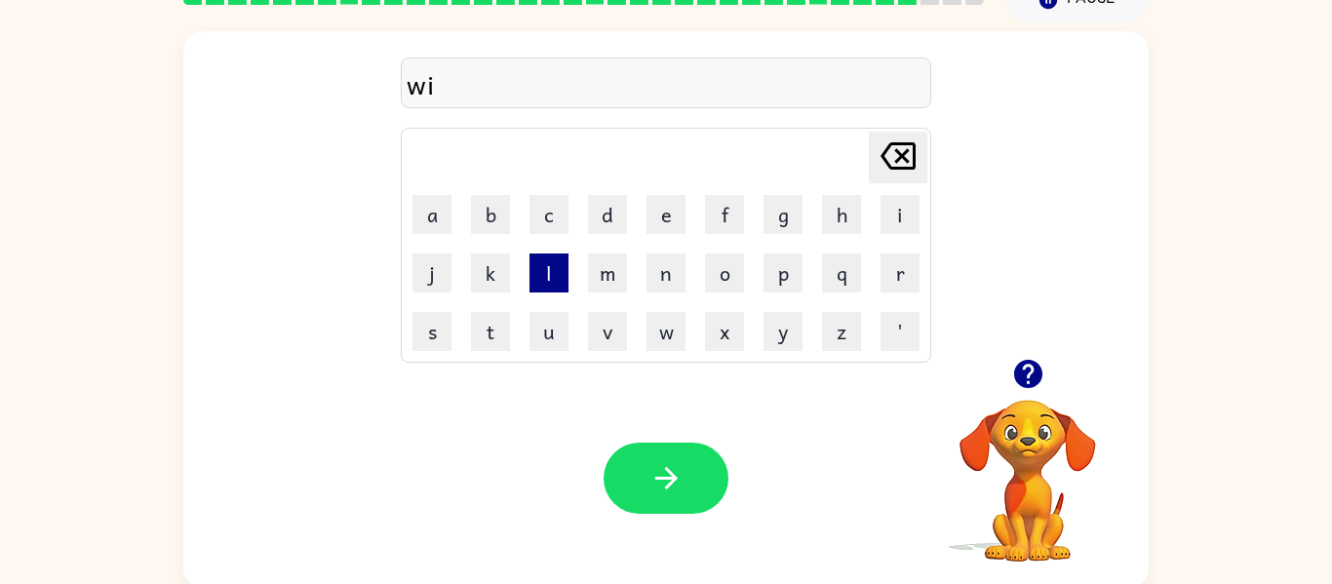
click at [549, 273] on button "l" at bounding box center [549, 273] width 39 height 39
click at [608, 214] on button "d" at bounding box center [607, 214] width 39 height 39
click at [708, 217] on button "f" at bounding box center [724, 214] width 39 height 39
click at [900, 215] on button "i" at bounding box center [900, 214] width 39 height 39
click at [667, 220] on button "e" at bounding box center [666, 214] width 39 height 39
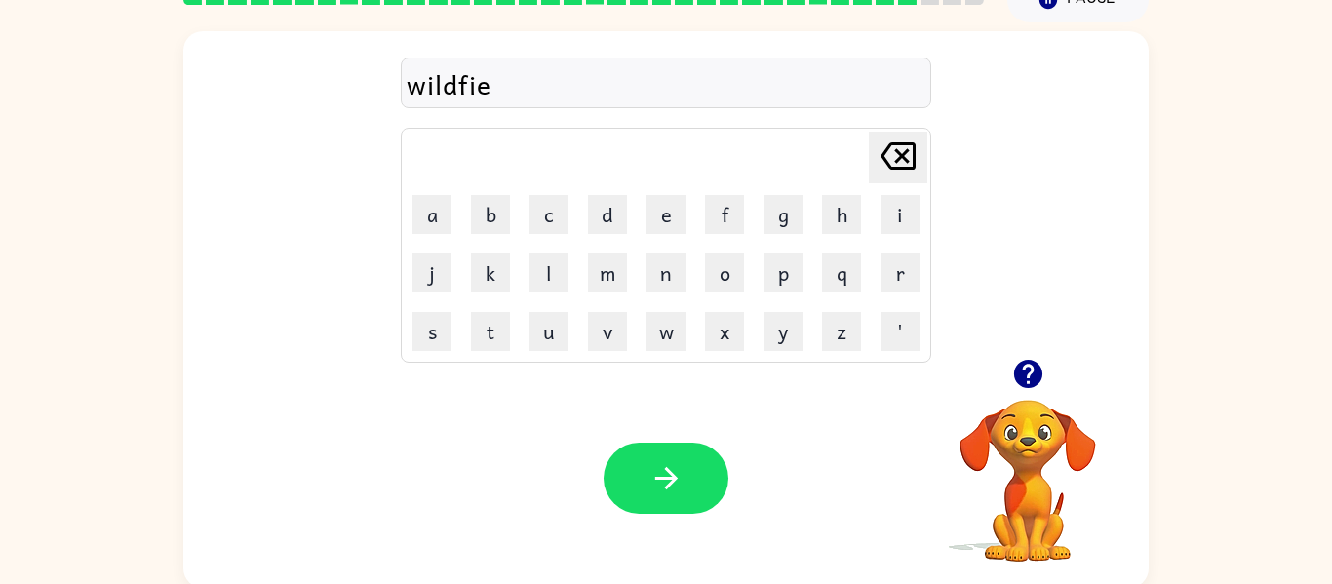
click at [902, 150] on icon "[PERSON_NAME] last character input" at bounding box center [898, 156] width 47 height 47
click at [671, 221] on button "e" at bounding box center [666, 214] width 39 height 39
click at [900, 276] on button "r" at bounding box center [900, 273] width 39 height 39
click at [907, 141] on icon "[PERSON_NAME] last character input" at bounding box center [898, 156] width 47 height 47
click at [894, 161] on icon "[PERSON_NAME] last character input" at bounding box center [898, 156] width 47 height 47
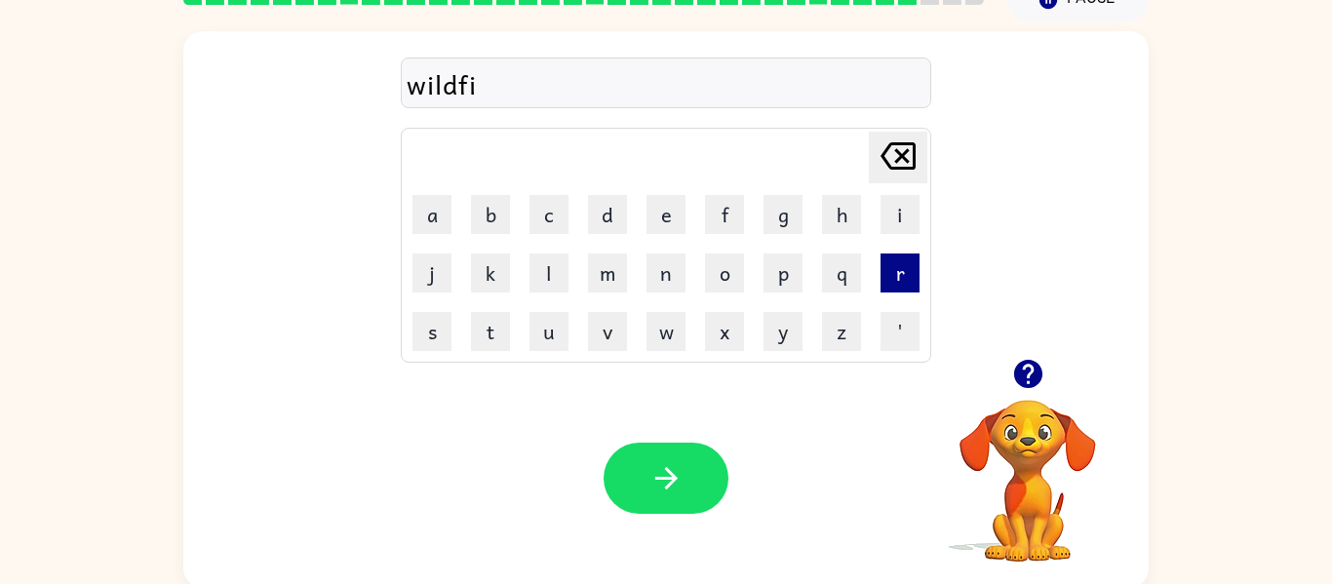
click at [900, 270] on button "r" at bounding box center [900, 273] width 39 height 39
click at [665, 209] on button "e" at bounding box center [666, 214] width 39 height 39
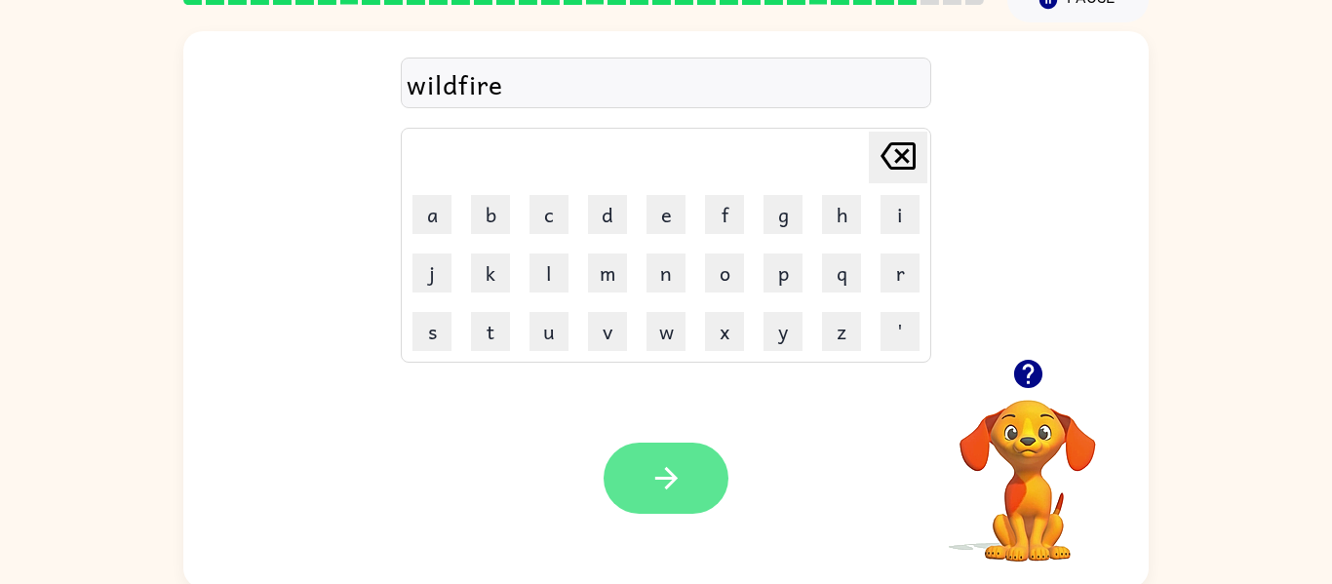
click at [654, 475] on icon "button" at bounding box center [667, 478] width 34 height 34
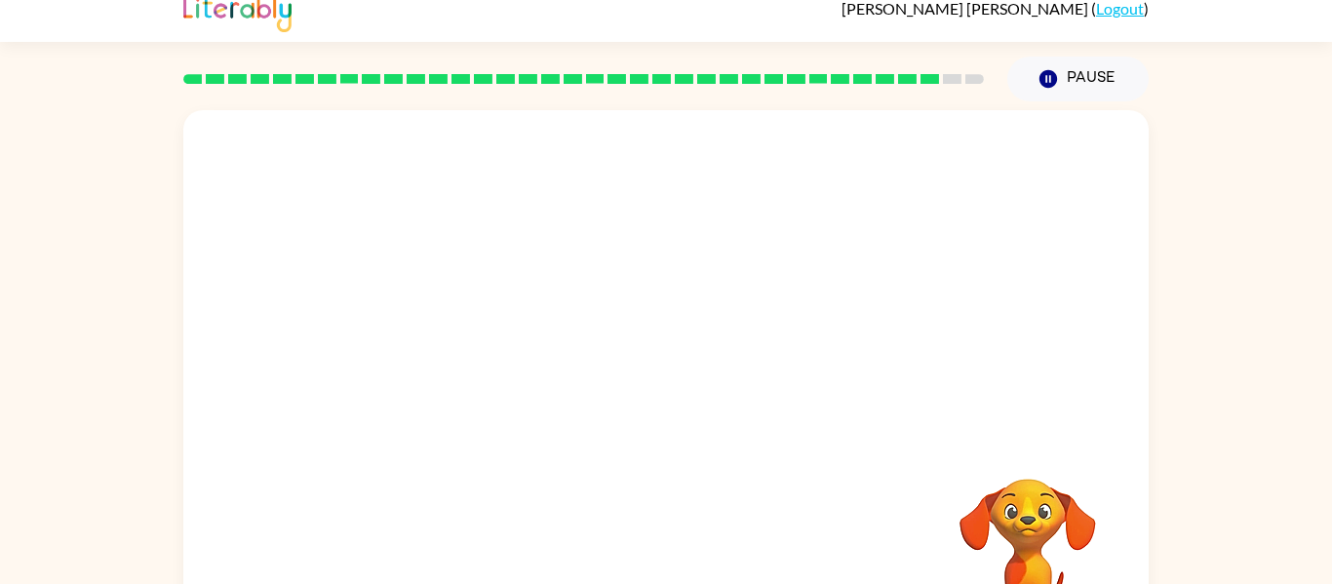
scroll to position [0, 0]
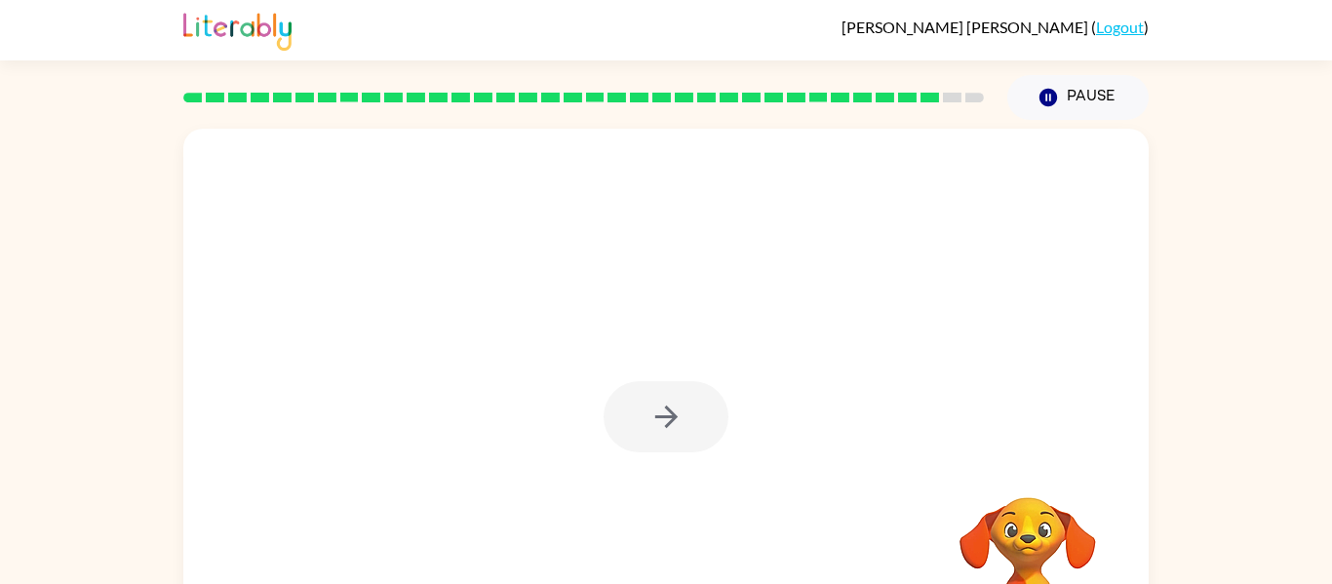
click at [687, 402] on div at bounding box center [666, 416] width 125 height 71
click at [686, 414] on button "button" at bounding box center [666, 416] width 125 height 71
click at [906, 530] on div "Your browser must support playing .mp4 files to use Literably. Please try using…" at bounding box center [666, 407] width 966 height 557
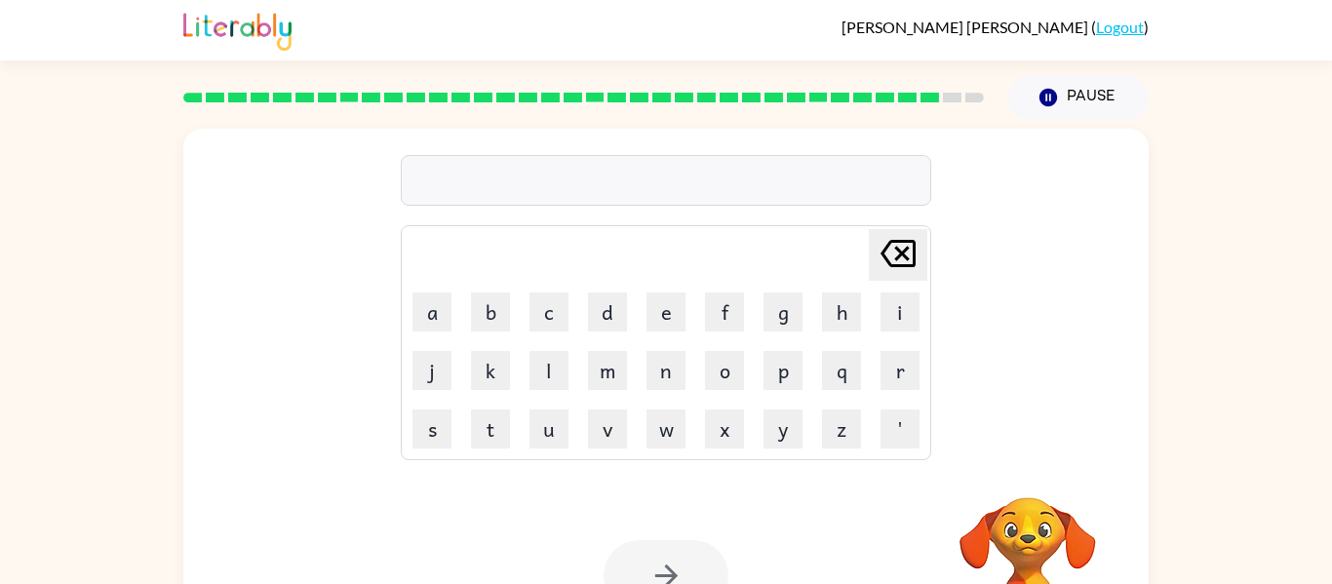
click at [1120, 440] on div "Delete Delete last character input a b c d e f g h i j k l m n o p q r s t u v …" at bounding box center [666, 293] width 966 height 328
click at [783, 325] on button "g" at bounding box center [783, 312] width 39 height 39
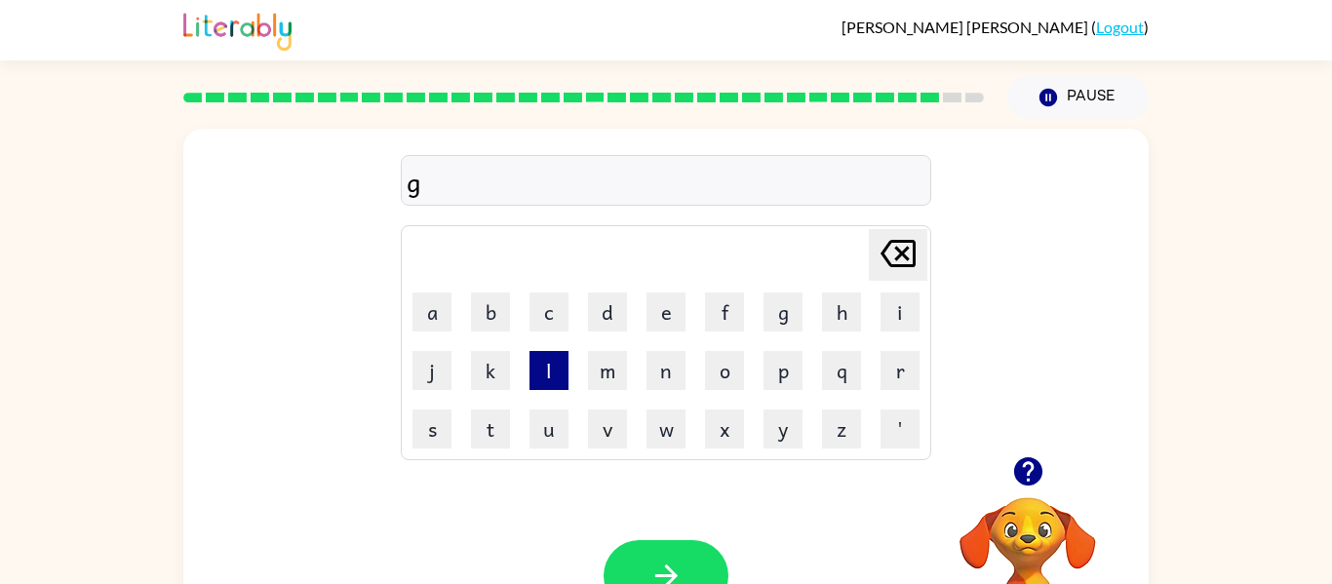
click at [549, 364] on button "l" at bounding box center [549, 370] width 39 height 39
click at [551, 429] on button "u" at bounding box center [549, 429] width 39 height 39
click at [726, 316] on button "f" at bounding box center [724, 312] width 39 height 39
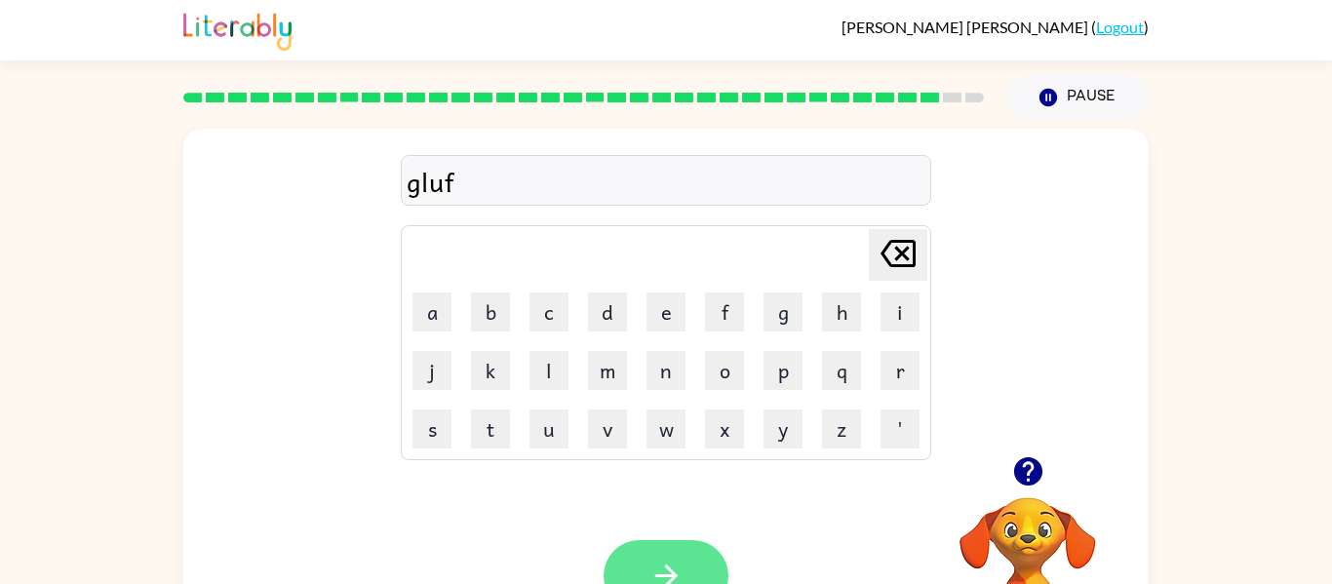
click at [679, 559] on icon "button" at bounding box center [667, 576] width 34 height 34
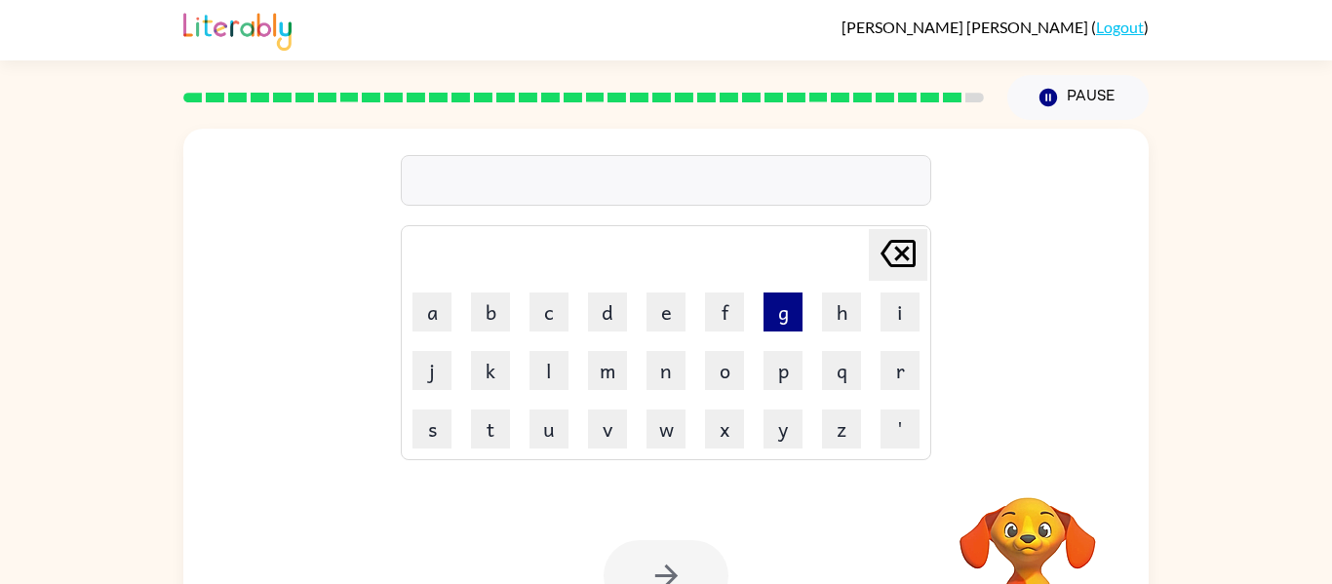
click at [799, 304] on button "g" at bounding box center [783, 312] width 39 height 39
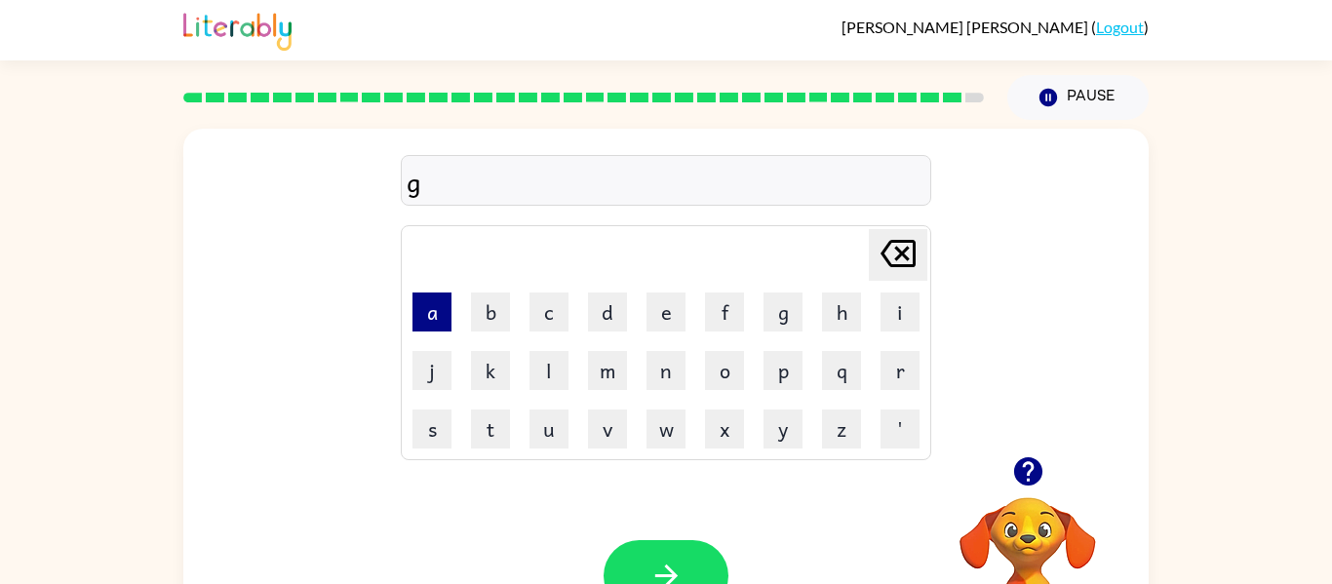
click at [429, 303] on button "a" at bounding box center [432, 312] width 39 height 39
click at [727, 306] on button "f" at bounding box center [724, 312] width 39 height 39
type button "f"
